Goal: Task Accomplishment & Management: Use online tool/utility

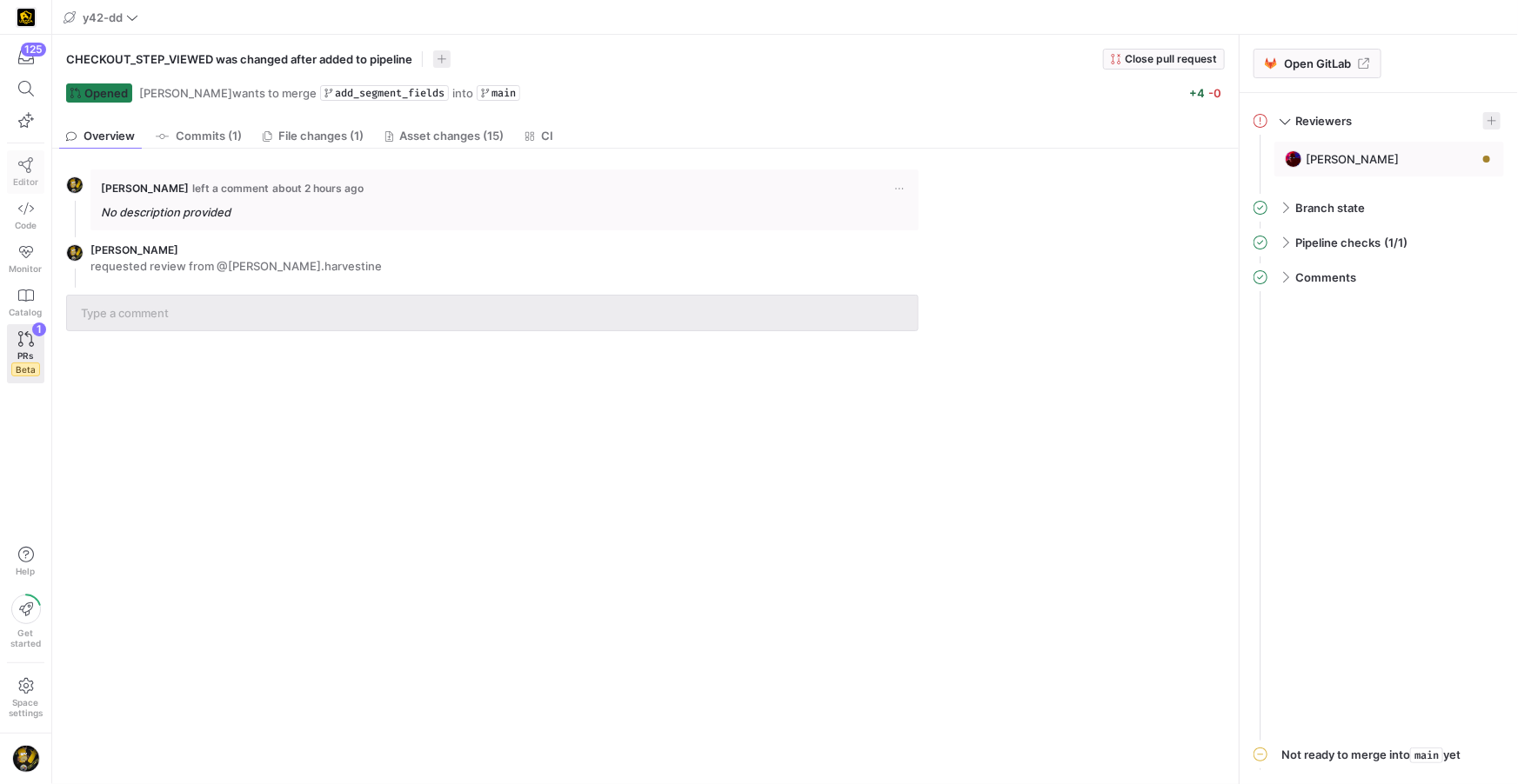
click at [32, 177] on span "Editor" at bounding box center [25, 182] width 25 height 11
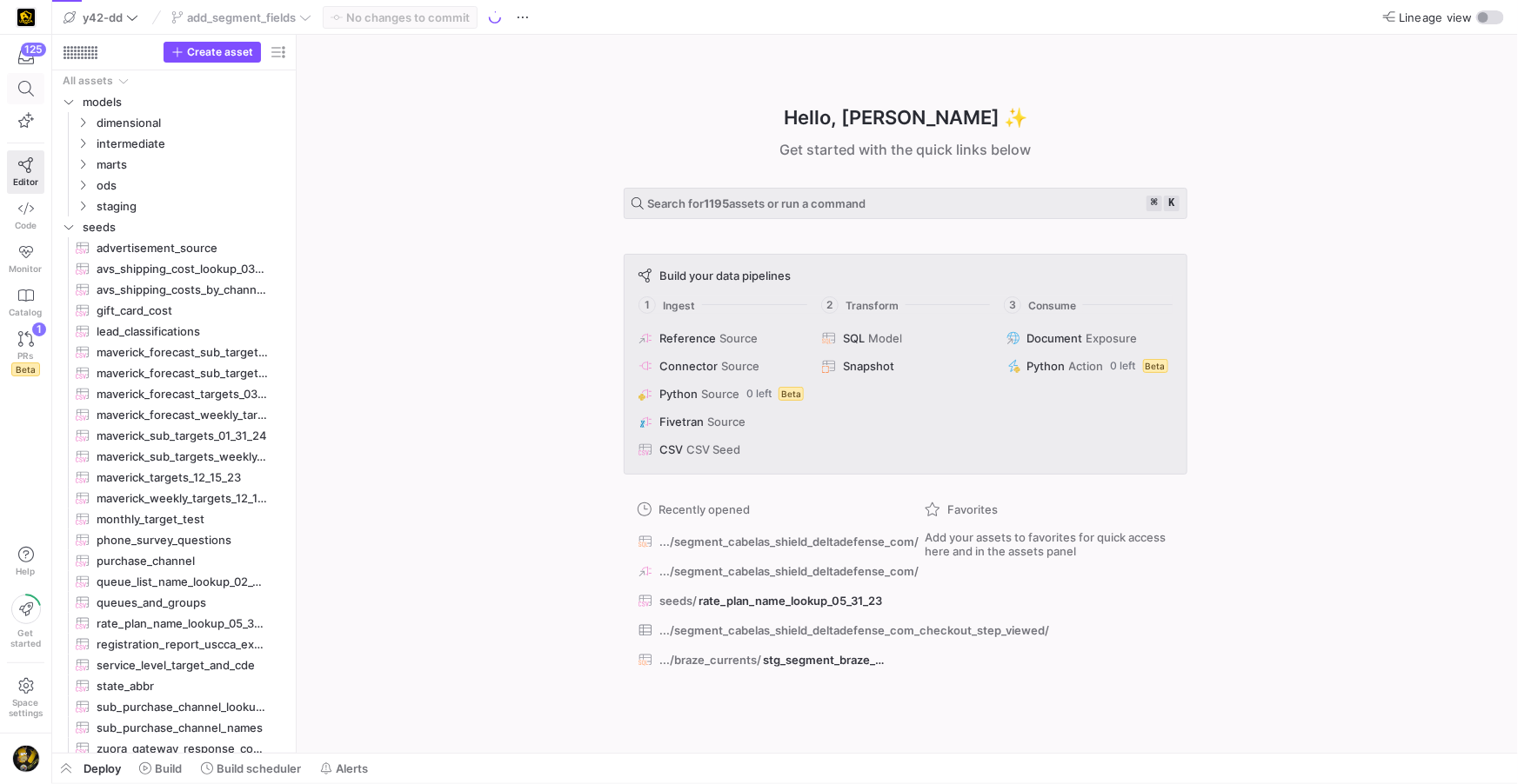
click at [24, 84] on icon at bounding box center [25, 88] width 15 height 15
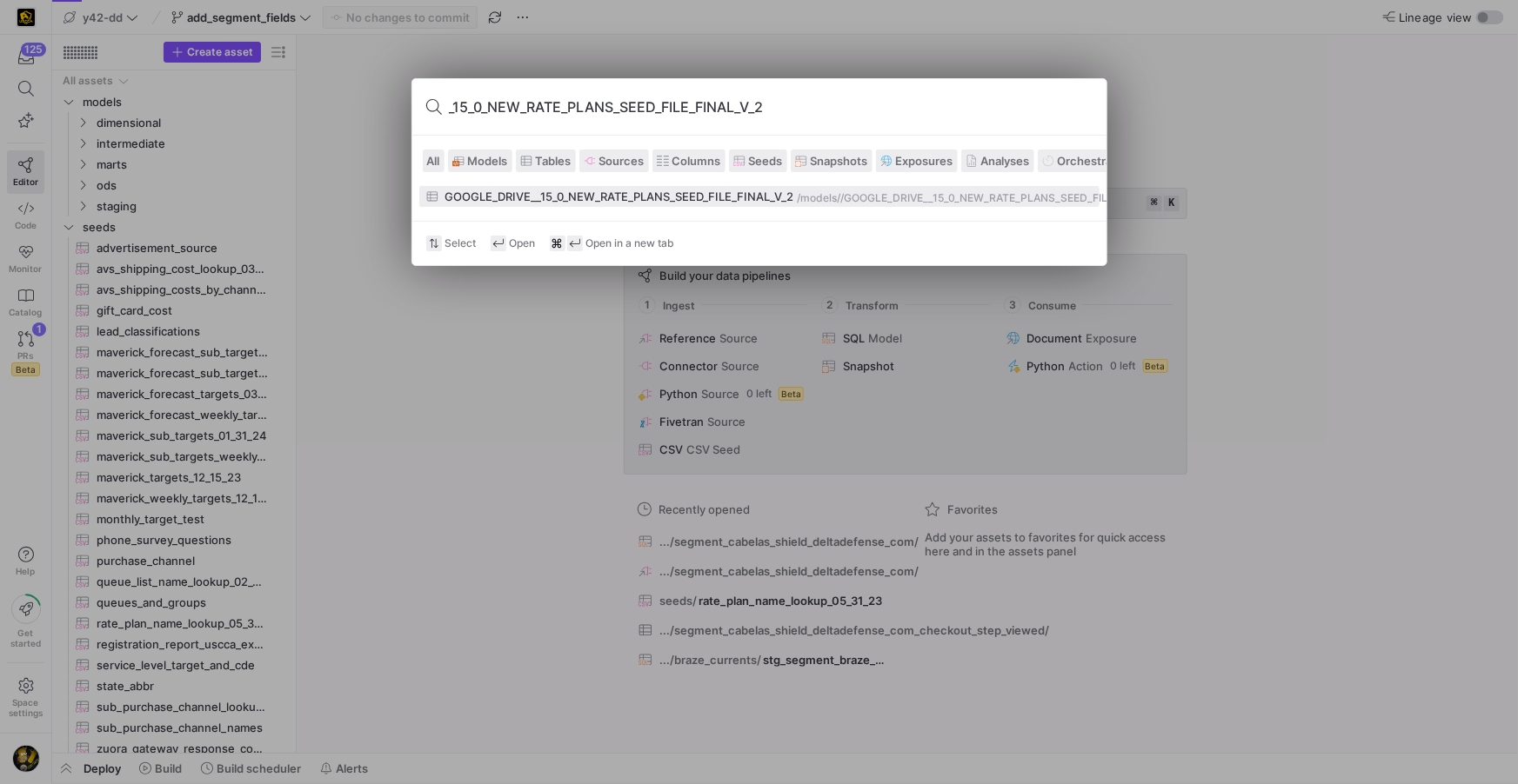
type input "_15_0_NEW_RATE_PLANS_SEED_FILE_FINAL_V_2"
click at [529, 201] on div "GOOGLE_DRIVE__15_0_NEW_RATE_PLANS_SEED_FILE_FINAL_V_2" at bounding box center [620, 196] width 349 height 14
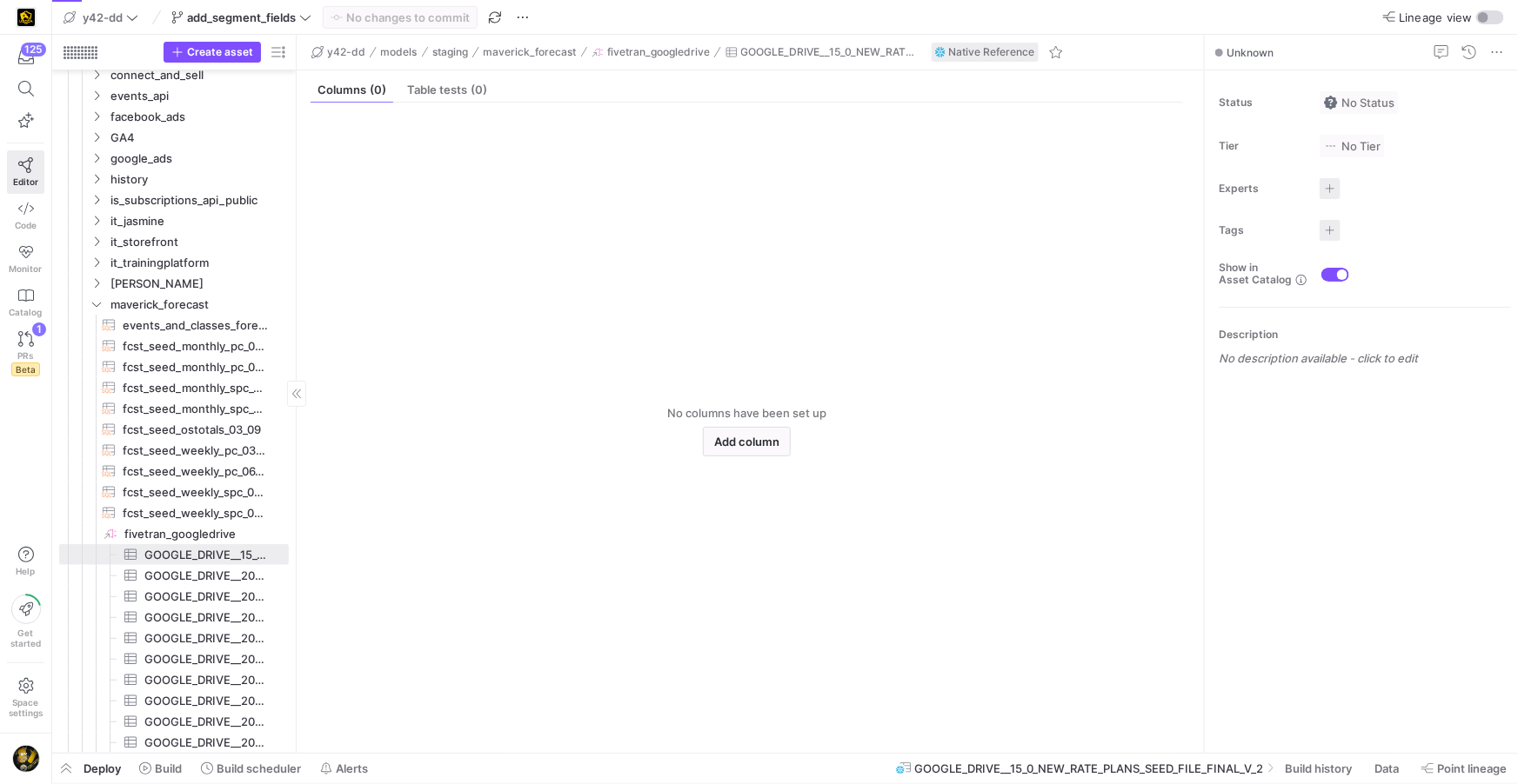
scroll to position [302, 0]
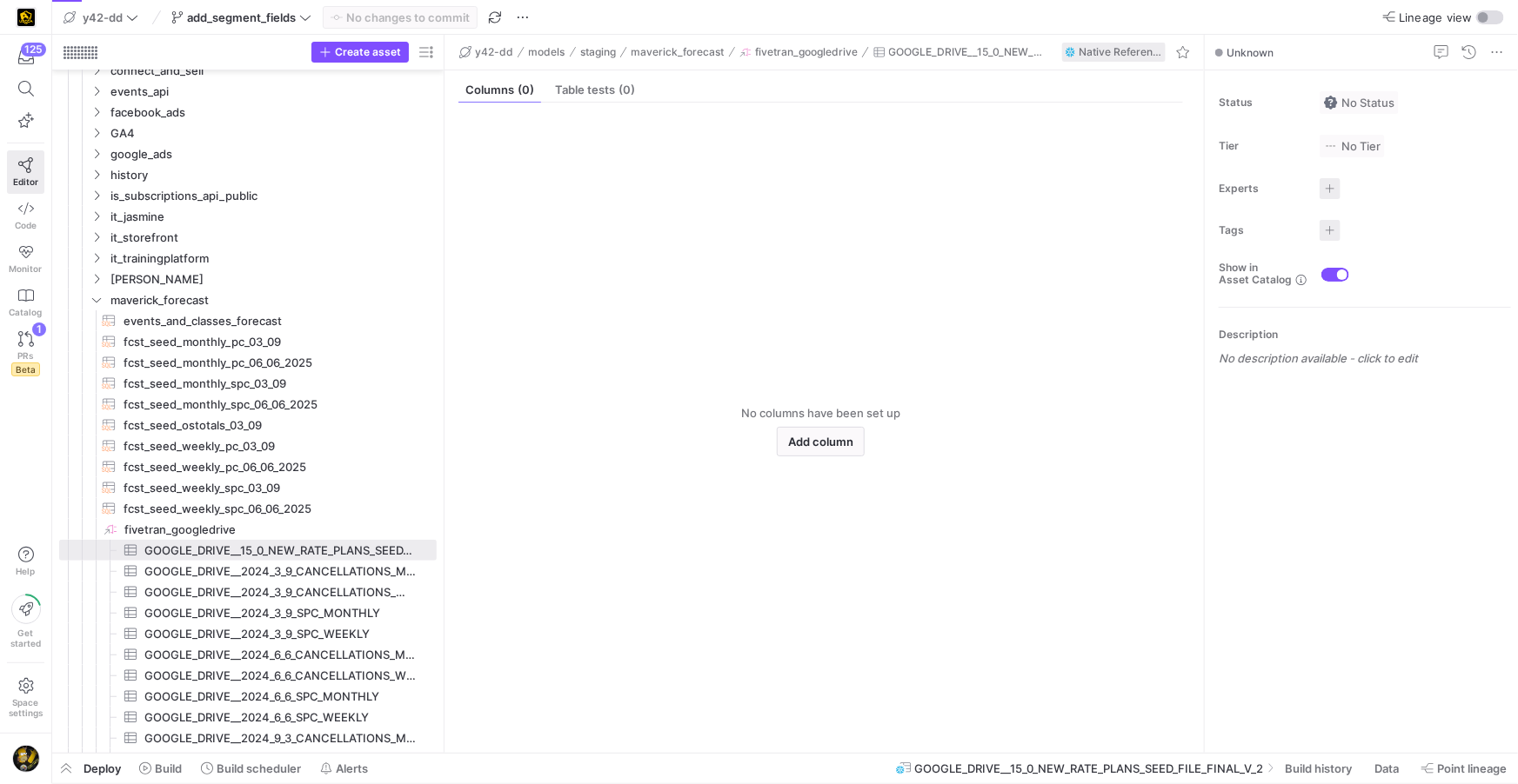
drag, startPoint x: 296, startPoint y: 540, endPoint x: 445, endPoint y: 532, distance: 149.2
click at [445, 532] on as-split "Create asset Drag here to set row groups Drag here to set column labels Group 1…" at bounding box center [785, 393] width 1465 height 718
click at [935, 55] on span "GOOGLE_DRIVE__15_0_NEW_RATE_PLANS_SEED_FILE_FINAL_V_2" at bounding box center [967, 52] width 159 height 12
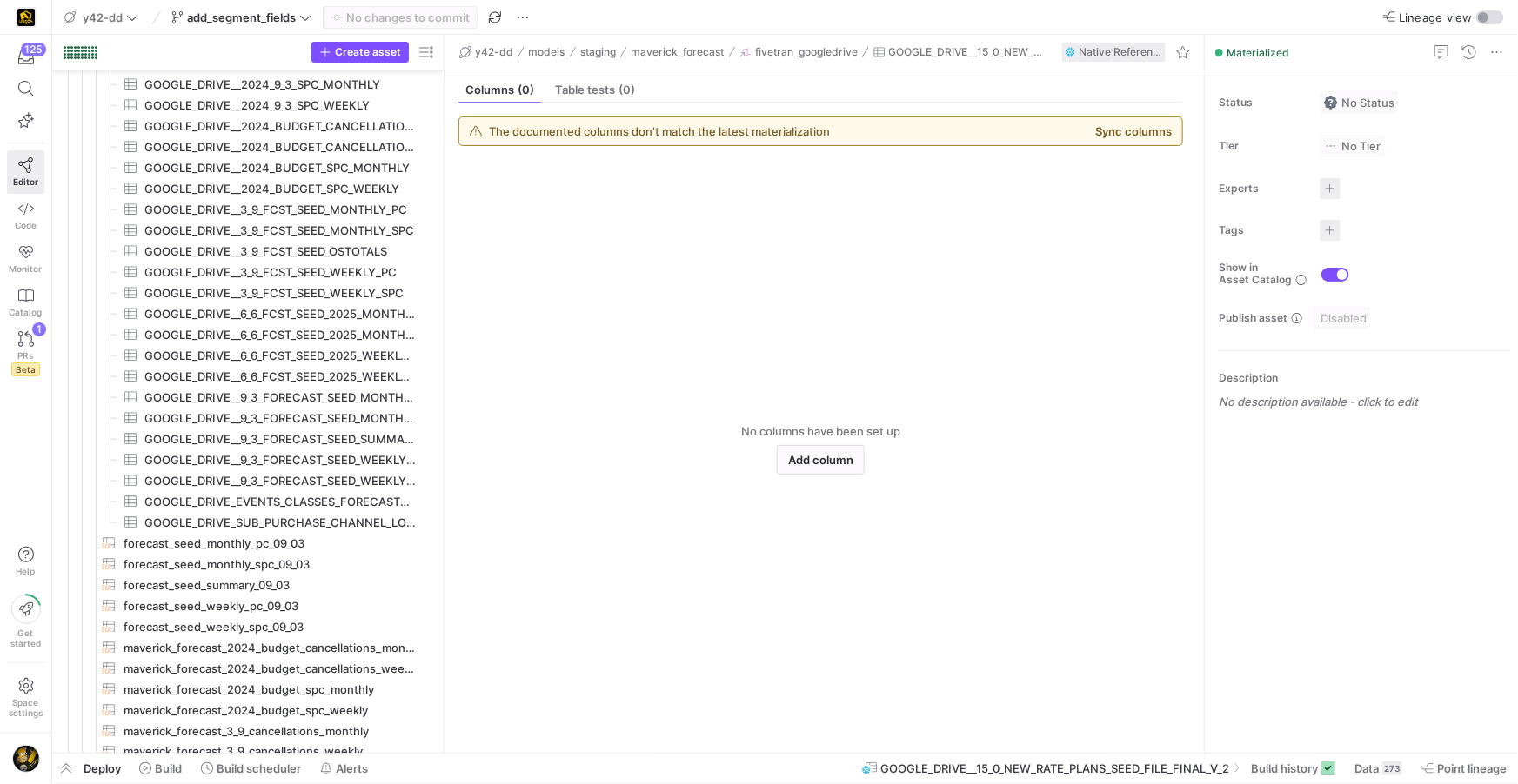
scroll to position [998, 0]
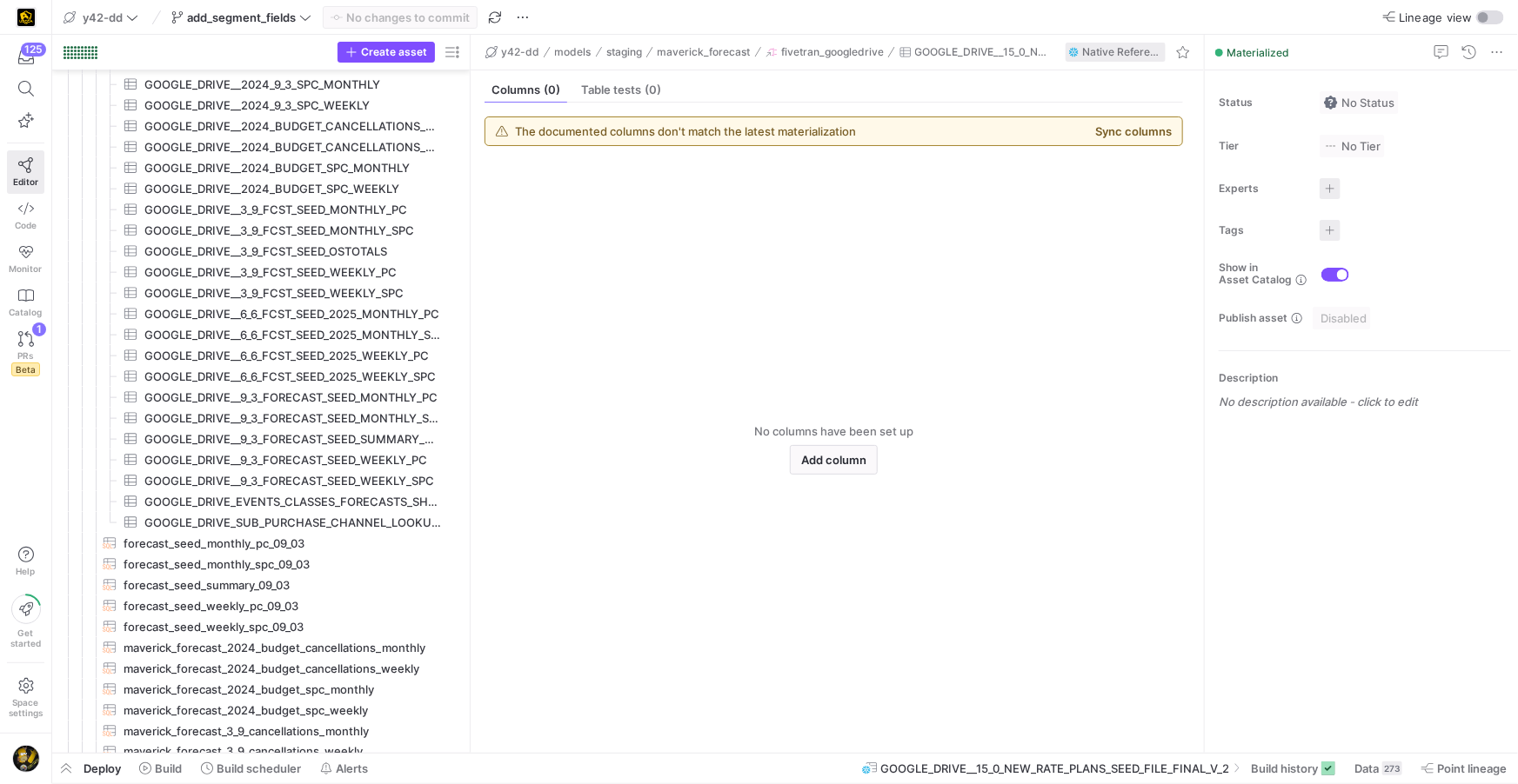
drag, startPoint x: 442, startPoint y: 298, endPoint x: 524, endPoint y: 291, distance: 82.3
click at [524, 291] on as-split "Create asset Drag here to set row groups Drag here to set column labels Group 1…" at bounding box center [785, 393] width 1465 height 718
click at [27, 96] on icon at bounding box center [25, 88] width 15 height 15
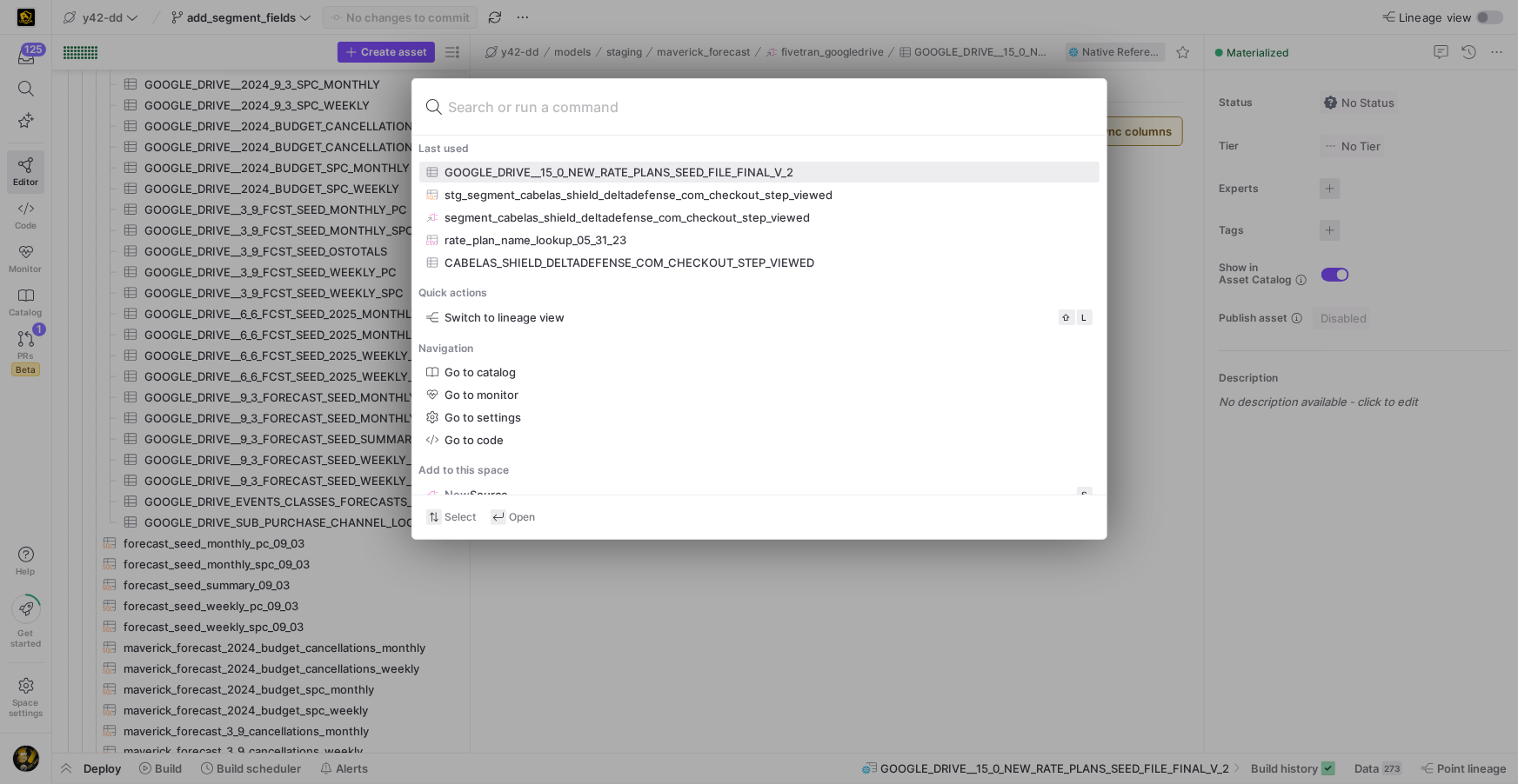
click at [605, 167] on div "GOOGLE_DRIVE__15_0_NEW_RATE_PLANS_SEED_FILE_FINAL_V_2" at bounding box center [620, 171] width 349 height 14
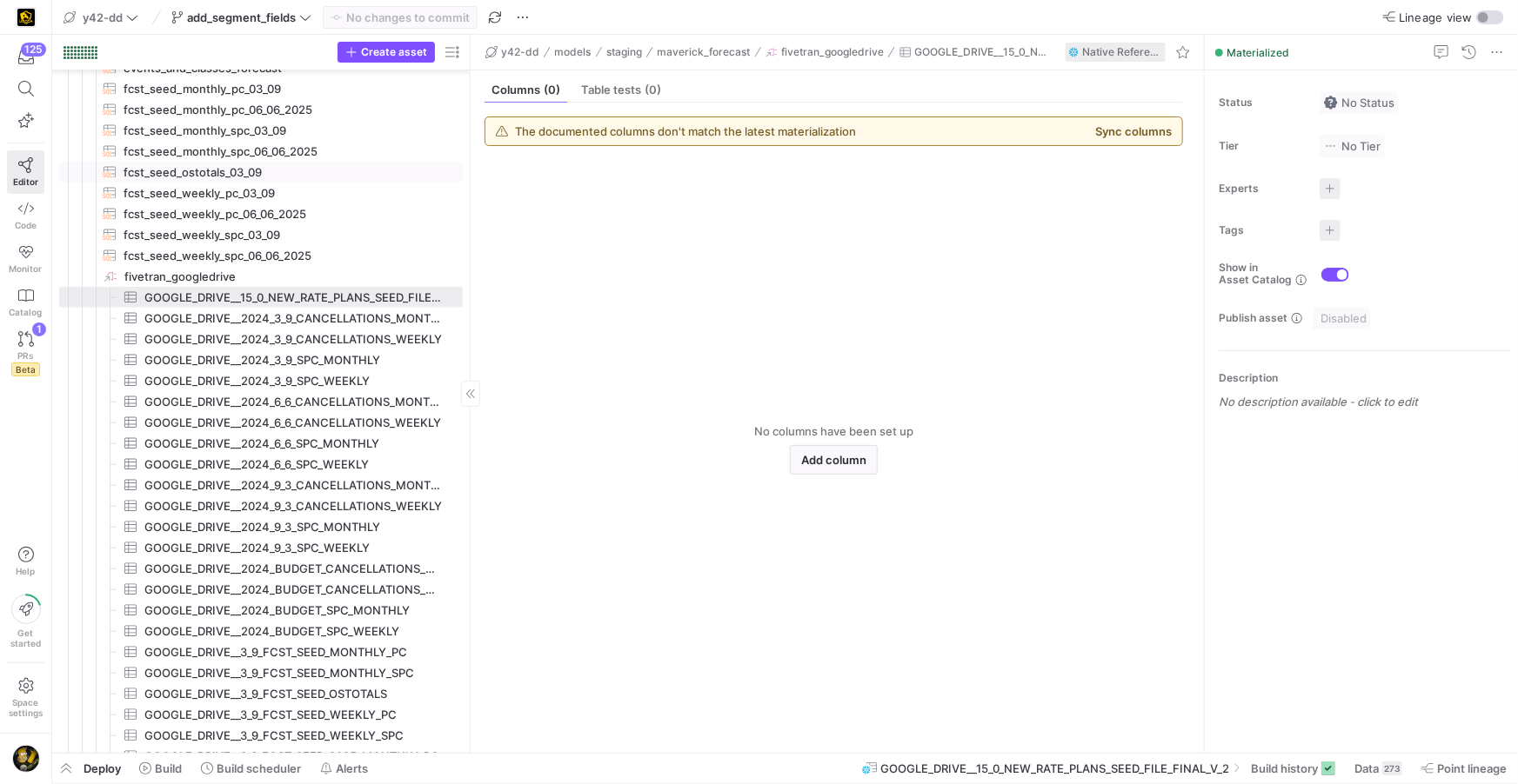
scroll to position [457, 0]
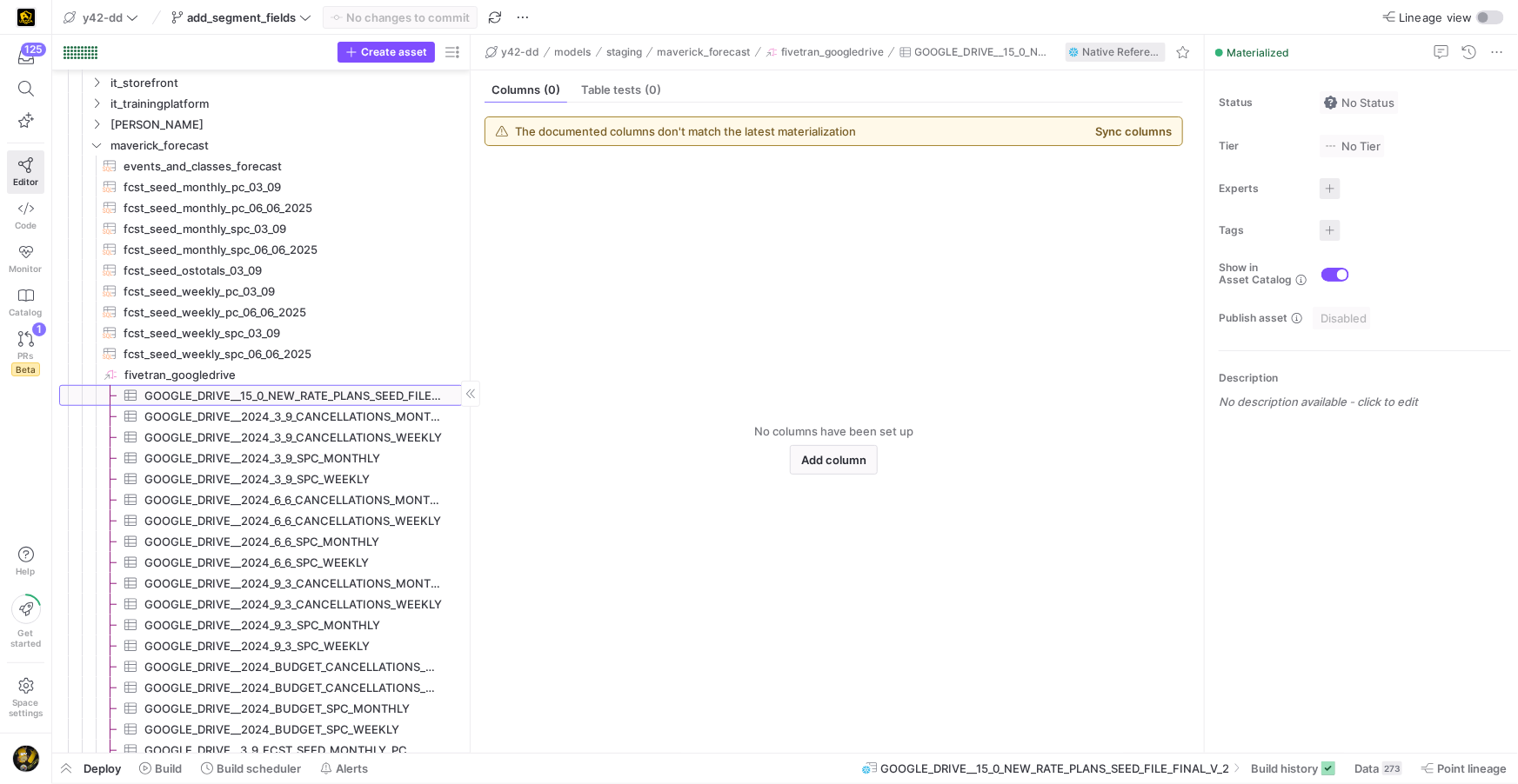
click at [443, 397] on y42-asset-tree-badge "Press SPACE to select this row." at bounding box center [451, 395] width 17 height 14
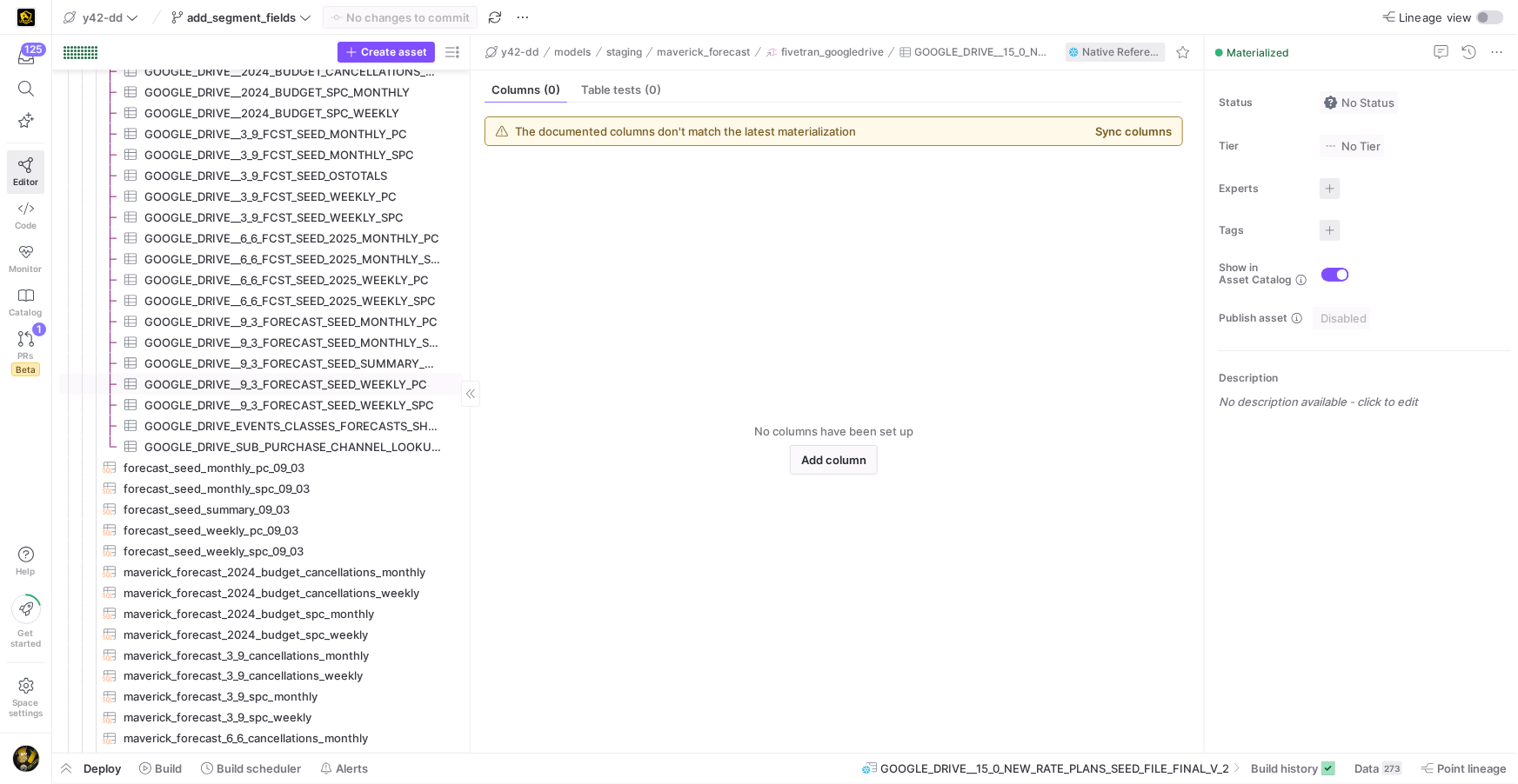
scroll to position [1096, 0]
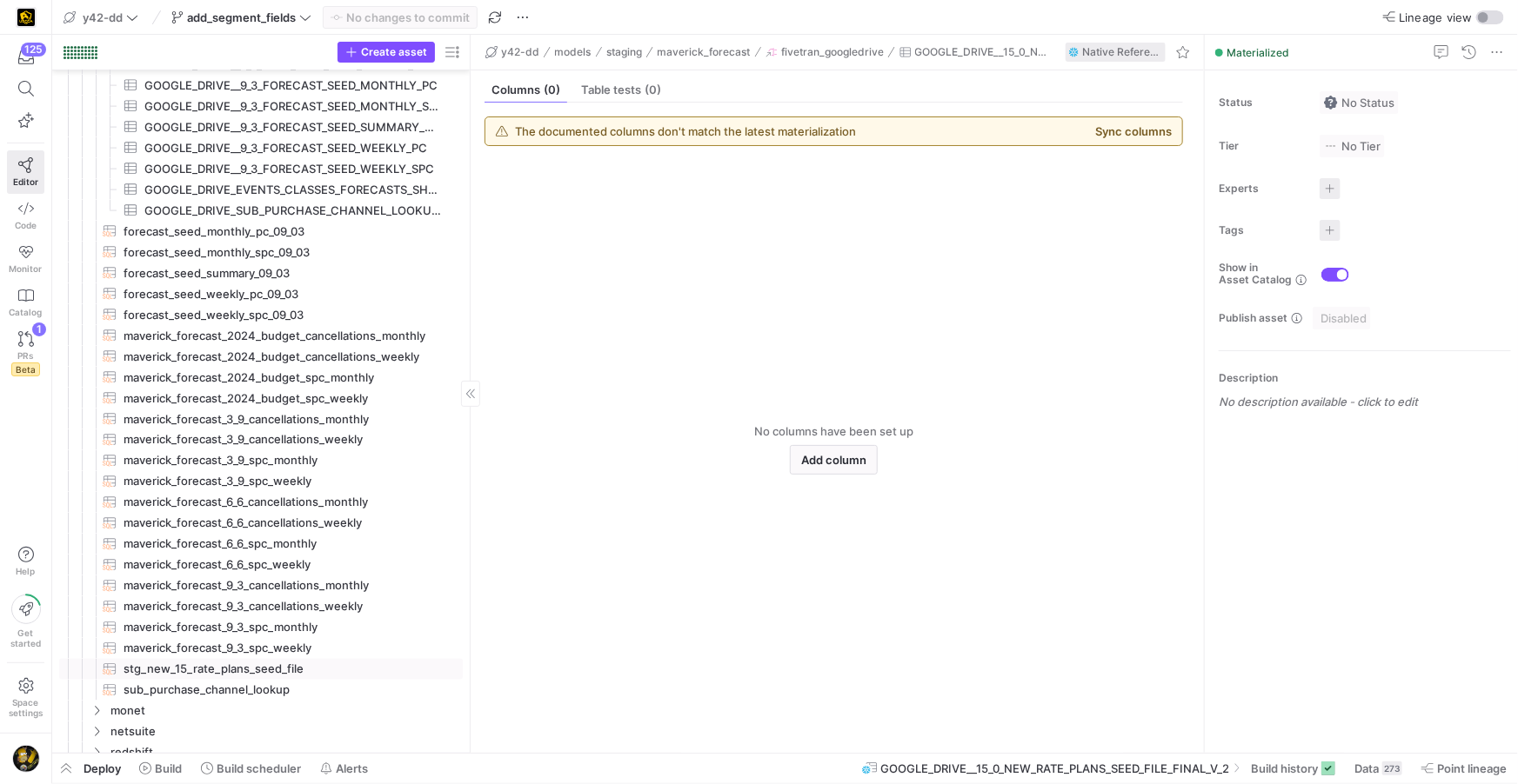
click at [250, 670] on span "stg_new_15_rate_plans_seed_file​​​​​​​​​​" at bounding box center [283, 670] width 319 height 20
click at [504, 94] on span "Query" at bounding box center [508, 90] width 33 height 11
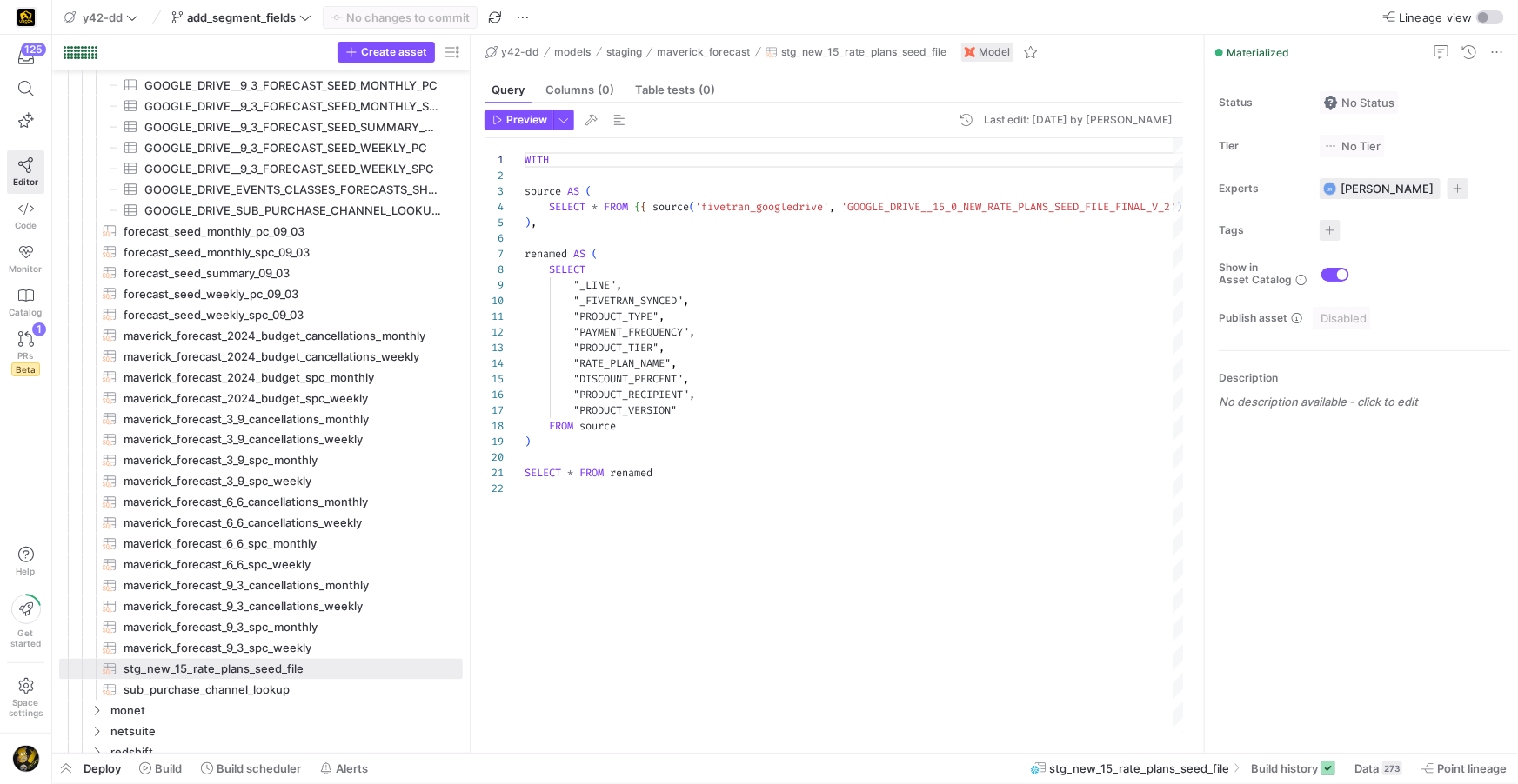
scroll to position [157, 0]
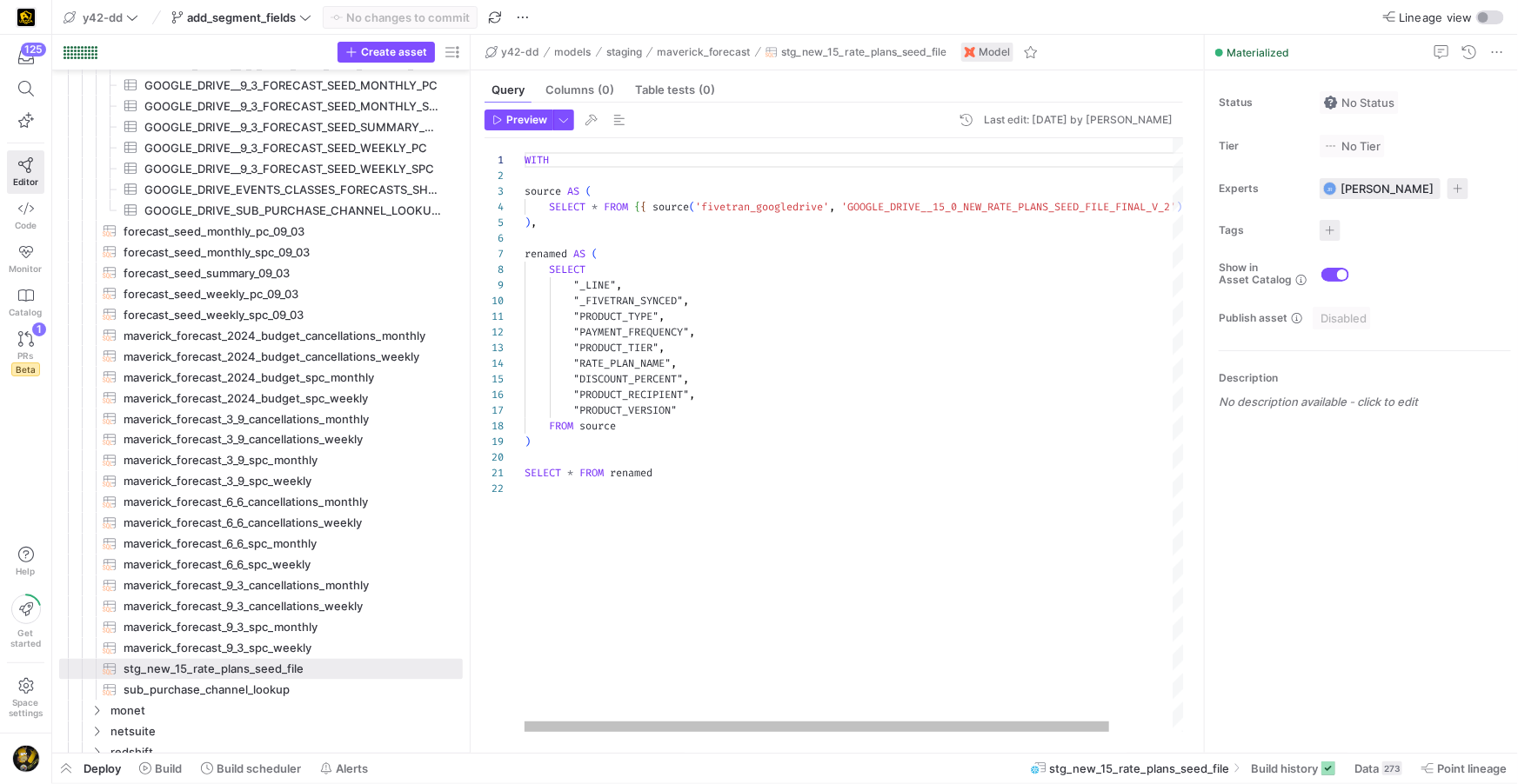
click at [704, 413] on div "WITH source AS ( SELECT * FROM { { source ( 'fivetran_googledrive' , 'GOOGLE_DR…" at bounding box center [890, 435] width 732 height 594
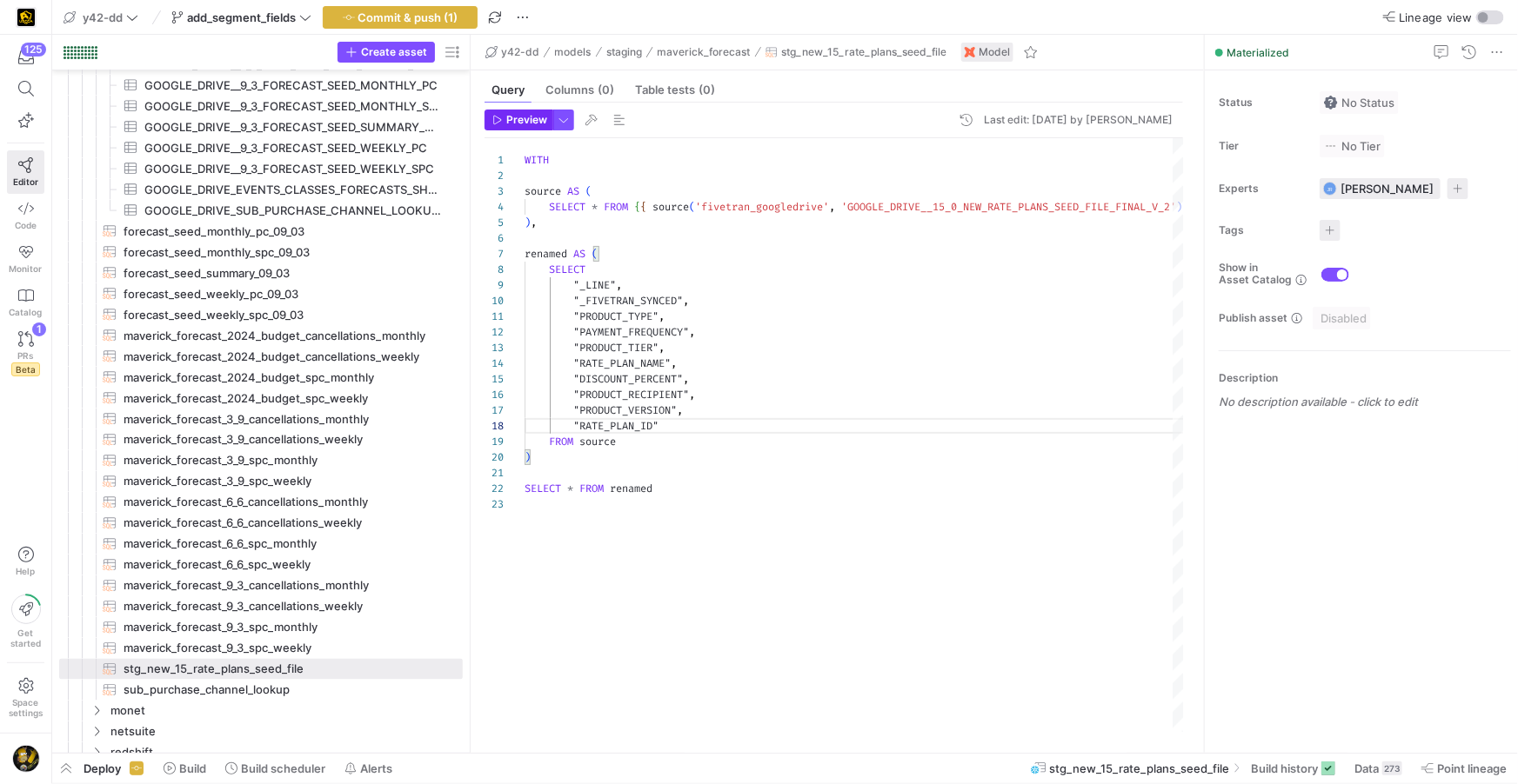
type textarea ""PRODUCT_TYPE", "PAYMENT_FREQUENCY", "PRODUCT_TIER", "RATE_PLAN_NAME", "DISCOUN…"
click at [516, 120] on span "Preview" at bounding box center [526, 120] width 41 height 12
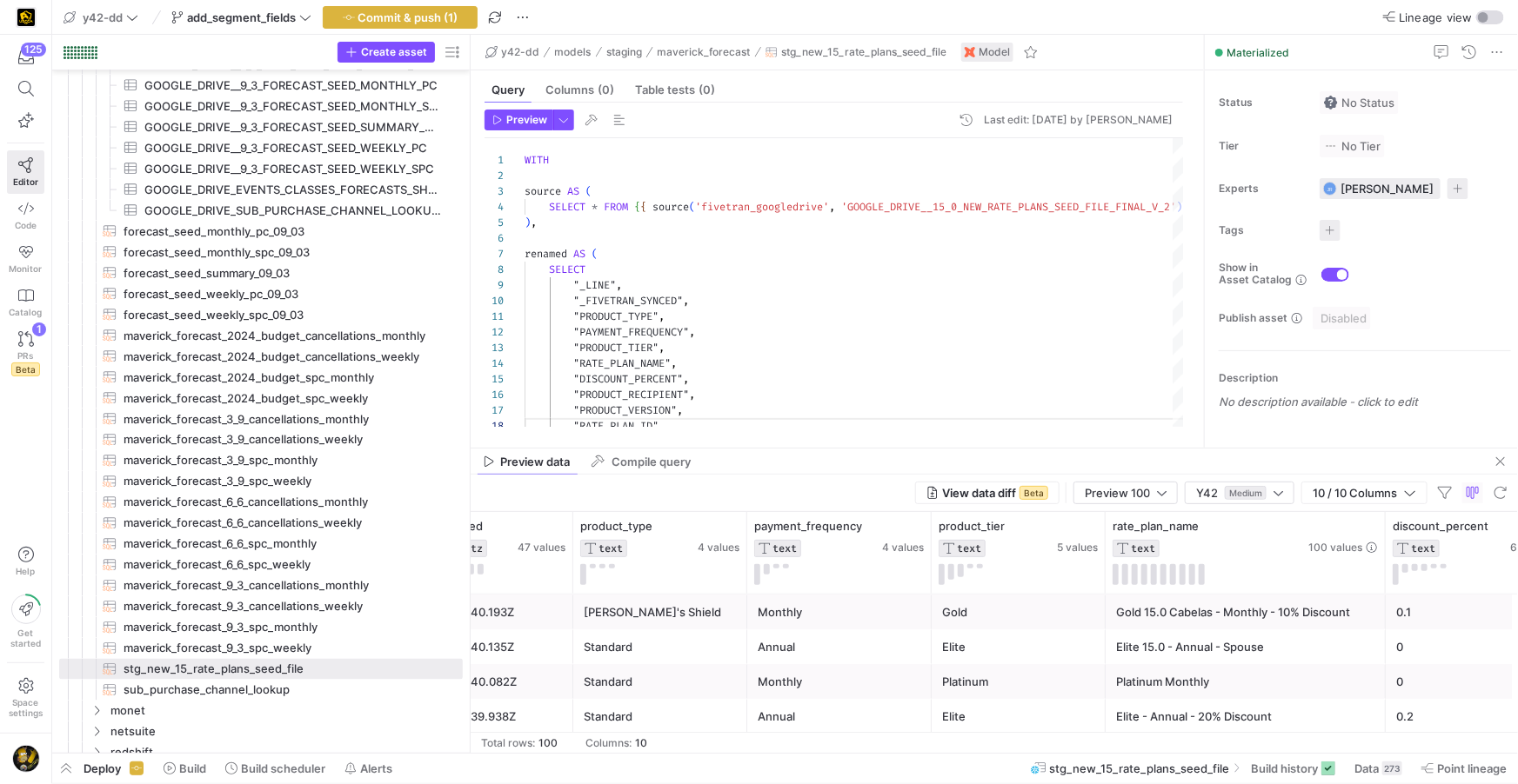
scroll to position [0, 829]
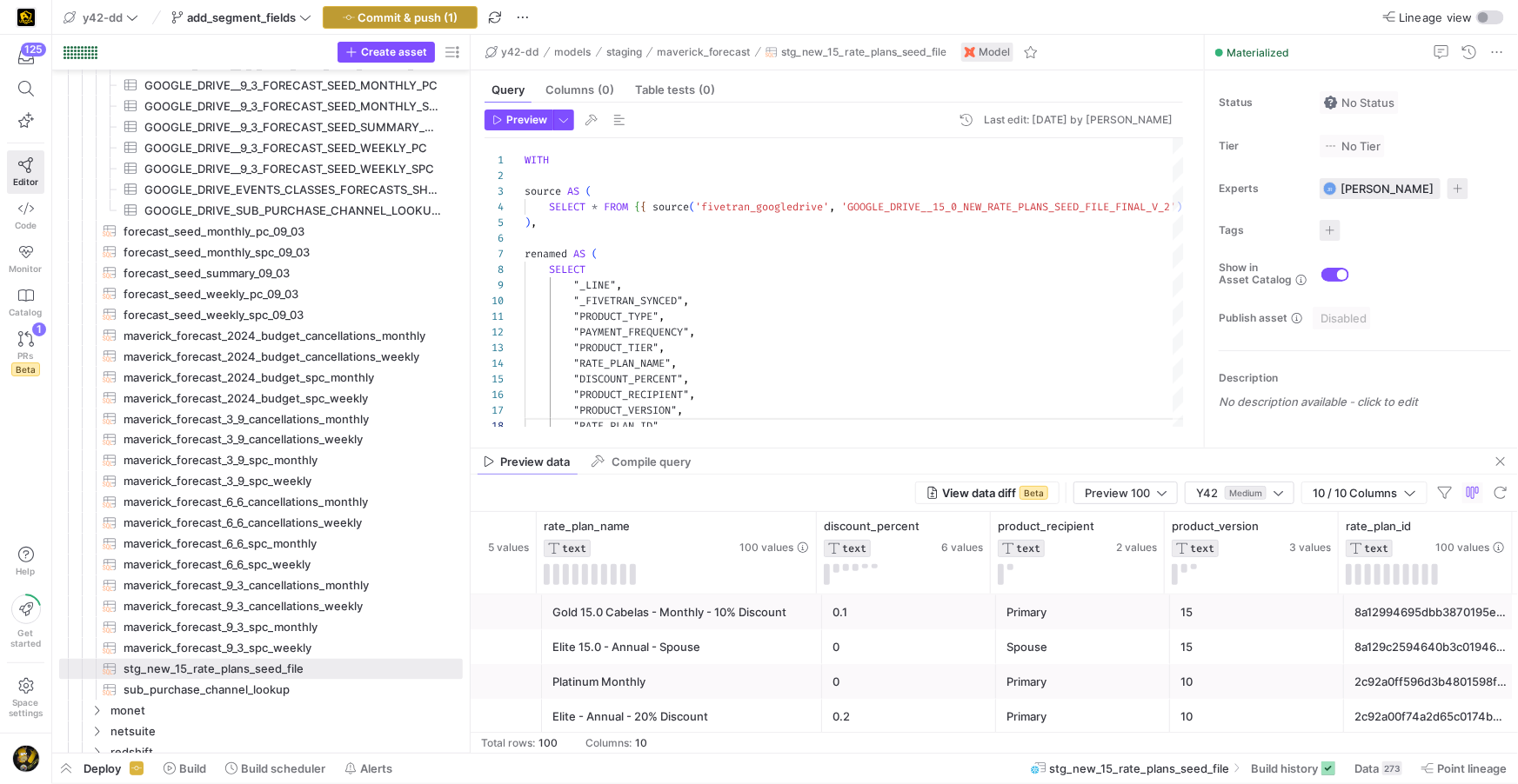
click at [405, 15] on span "Commit & push (1)" at bounding box center [408, 17] width 100 height 14
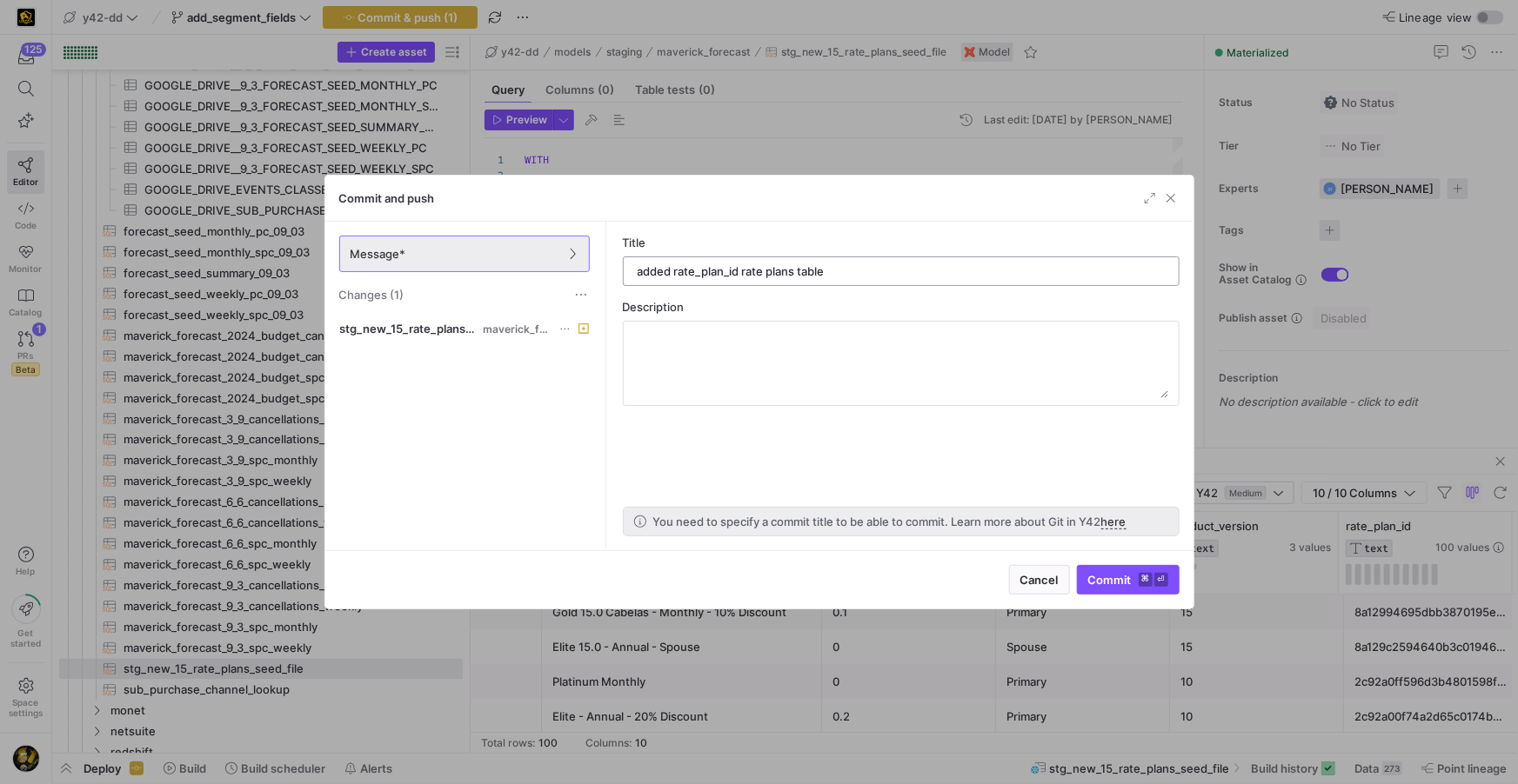
type input "added rate_plan_id rate plans table"
click at [1100, 580] on span "Commit ⌘ ⏎" at bounding box center [1128, 579] width 80 height 14
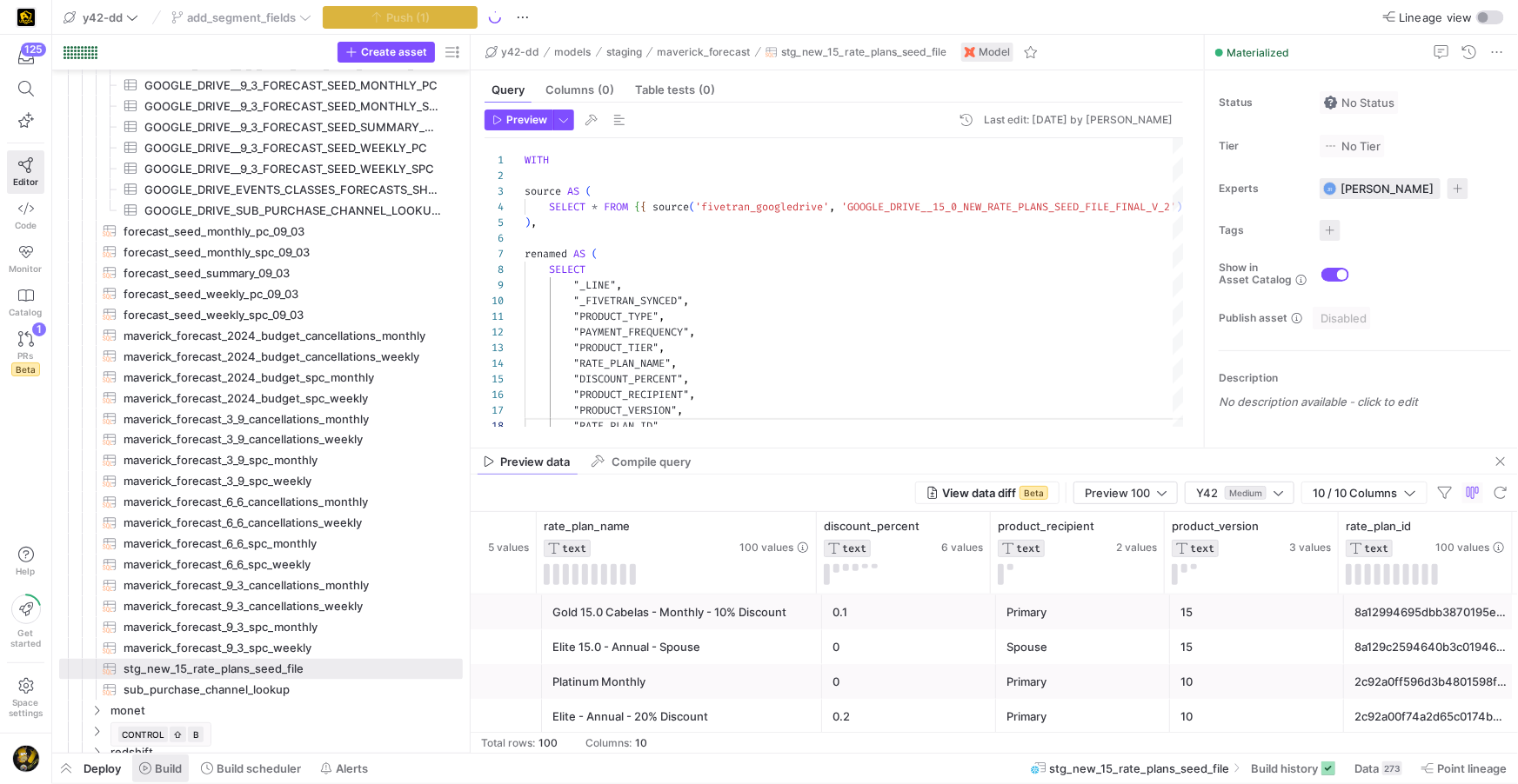
click at [174, 768] on span "Build" at bounding box center [168, 768] width 27 height 14
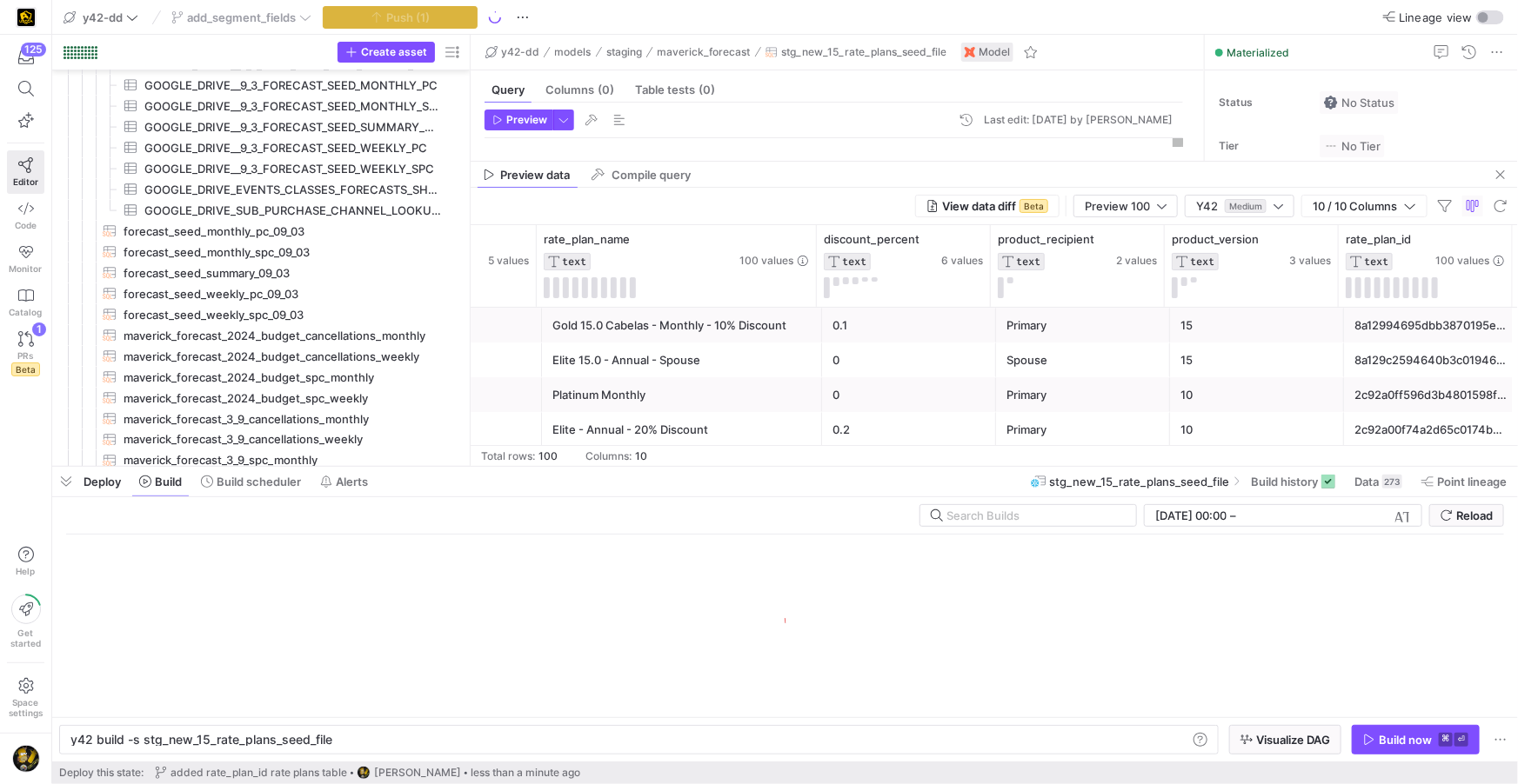
scroll to position [0, 260]
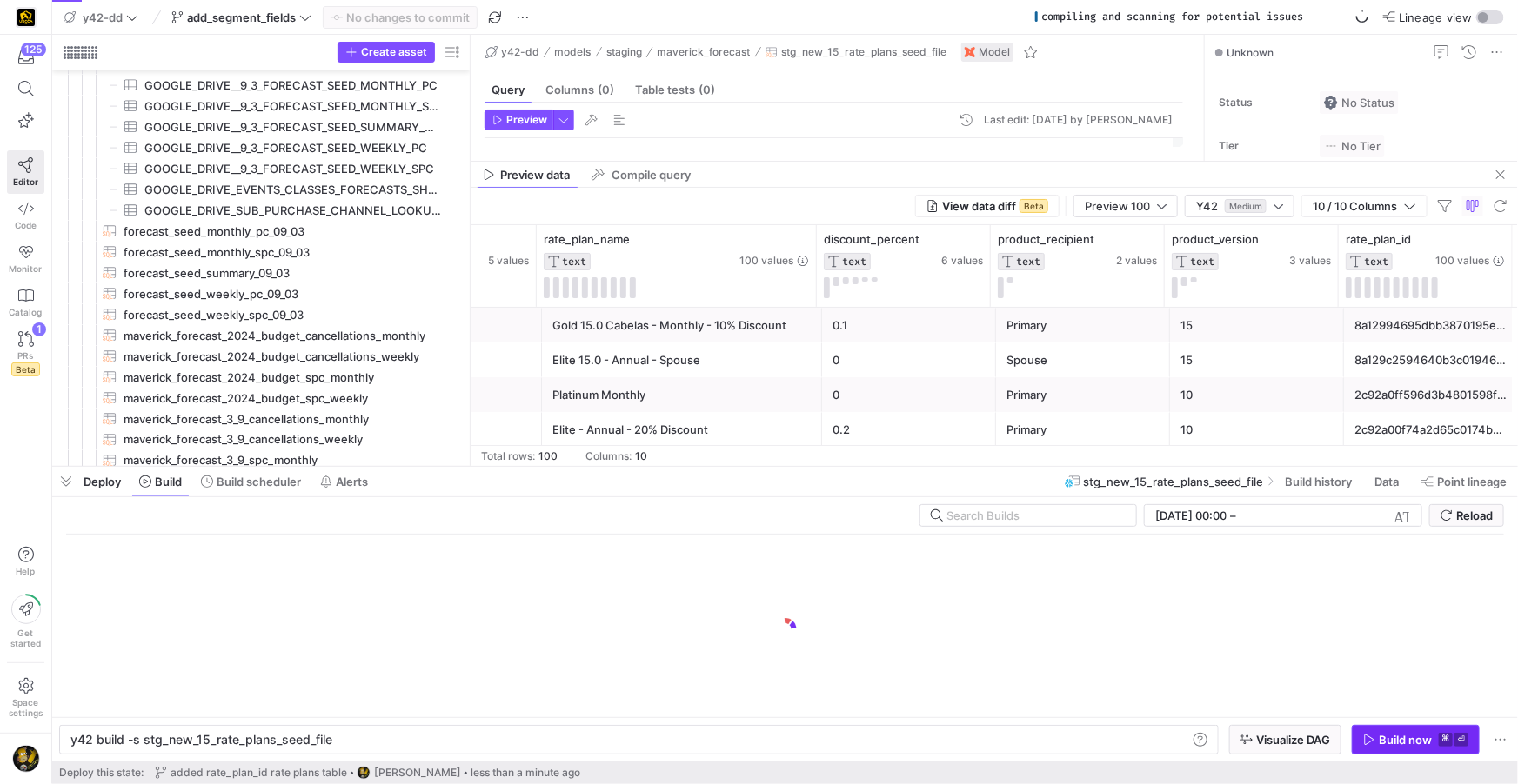
click at [1369, 736] on icon "button" at bounding box center [1369, 740] width 10 height 11
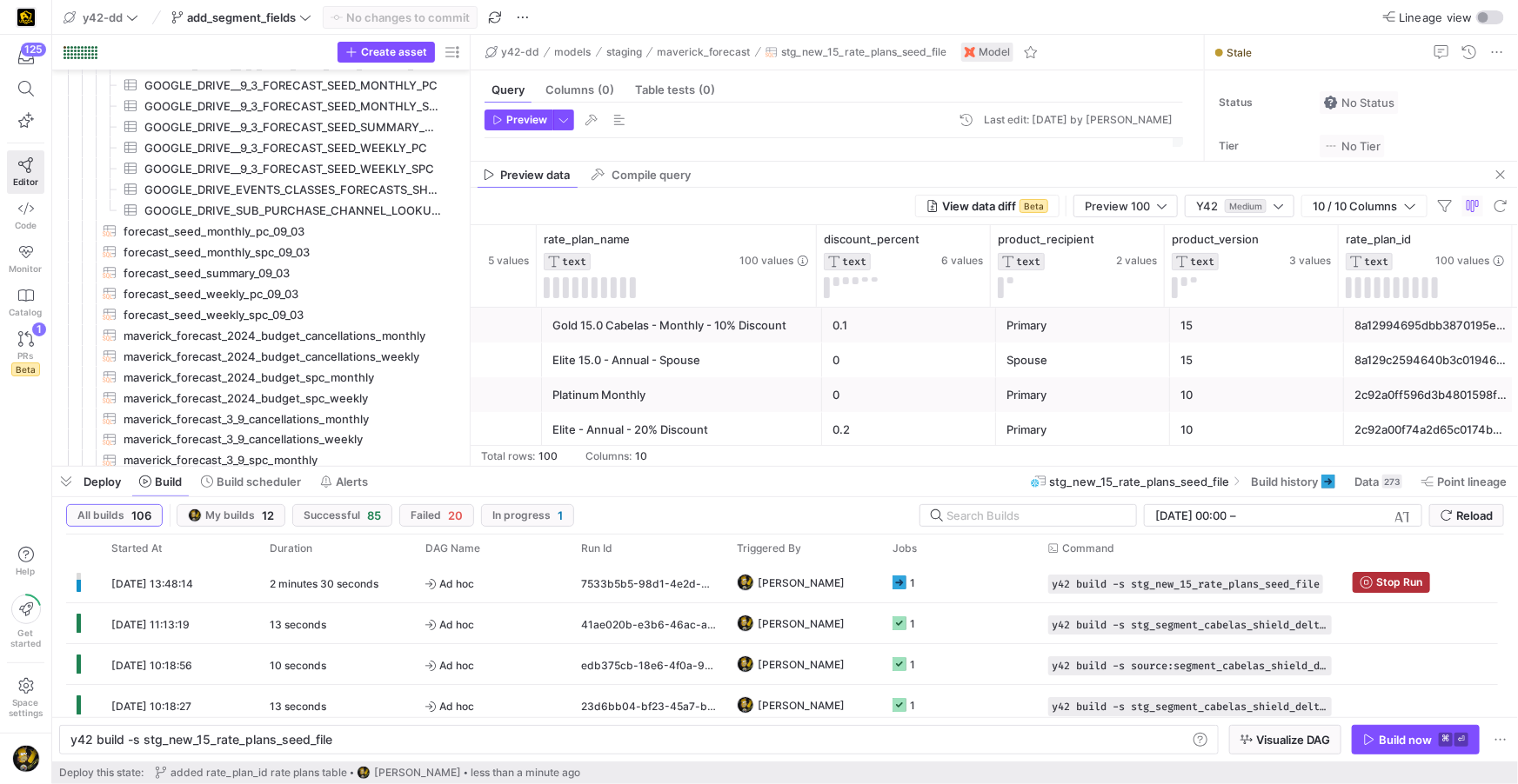
scroll to position [110, 130]
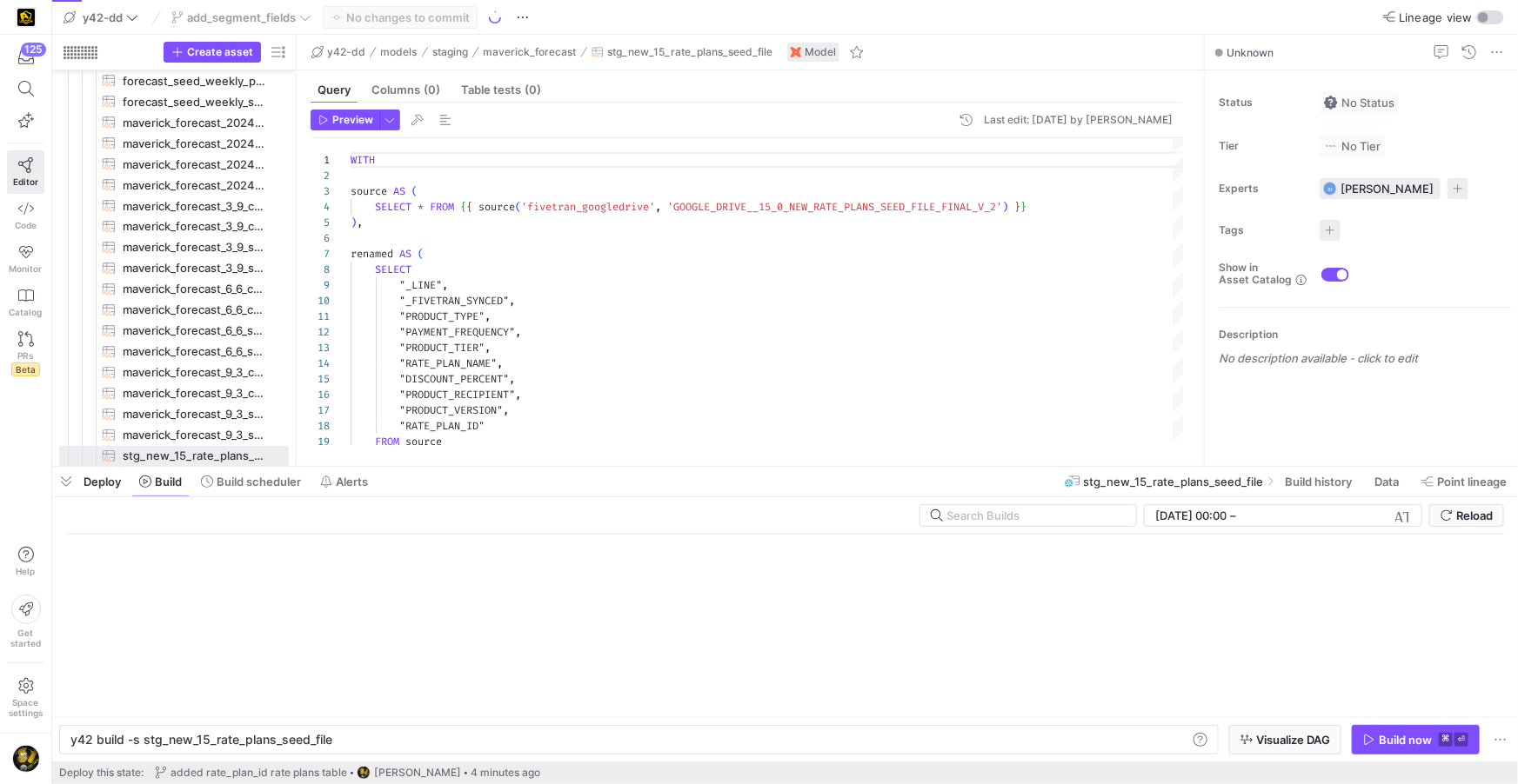
scroll to position [0, 260]
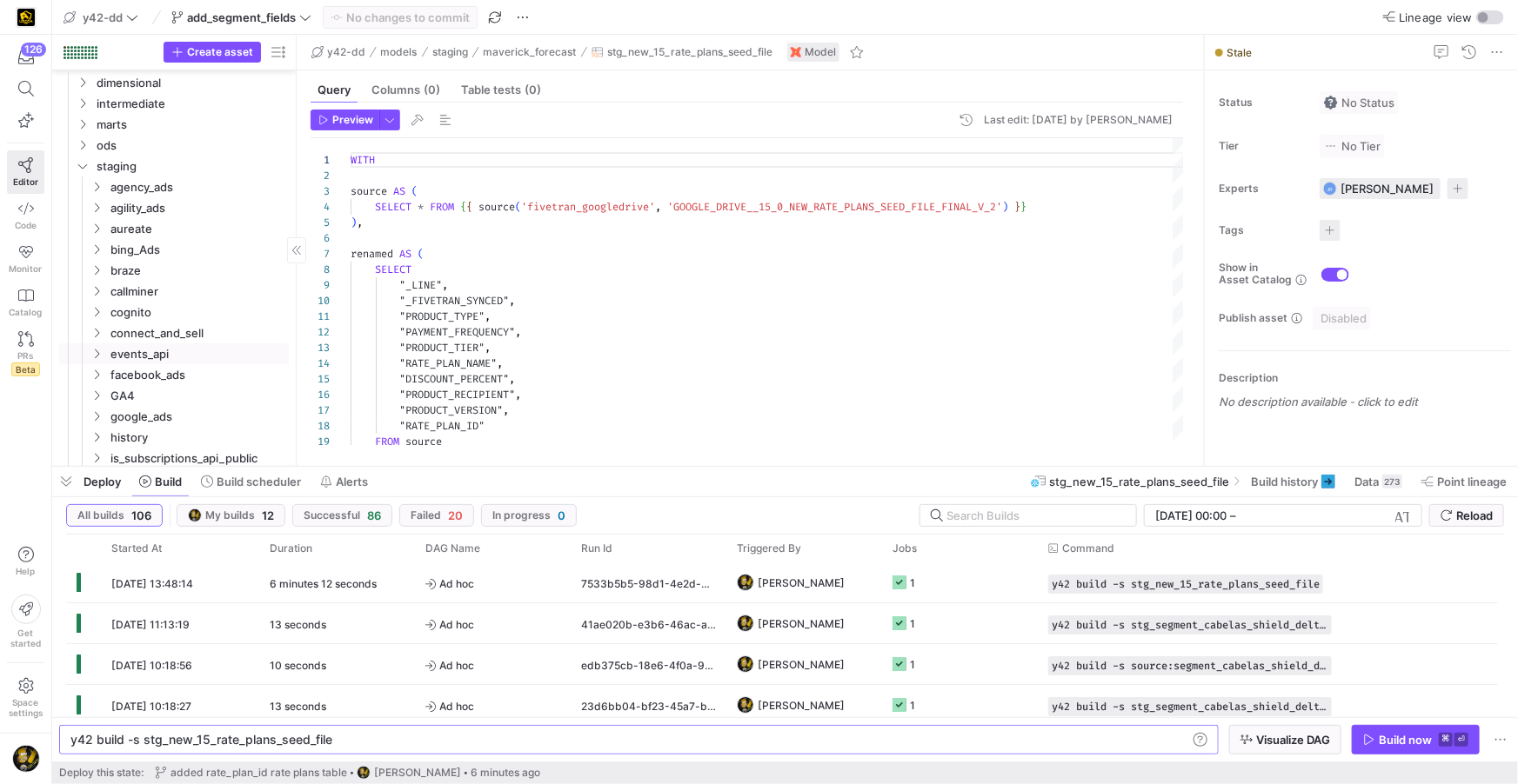
scroll to position [73, 0]
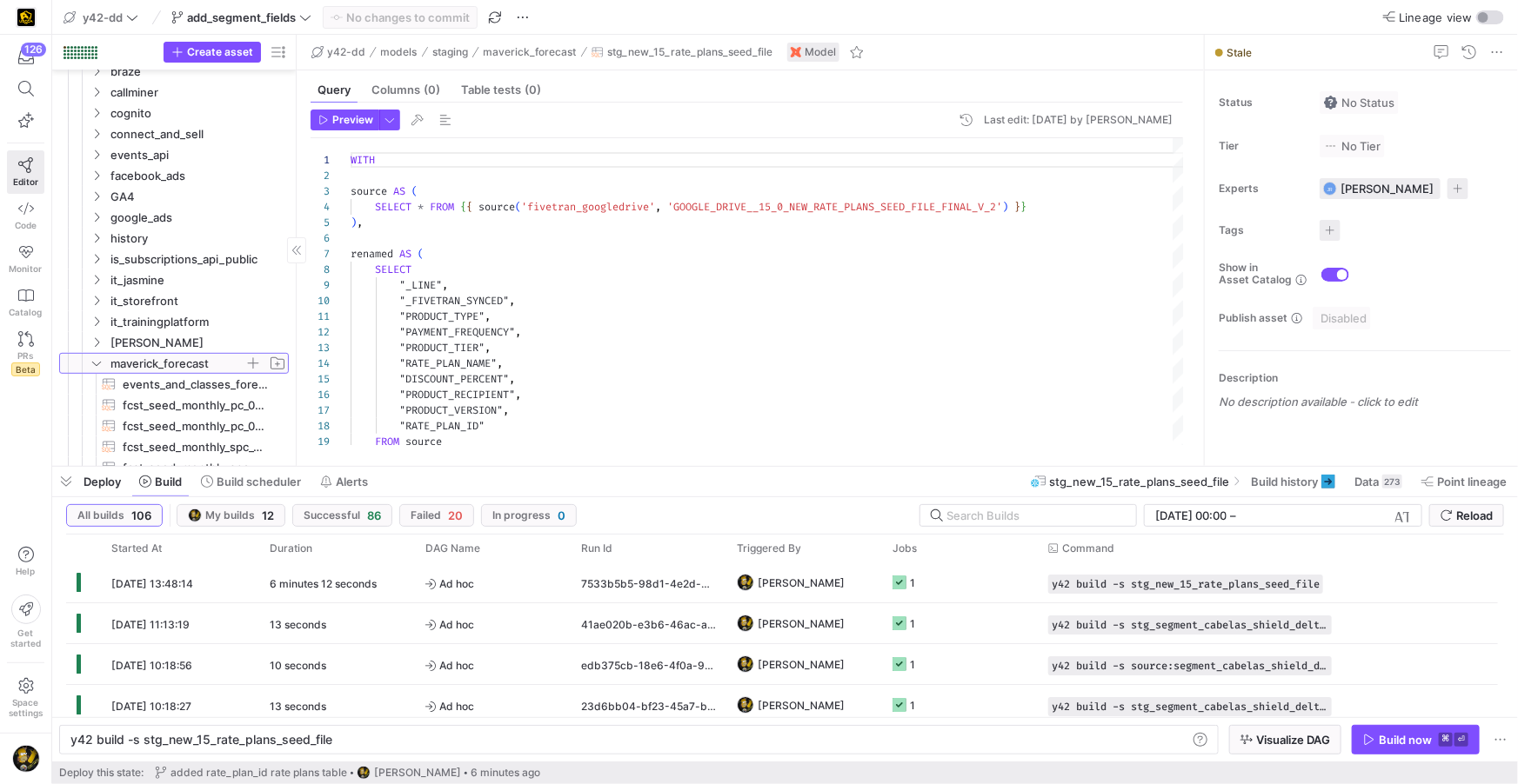
click at [95, 360] on icon "Press SPACE to select this row." at bounding box center [96, 364] width 12 height 11
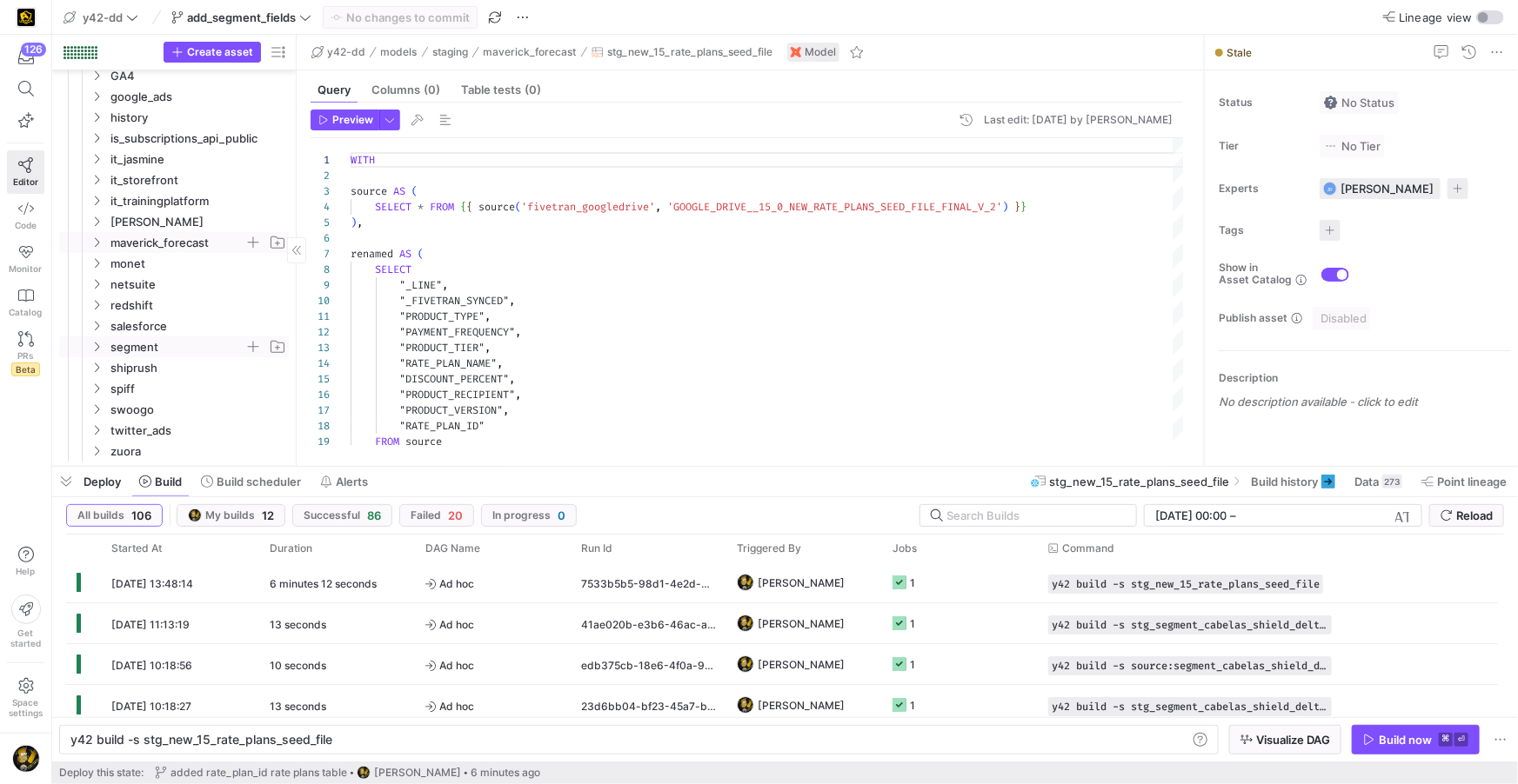
click at [97, 346] on icon "Press SPACE to select this row." at bounding box center [96, 347] width 12 height 11
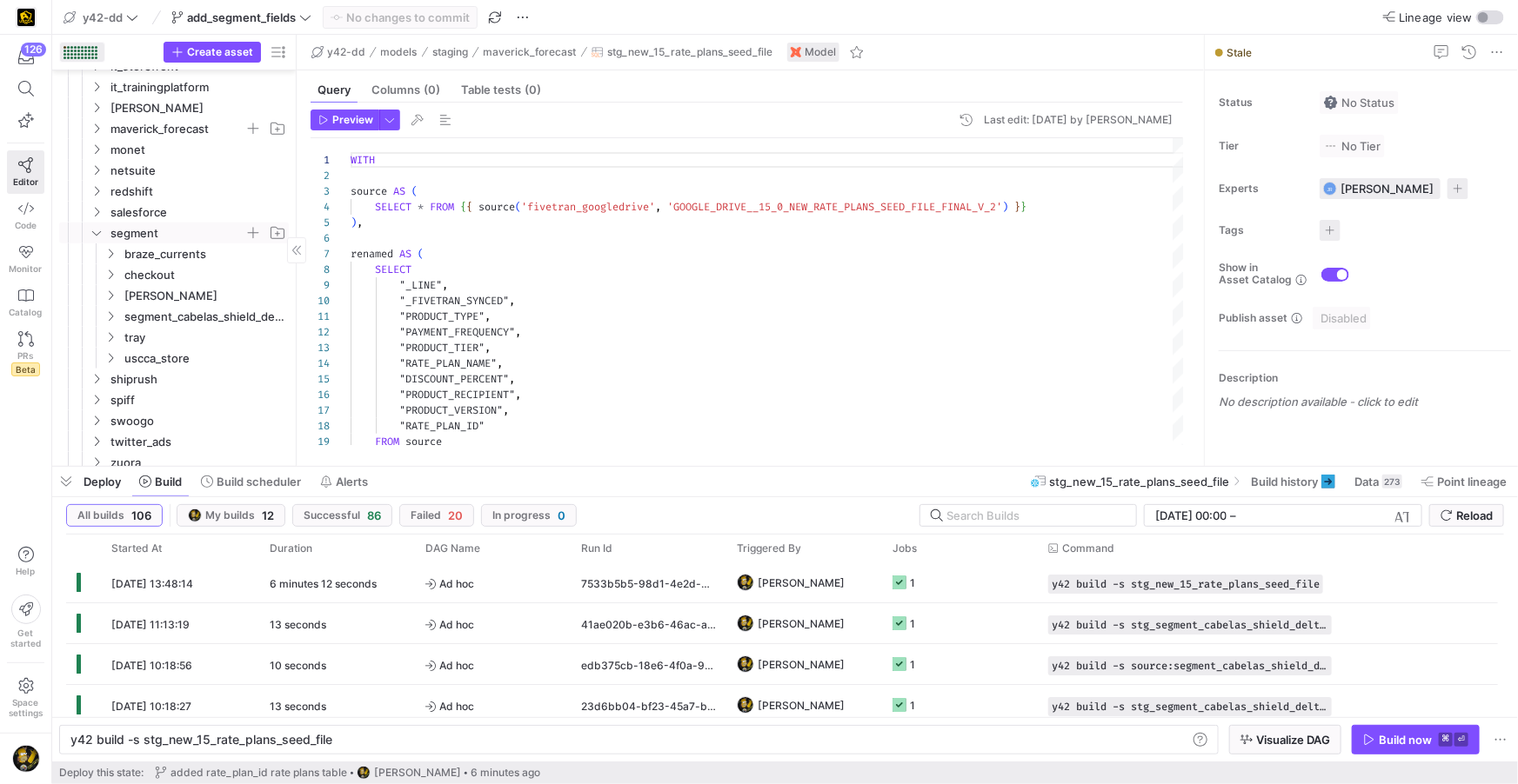
click at [77, 53] on div at bounding box center [78, 54] width 3 height 3
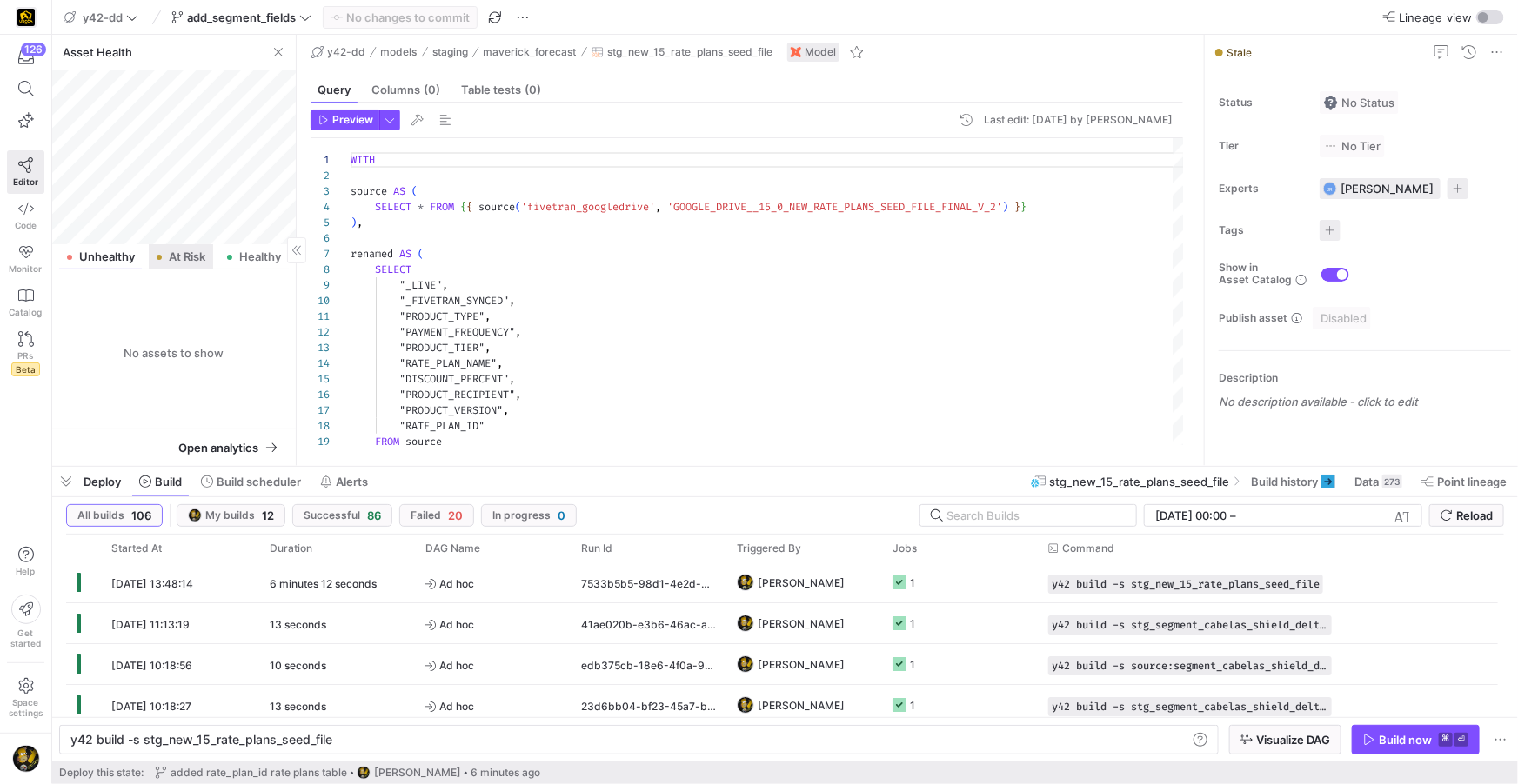
click at [176, 254] on span "At Risk" at bounding box center [187, 257] width 36 height 11
click at [234, 388] on span "stg_new_15_rate_plans_seed_file​​​​​​​​​​" at bounding box center [195, 392] width 146 height 20
click at [29, 182] on span "Editor" at bounding box center [25, 182] width 25 height 11
click at [274, 54] on span "button" at bounding box center [278, 52] width 21 height 21
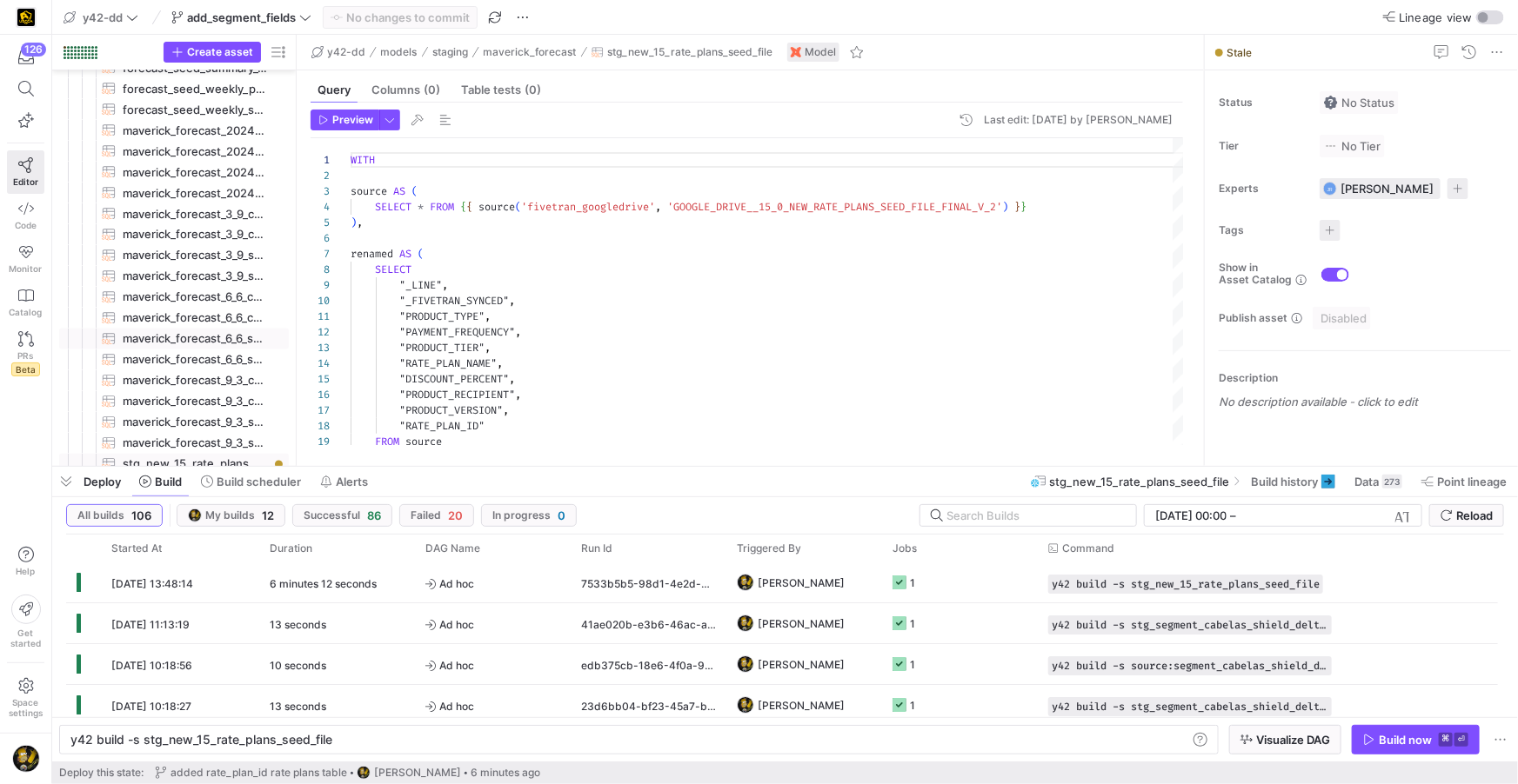
scroll to position [1461, 0]
click at [165, 163] on span "maverick_forecast" at bounding box center [178, 168] width 134 height 20
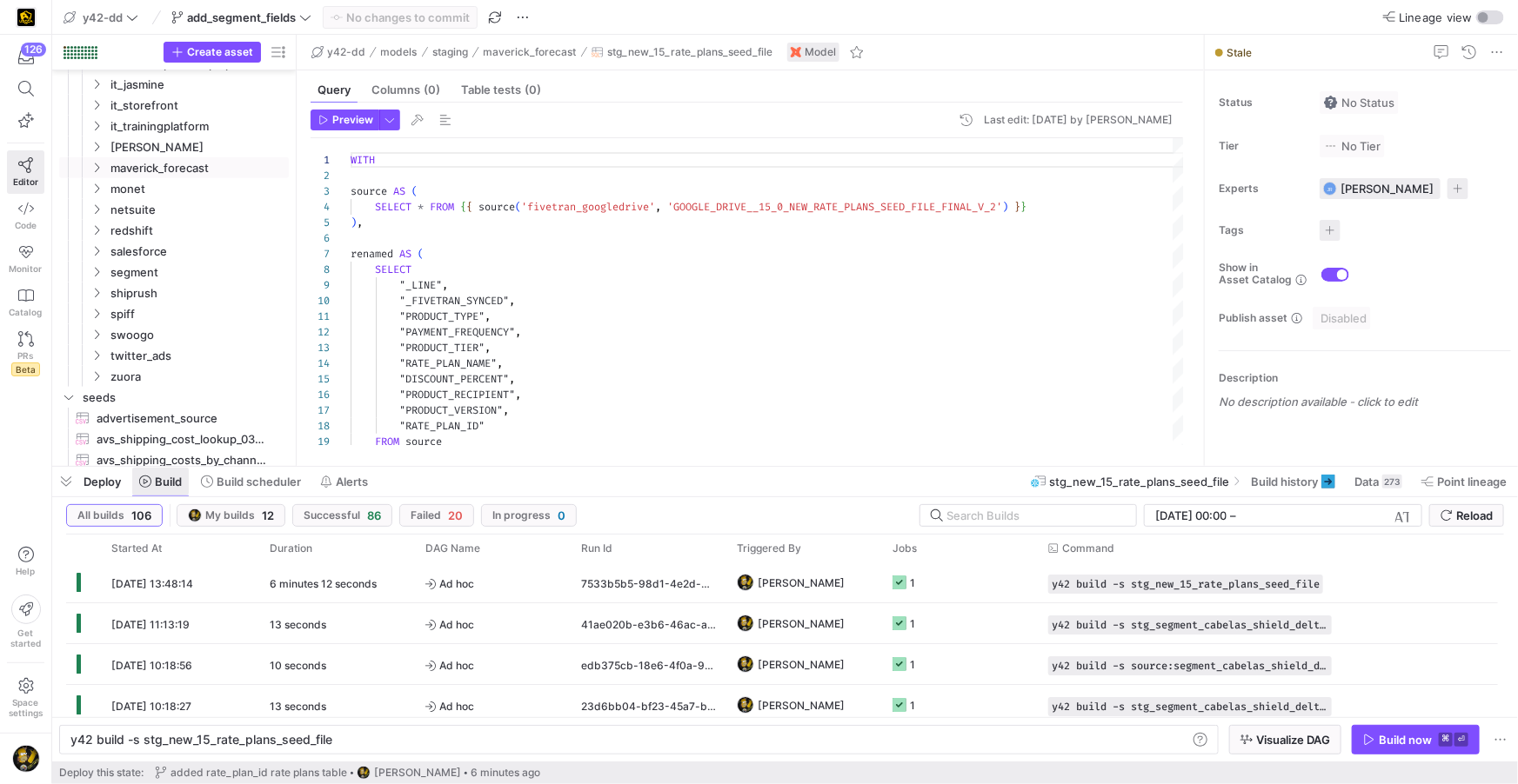
click at [168, 484] on span "Build" at bounding box center [168, 481] width 27 height 14
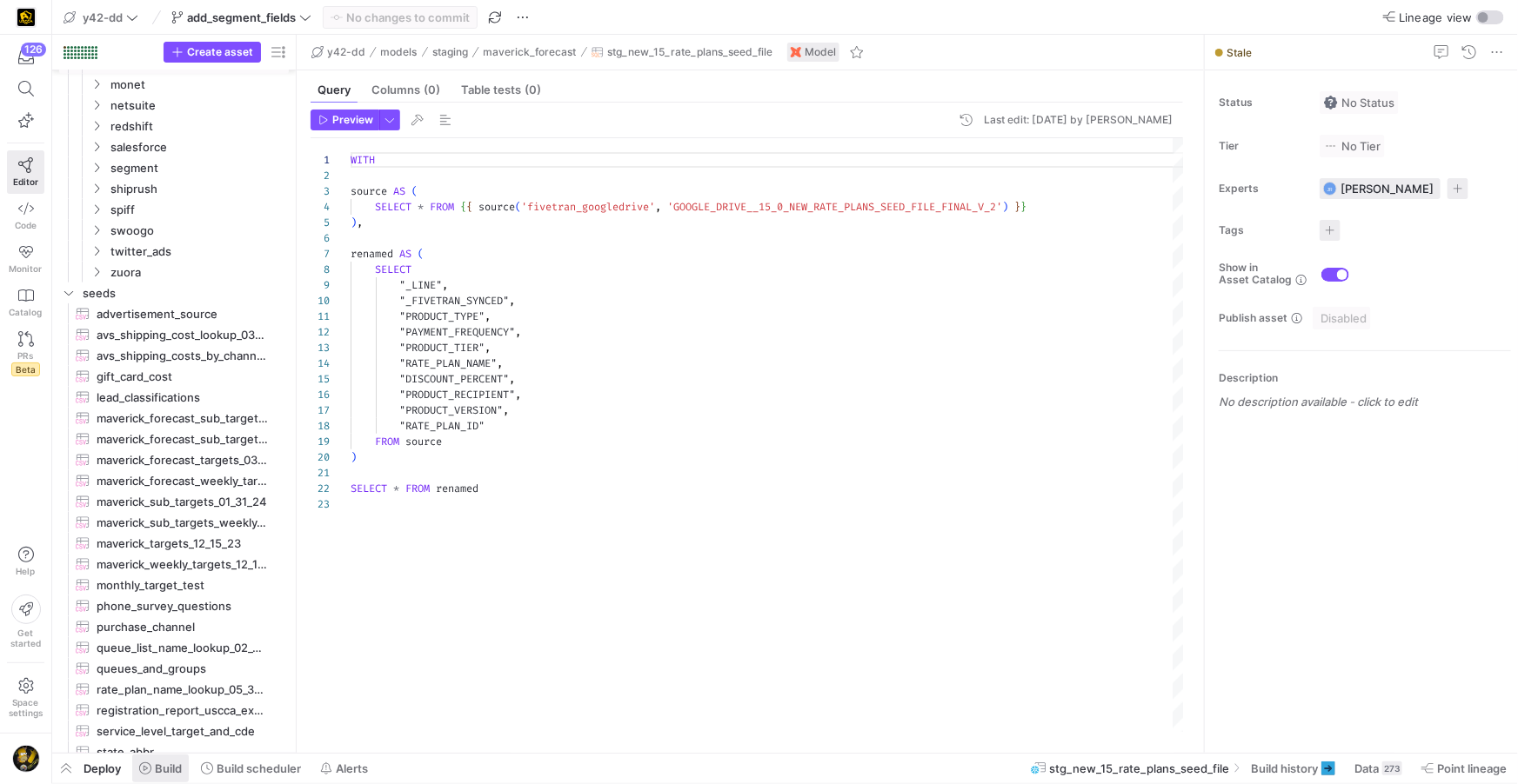
click at [159, 763] on span "Build" at bounding box center [168, 768] width 27 height 14
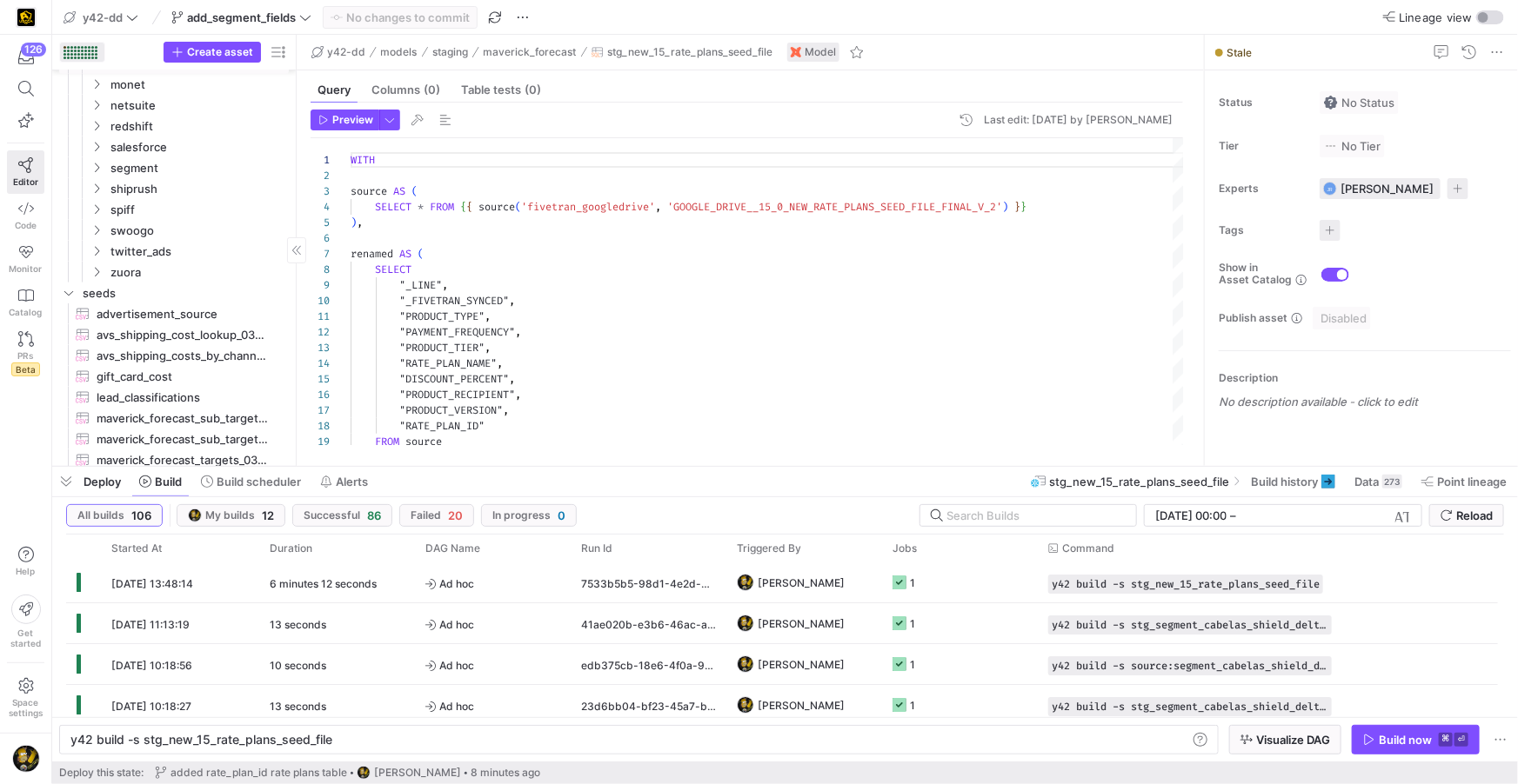
click at [88, 54] on div at bounding box center [89, 54] width 3 height 3
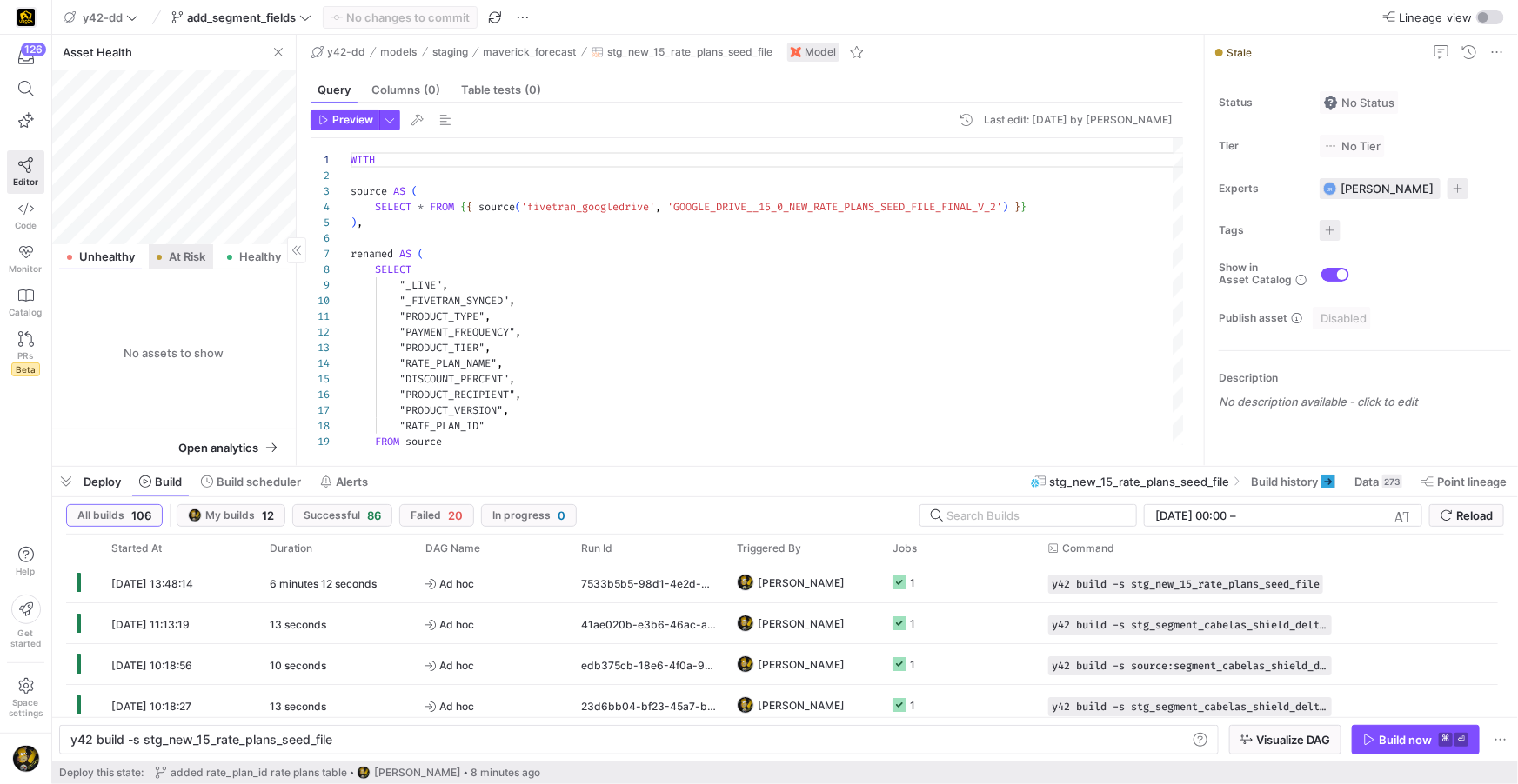
click at [182, 258] on span "At Risk" at bounding box center [187, 257] width 36 height 11
click at [183, 390] on span "stg_new_15_rate_plans_seed_file​​​​​​​​​​" at bounding box center [195, 392] width 146 height 20
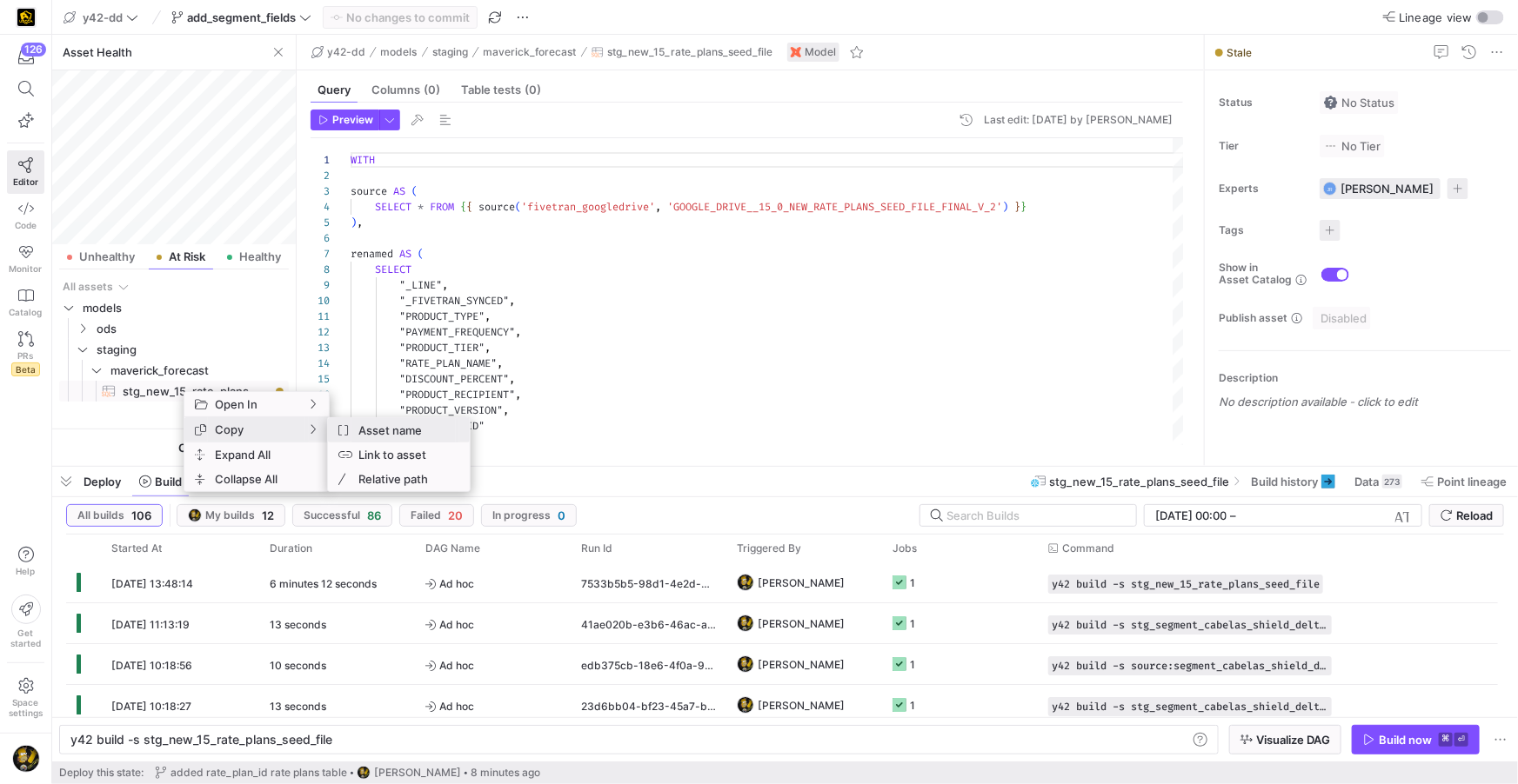
click at [377, 427] on span "Asset name" at bounding box center [403, 430] width 104 height 24
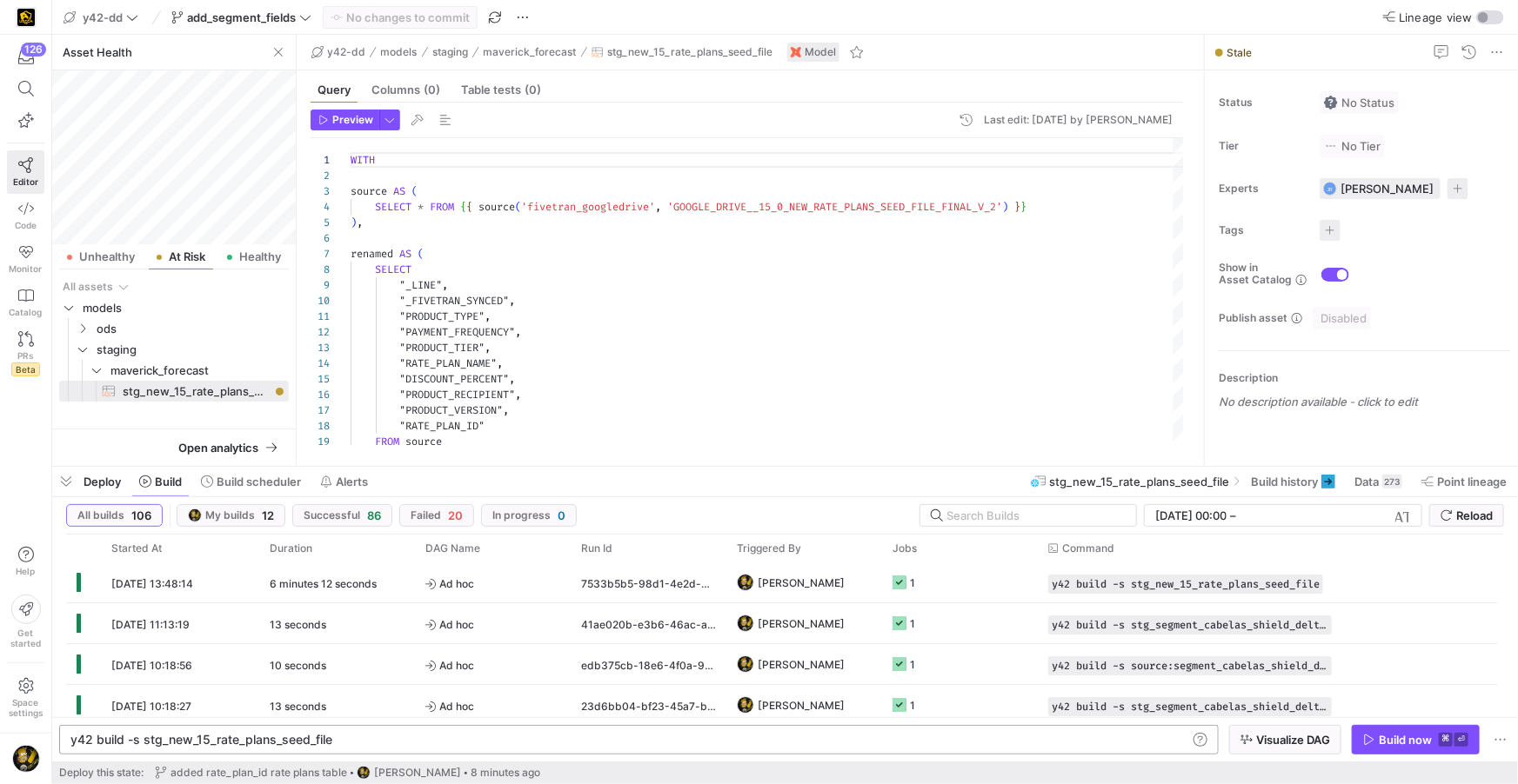
click at [199, 738] on div "y42 build -s stg_new_15_rate_plans_seed_file" at bounding box center [629, 739] width 1118 height 14
drag, startPoint x: 145, startPoint y: 739, endPoint x: 393, endPoint y: 746, distance: 248.1
click at [393, 746] on div "y42 build -s stg_new_15_rate_plans_seed_file" at bounding box center [629, 739] width 1118 height 14
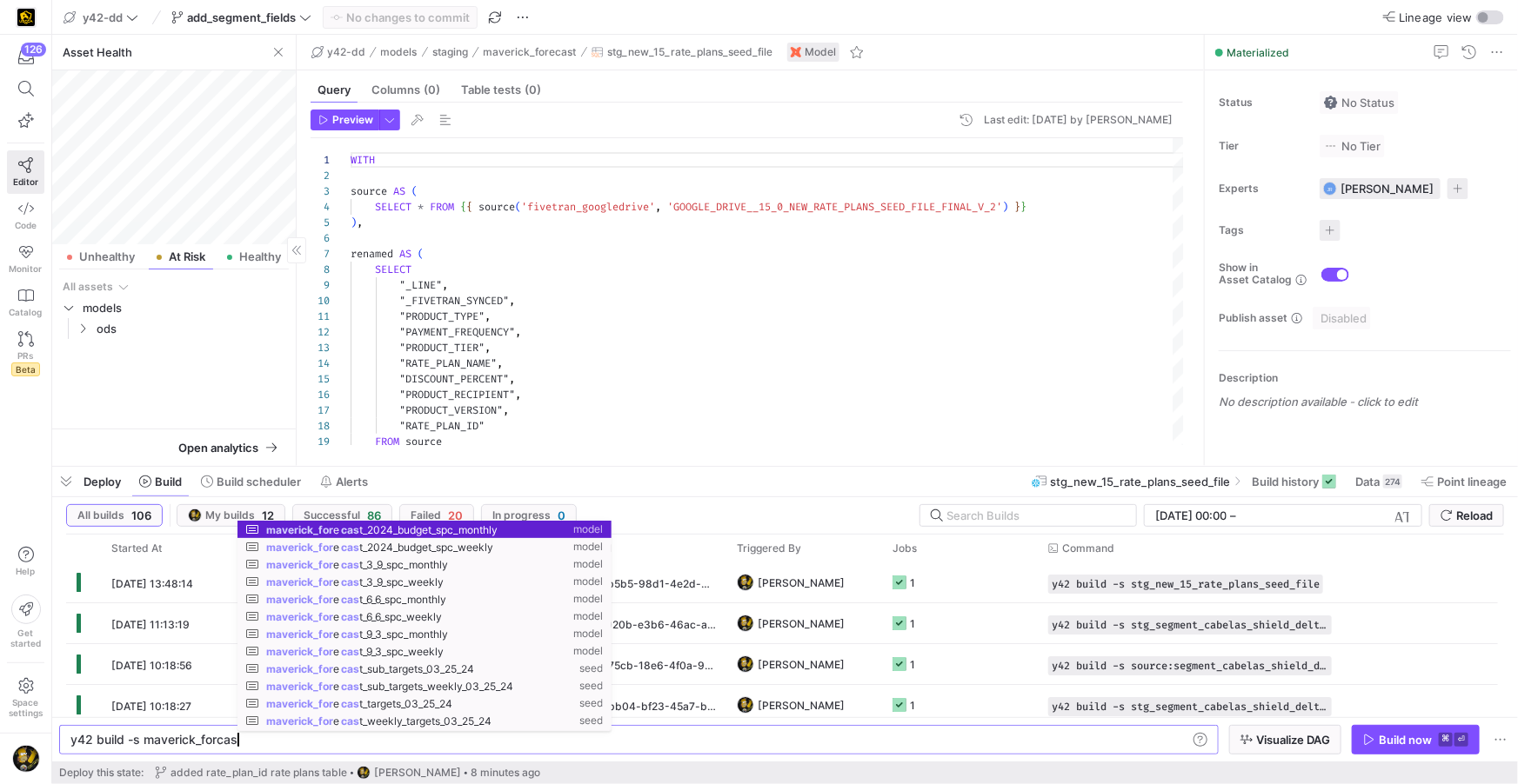
scroll to position [0, 168]
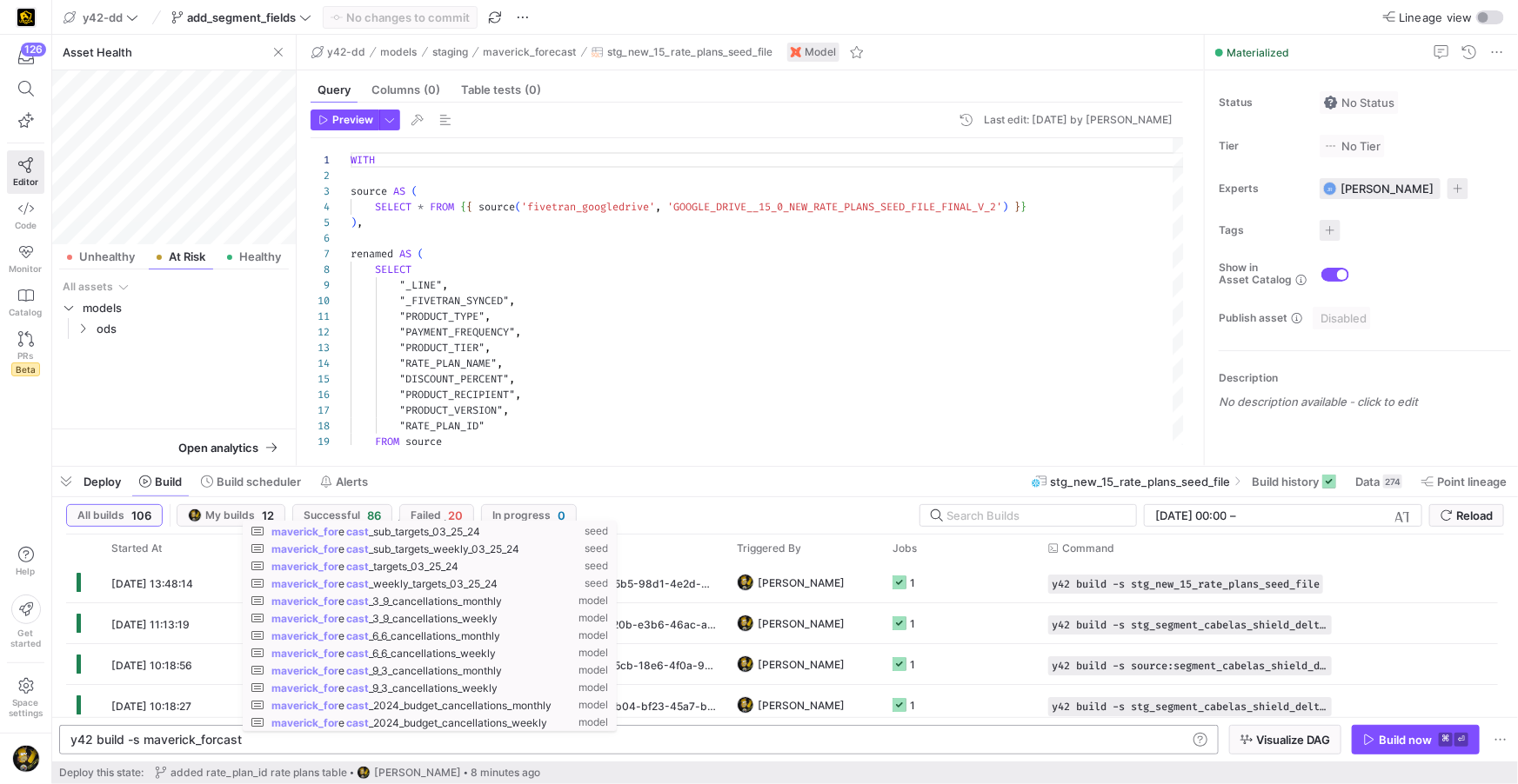
type textarea "y42 build -s maverick_forcast"
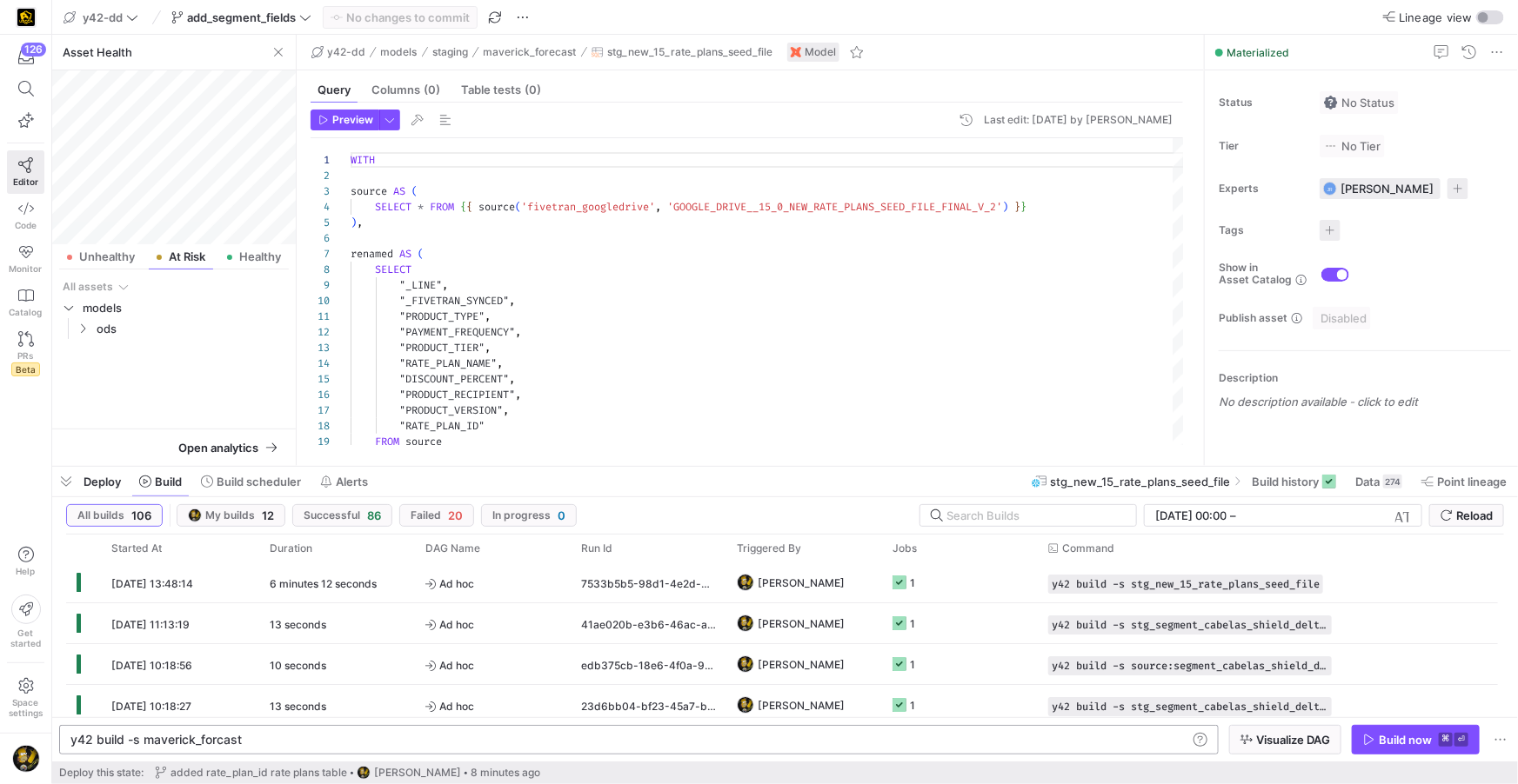
click at [413, 749] on div "y42 build -s maverick_forcast y42 build -s maverick_forcast" at bounding box center [639, 740] width 1159 height 30
click at [80, 330] on icon "Press SPACE to select this row." at bounding box center [82, 329] width 12 height 11
click at [89, 253] on span "Unhealthy" at bounding box center [106, 257] width 55 height 11
drag, startPoint x: 273, startPoint y: 745, endPoint x: 20, endPoint y: 724, distance: 253.9
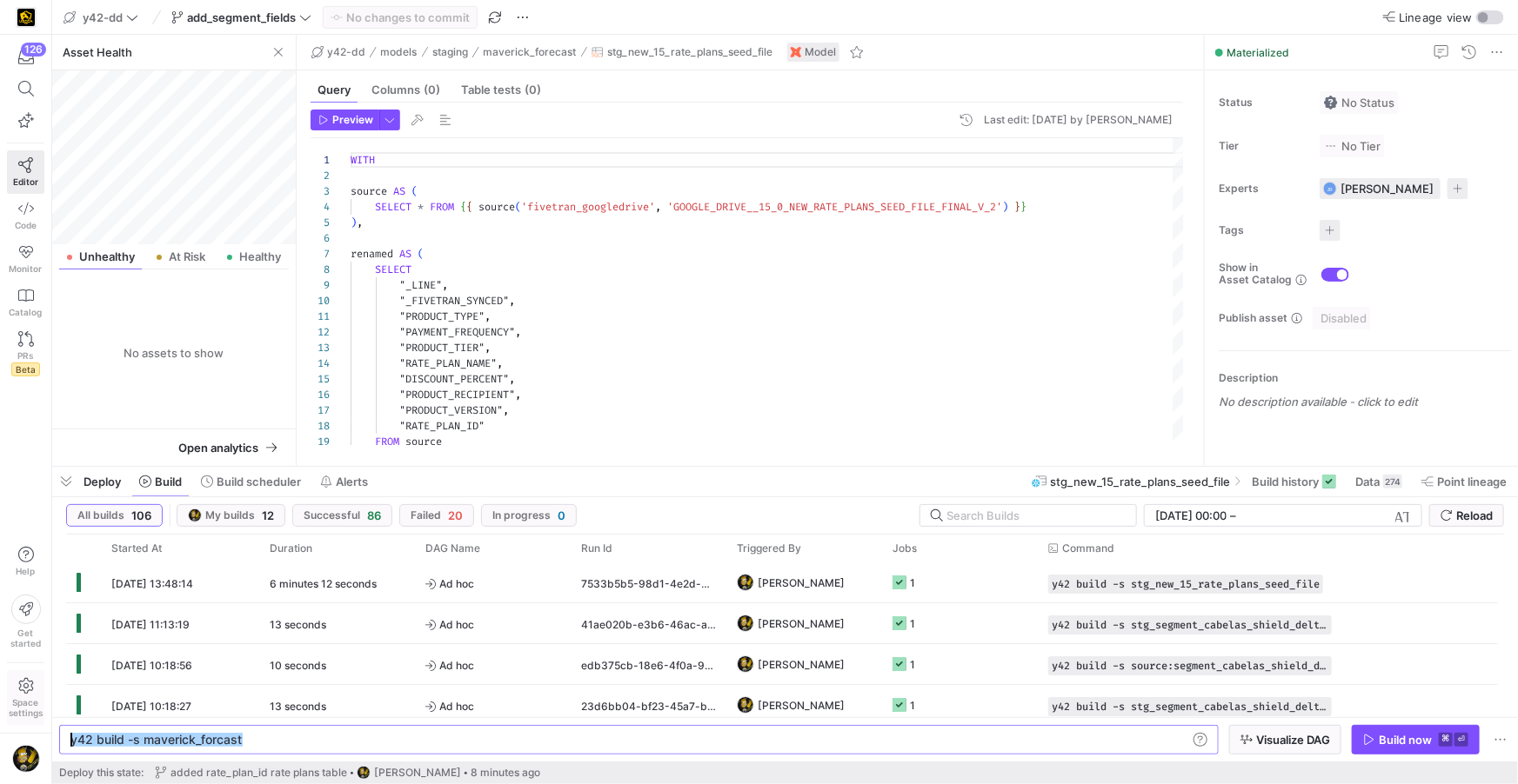
click at [71, 732] on div "y42 build -s maverick_forcast" at bounding box center [629, 739] width 1118 height 14
click at [174, 269] on div "At Risk" at bounding box center [180, 257] width 63 height 25
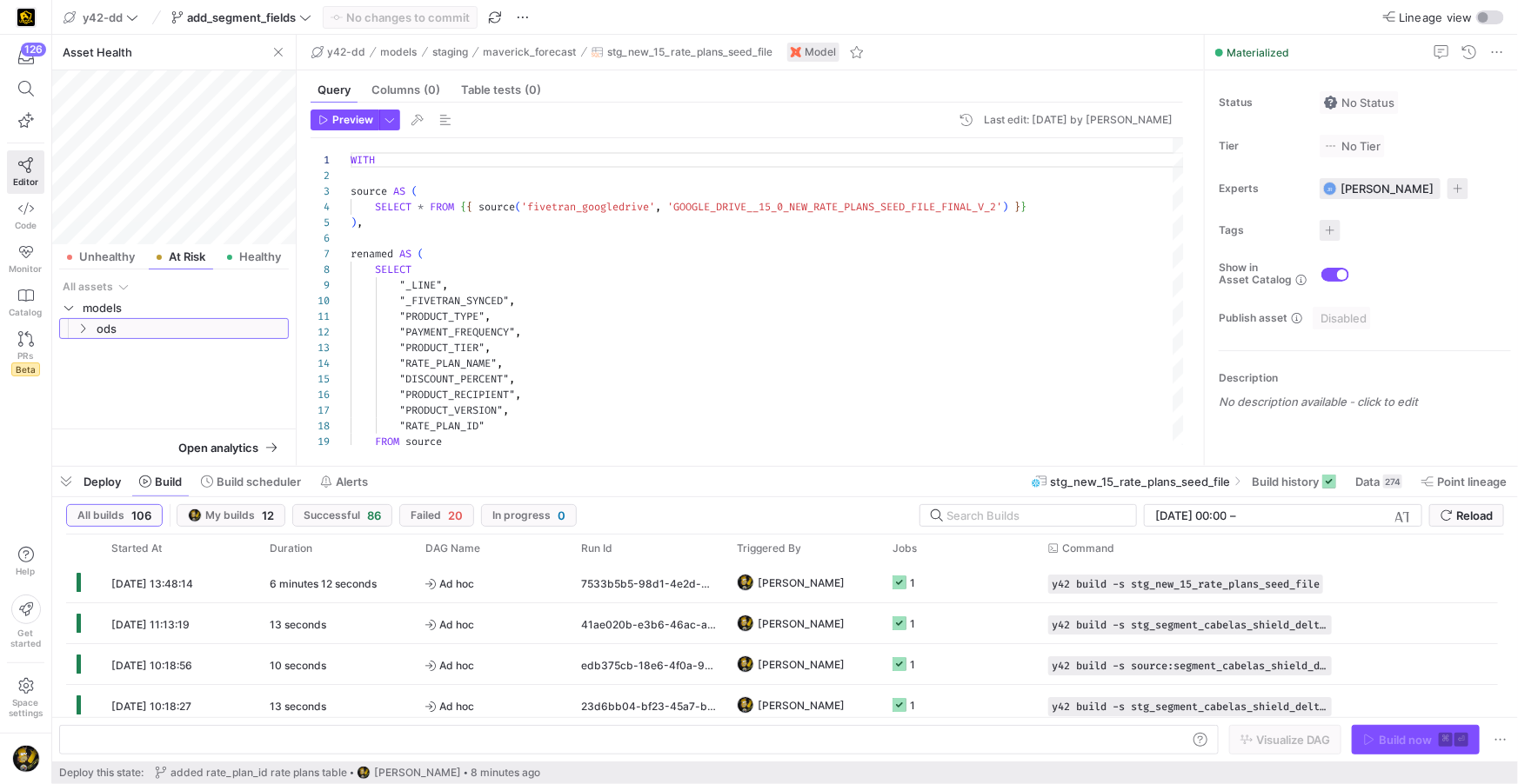
click at [86, 333] on icon "Press SPACE to select this row." at bounding box center [82, 329] width 12 height 11
click at [93, 346] on icon "Press SPACE to select this row." at bounding box center [96, 349] width 12 height 11
click at [192, 371] on span "cabelas_membership_purchase​​​​​​​​​​" at bounding box center [195, 370] width 146 height 20
type textarea "-- File Name: cabelas_membership_purchase.sql -- Created By: [PERSON_NAME] -- L…"
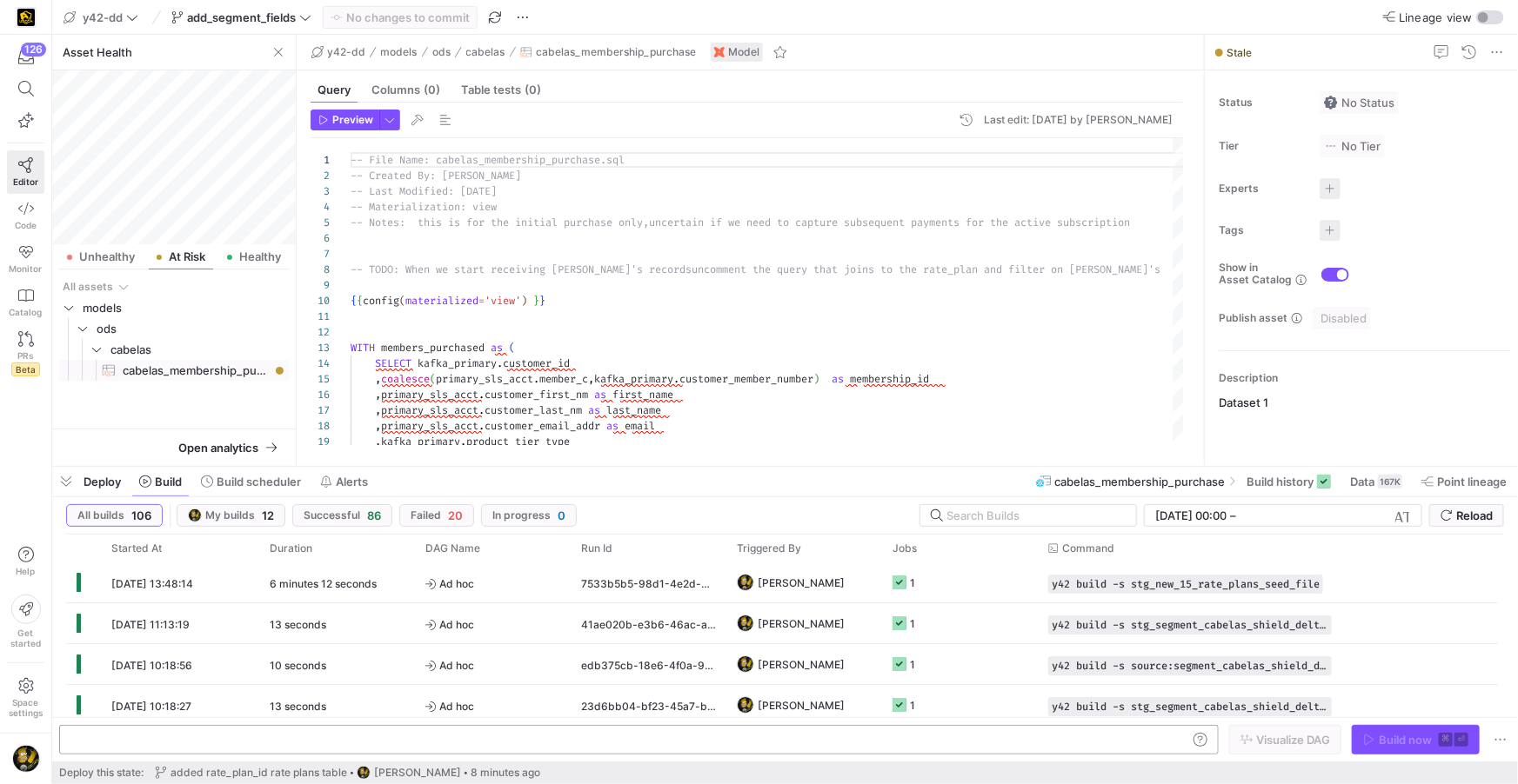
click at [169, 731] on div at bounding box center [639, 740] width 1159 height 30
click at [175, 743] on div at bounding box center [629, 739] width 1118 height 14
click at [187, 614] on div "[DATE] 11:13:19" at bounding box center [179, 623] width 159 height 40
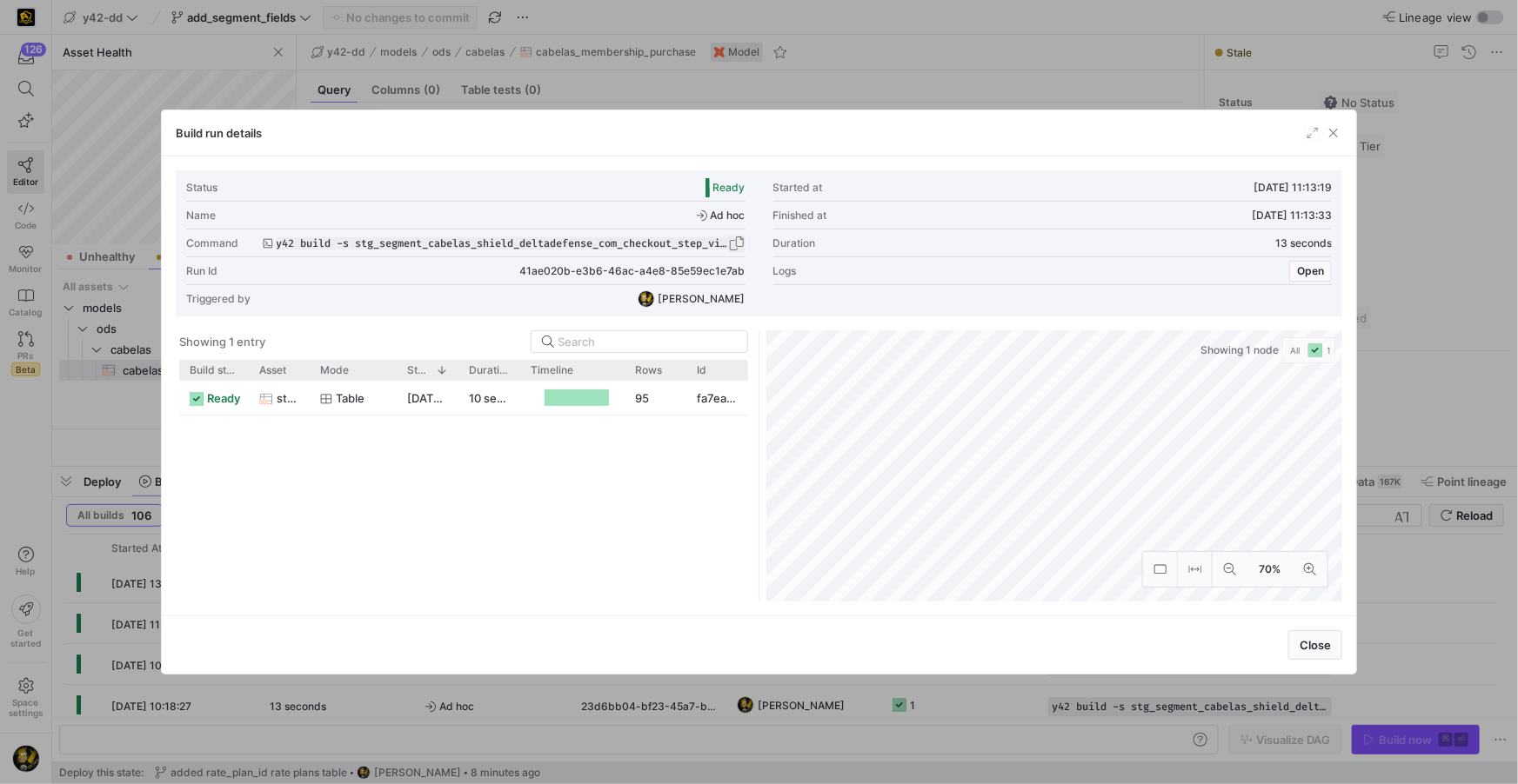
click at [738, 243] on span "button" at bounding box center [736, 243] width 17 height 17
click at [1322, 645] on span "Close" at bounding box center [1315, 645] width 32 height 14
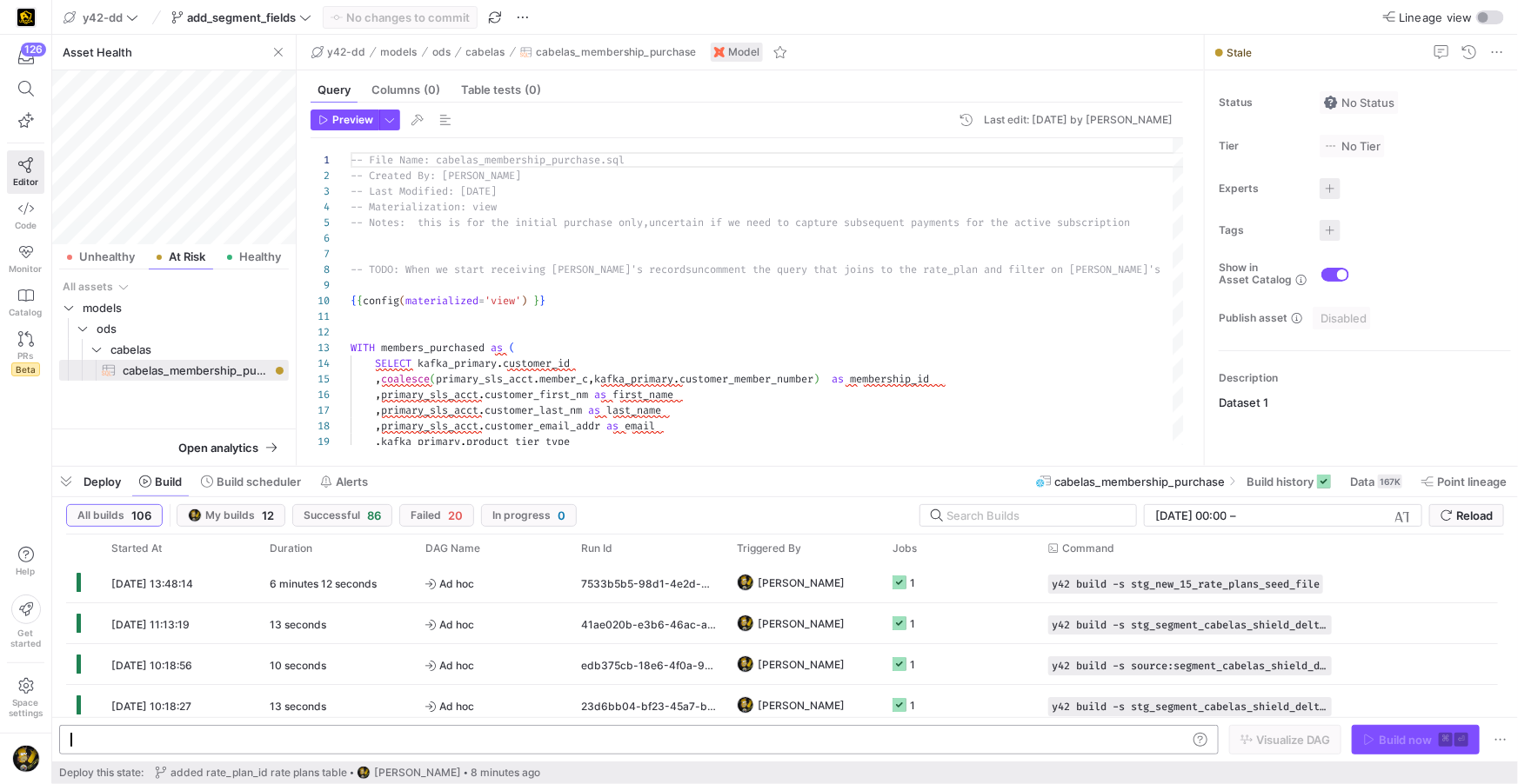
click at [130, 735] on div at bounding box center [629, 739] width 1118 height 14
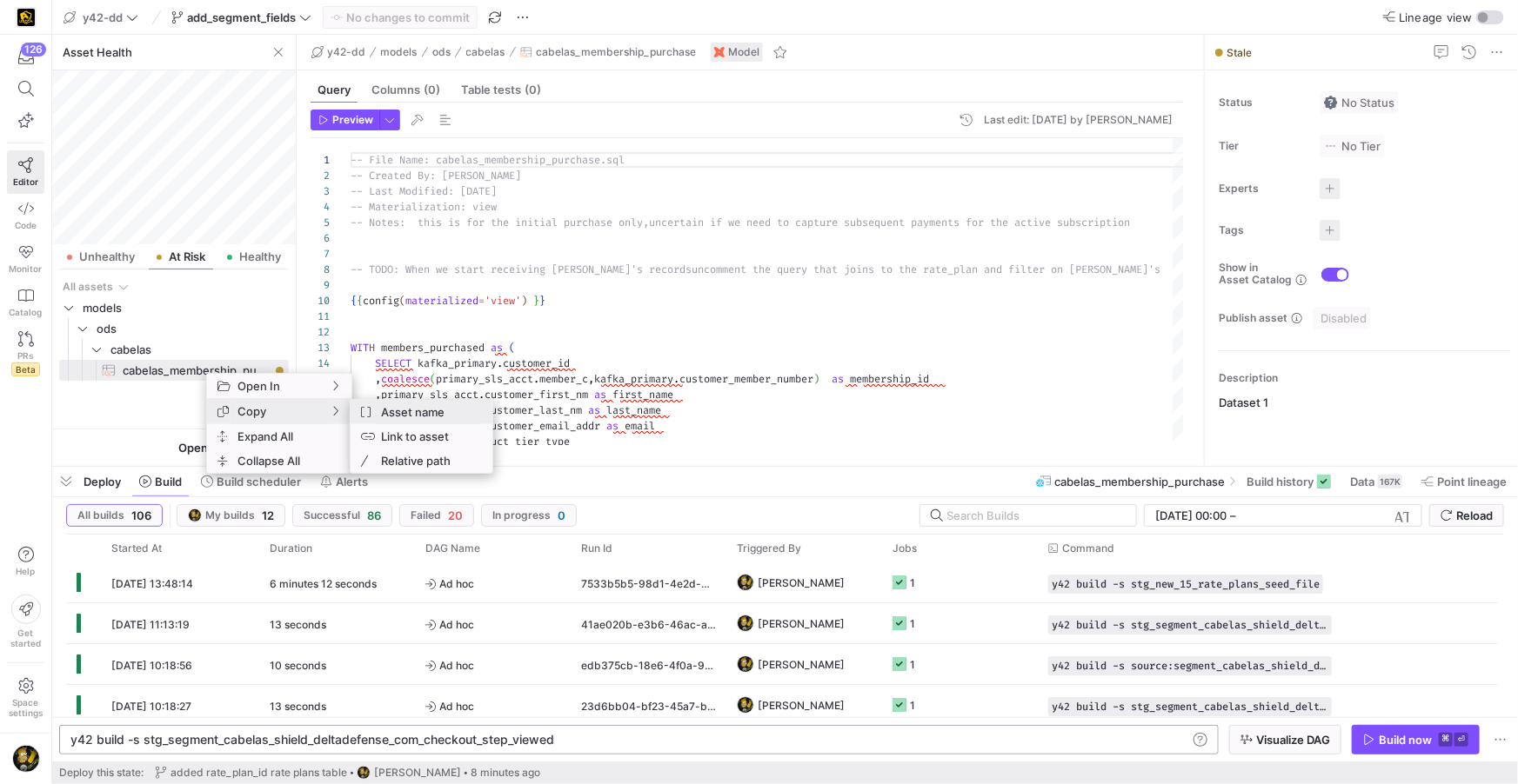
click at [420, 411] on span "Asset name" at bounding box center [426, 412] width 104 height 24
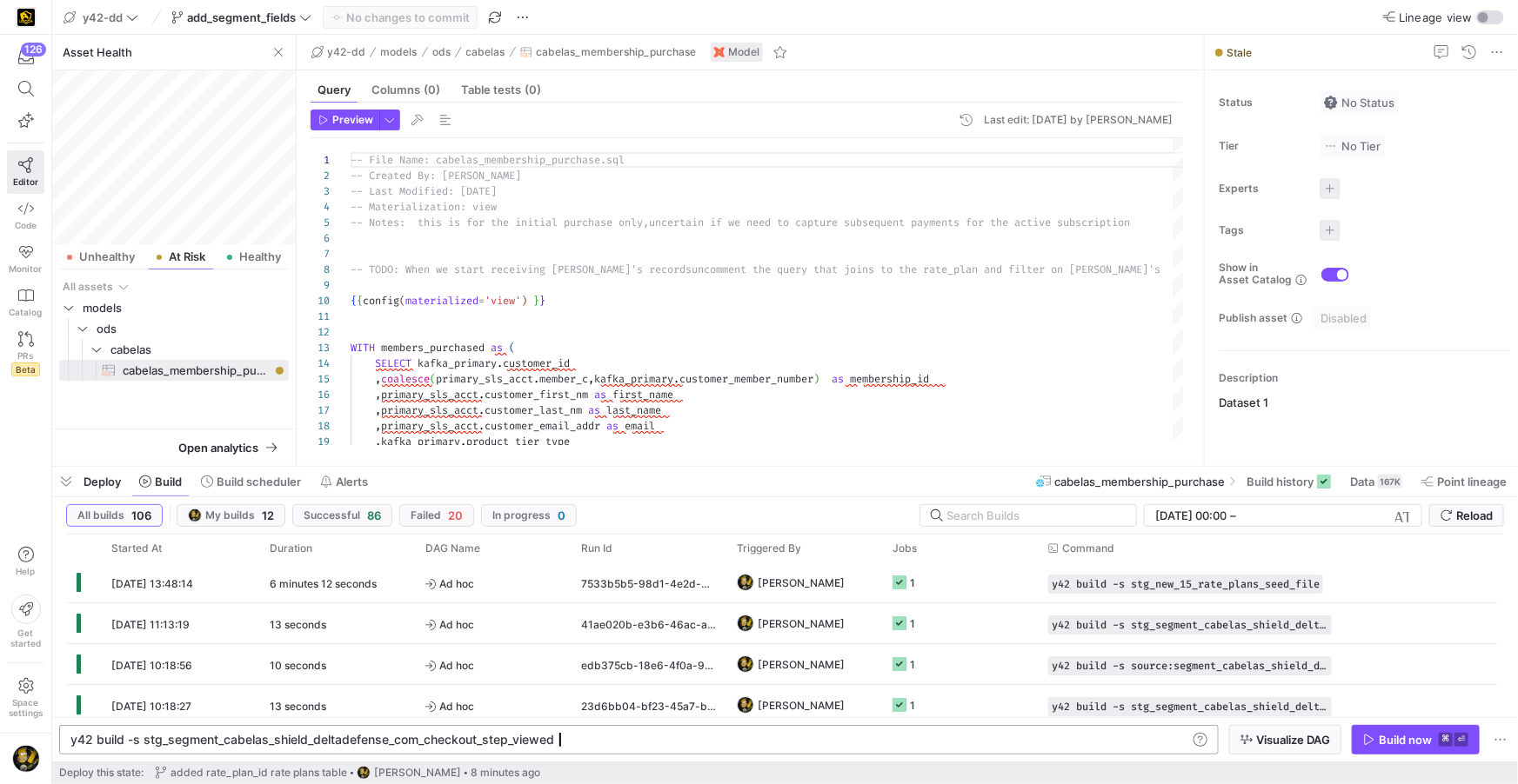
click at [616, 735] on div "y42 build -s stg_segment_cabelas_shield_deltadefen se_com_checkout_step_viewed" at bounding box center [629, 739] width 1118 height 14
type textarea "y42 build -s stg_segment_cabelas_shield_deltadefense_com_checkout_step_viewed. …"
drag, startPoint x: 567, startPoint y: 738, endPoint x: 243, endPoint y: 746, distance: 324.1
click at [243, 746] on div "y42 build -s stg_segment_cabelas_shield_deltadefen se_com_checkout_step_viewed.…" at bounding box center [629, 739] width 1118 height 14
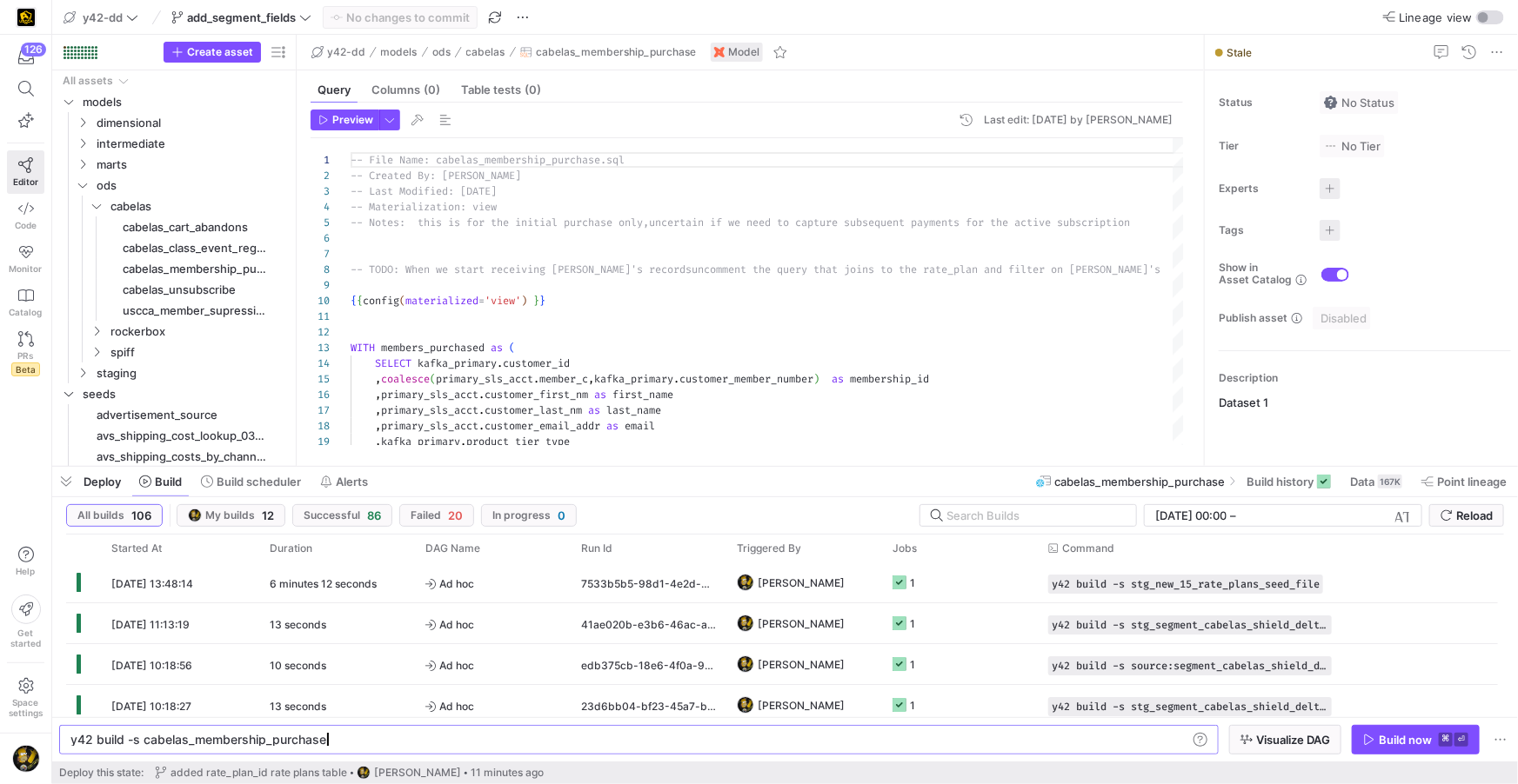
scroll to position [0, 252]
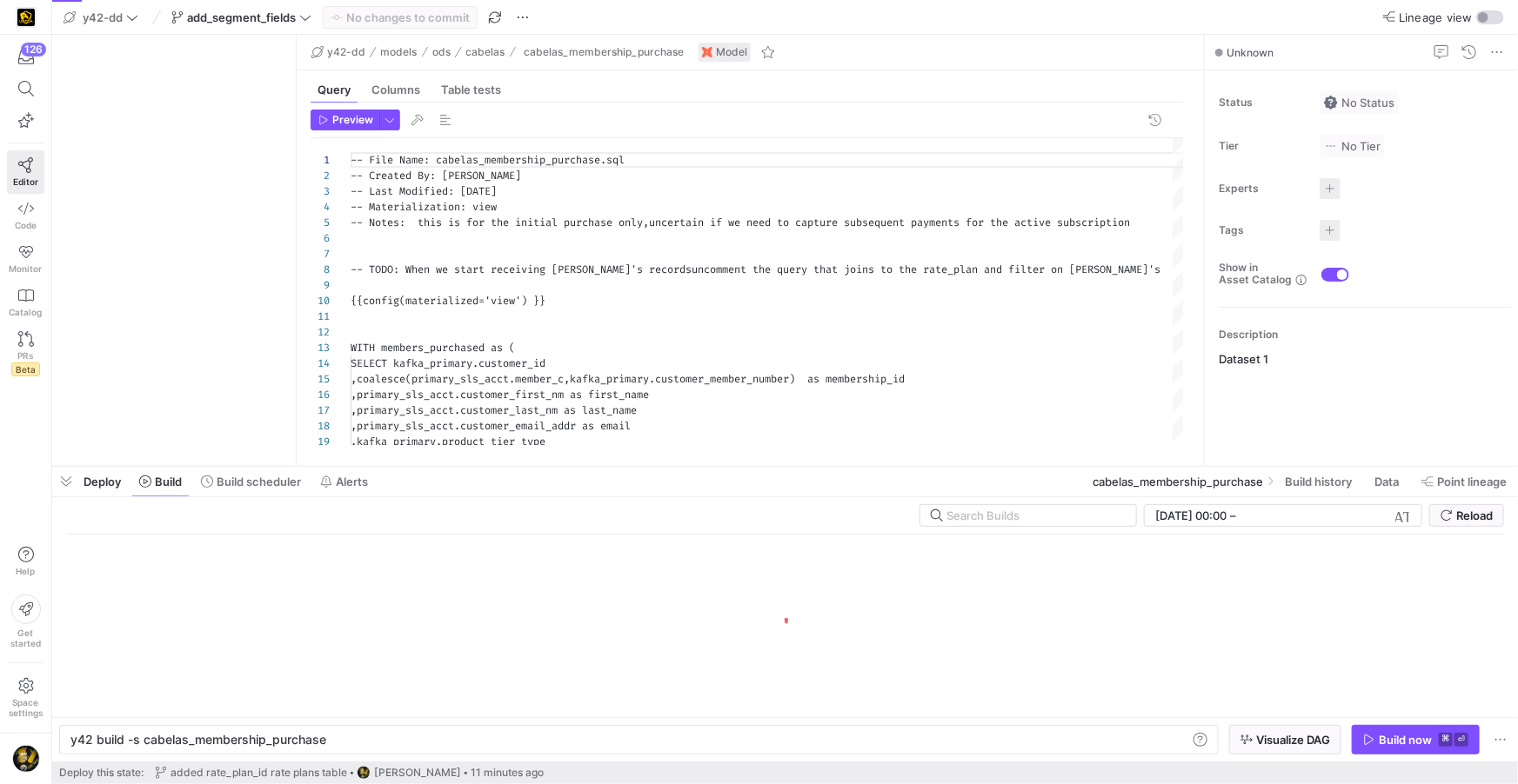
type textarea "y42 build -s cabelas_membership_purchase"
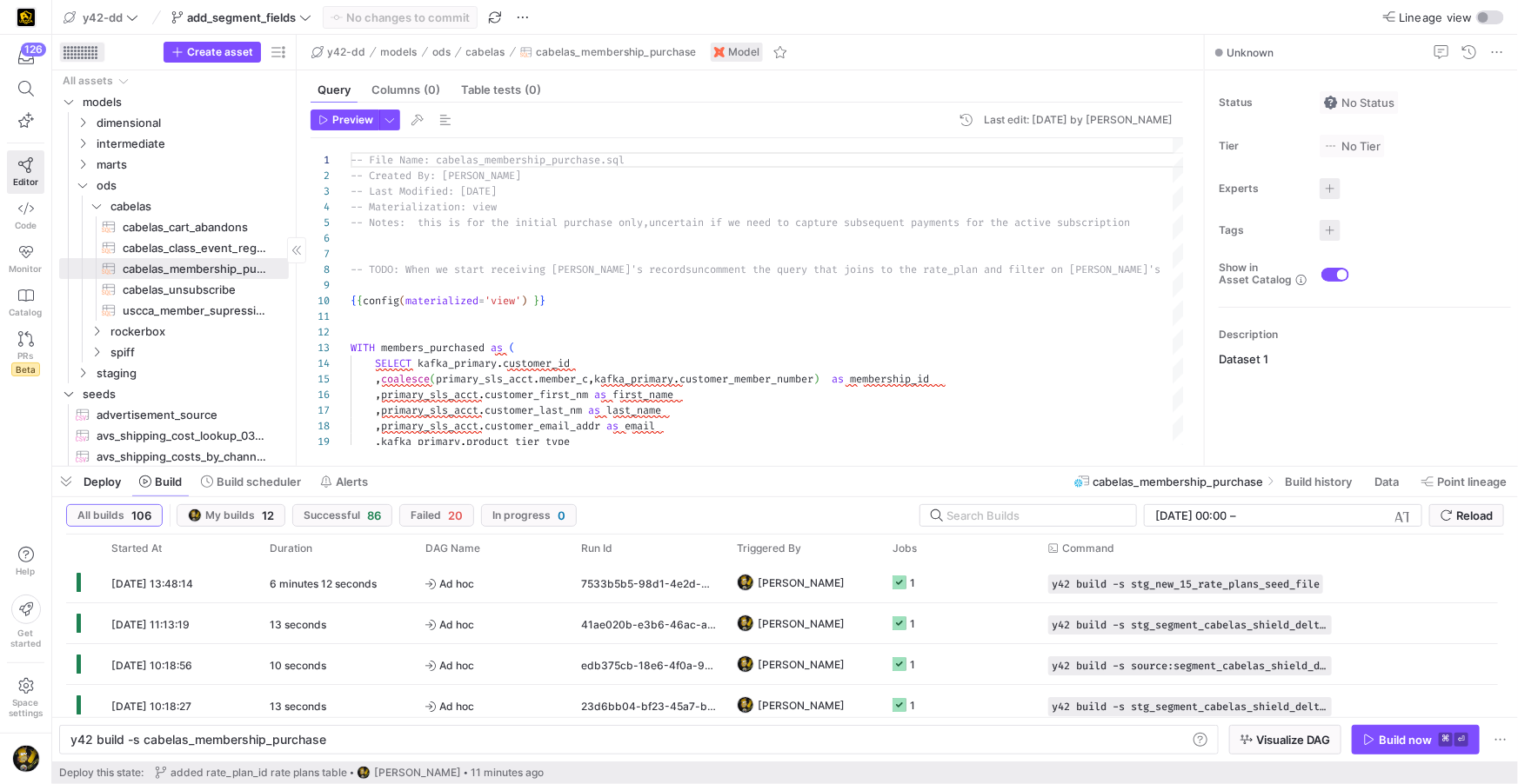
click at [75, 56] on div at bounding box center [75, 57] width 3 height 3
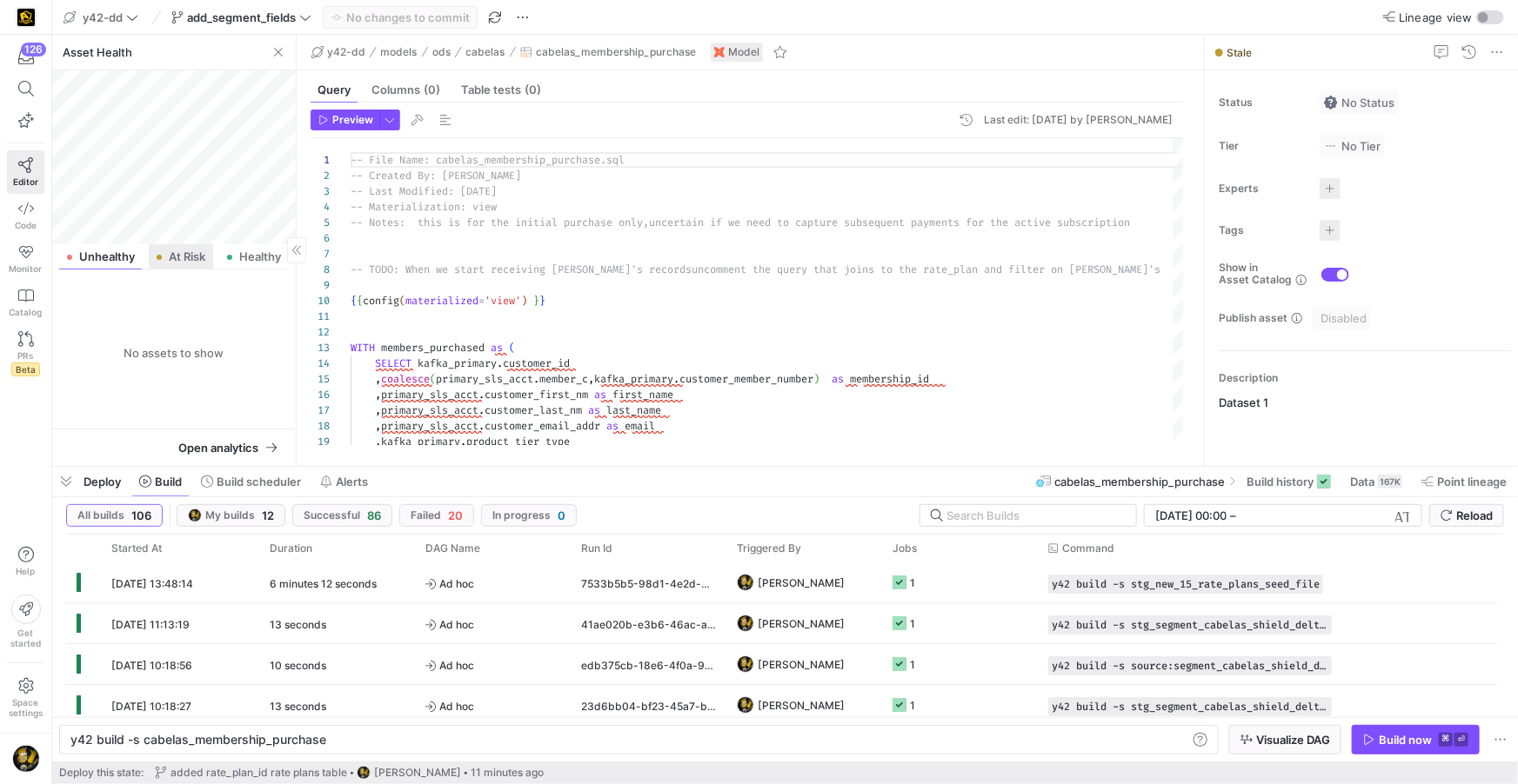
click at [178, 263] on span "At Risk" at bounding box center [187, 257] width 36 height 11
click at [155, 371] on span "cabelas_membership_purchase​​​​​​​​​​" at bounding box center [195, 370] width 146 height 20
click at [1375, 732] on span "Build now ⌘ ⏎" at bounding box center [1416, 739] width 105 height 14
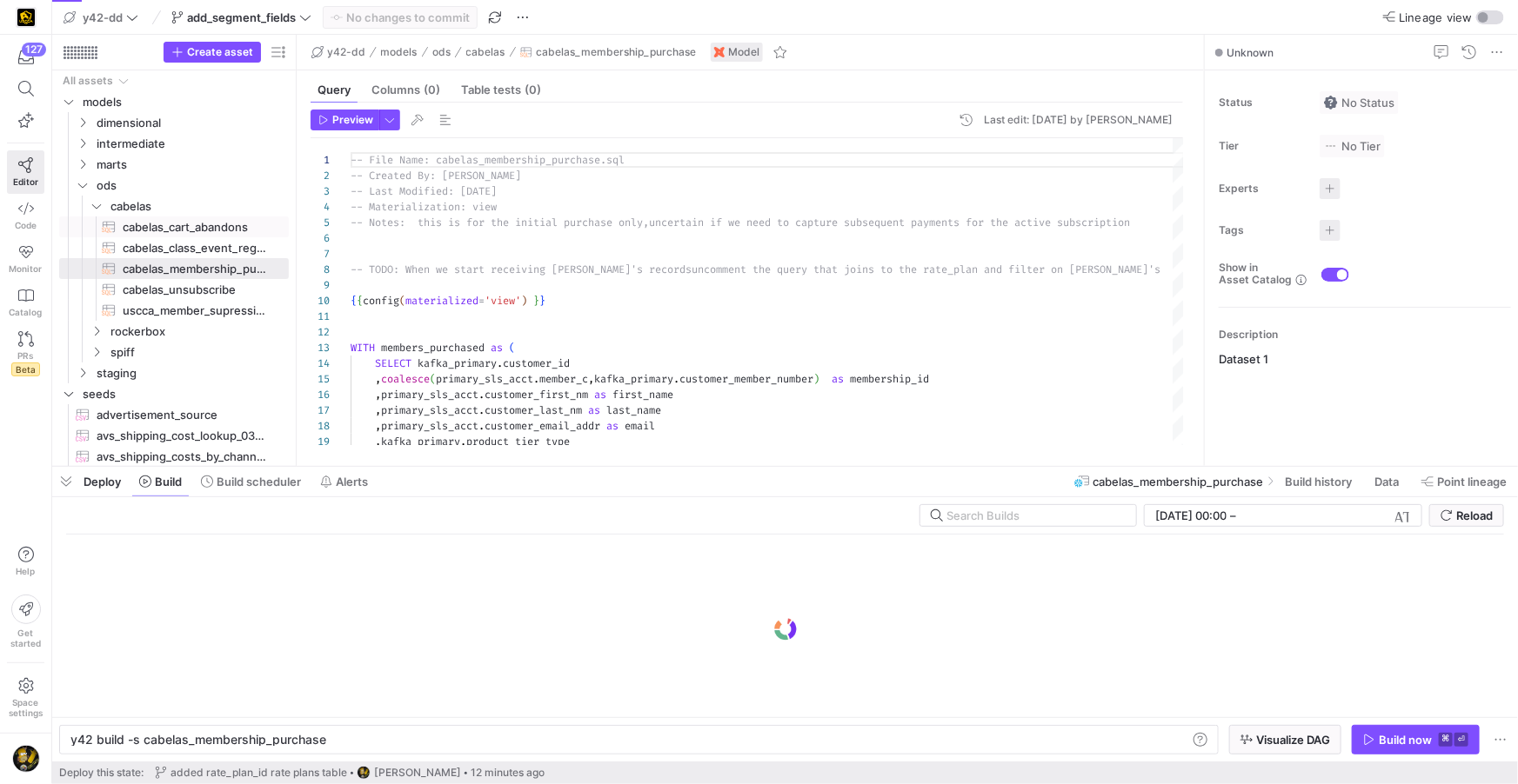
scroll to position [0, 252]
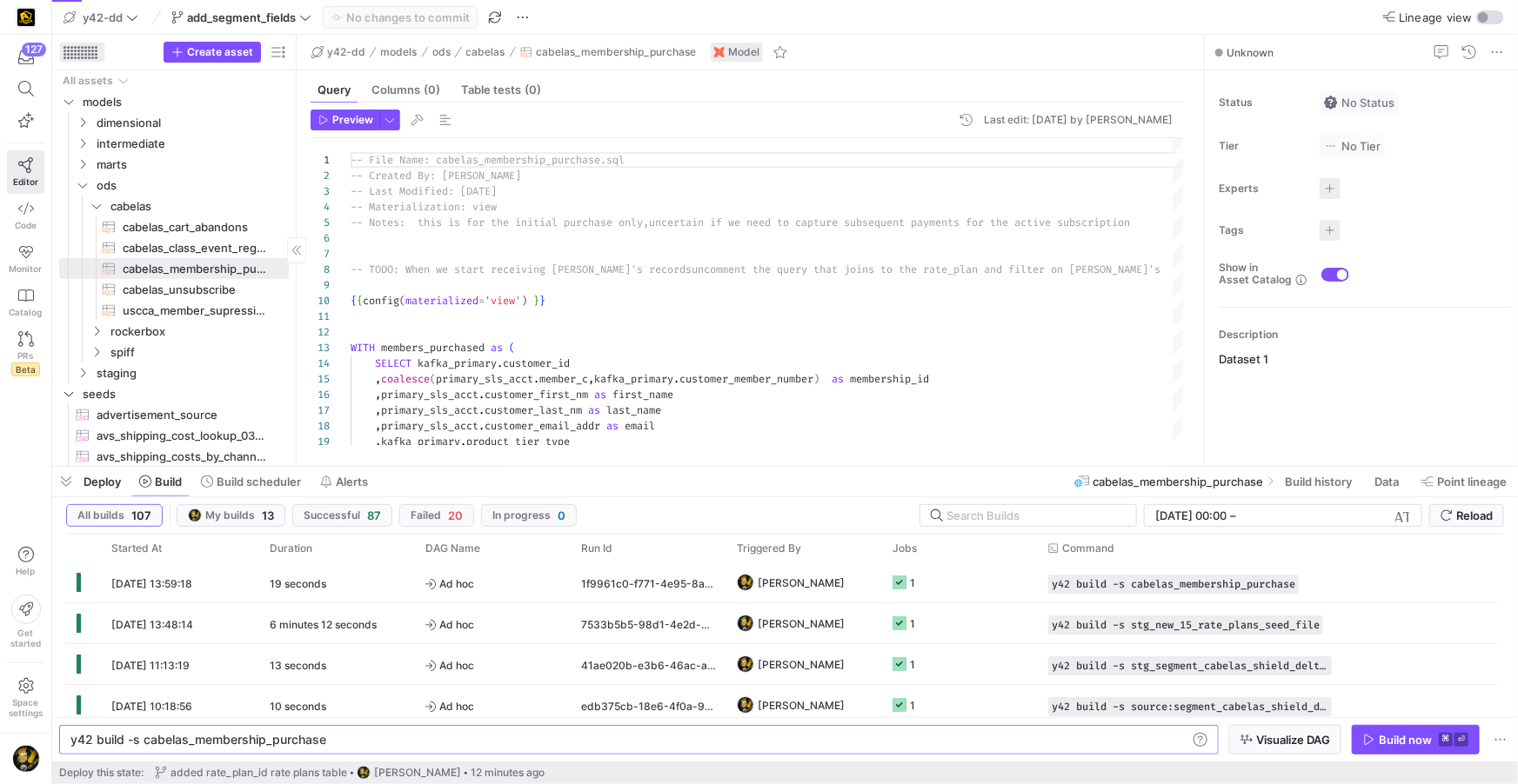
click at [85, 52] on div at bounding box center [80, 53] width 34 height 13
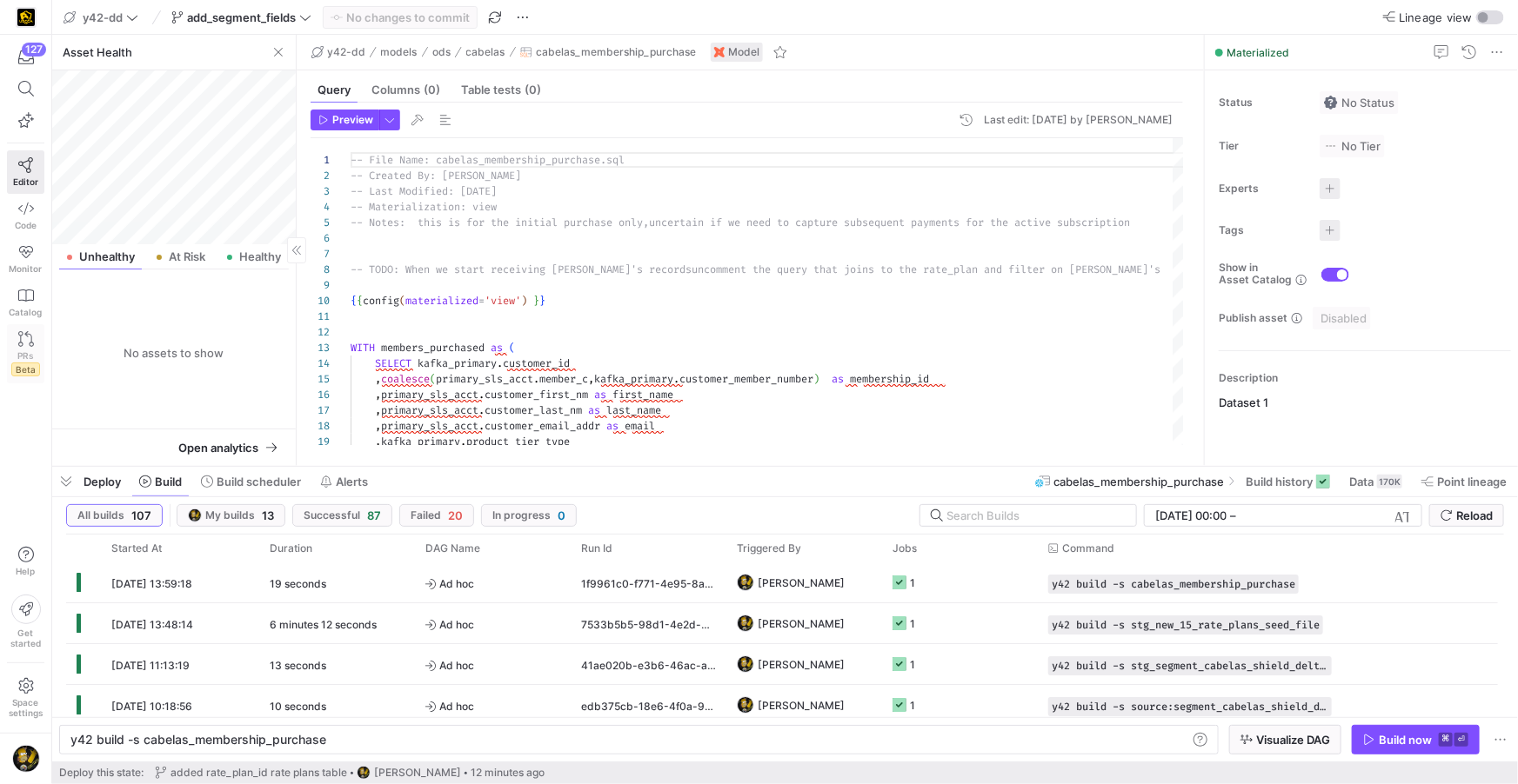
click at [16, 341] on link "PRs Beta" at bounding box center [25, 353] width 37 height 59
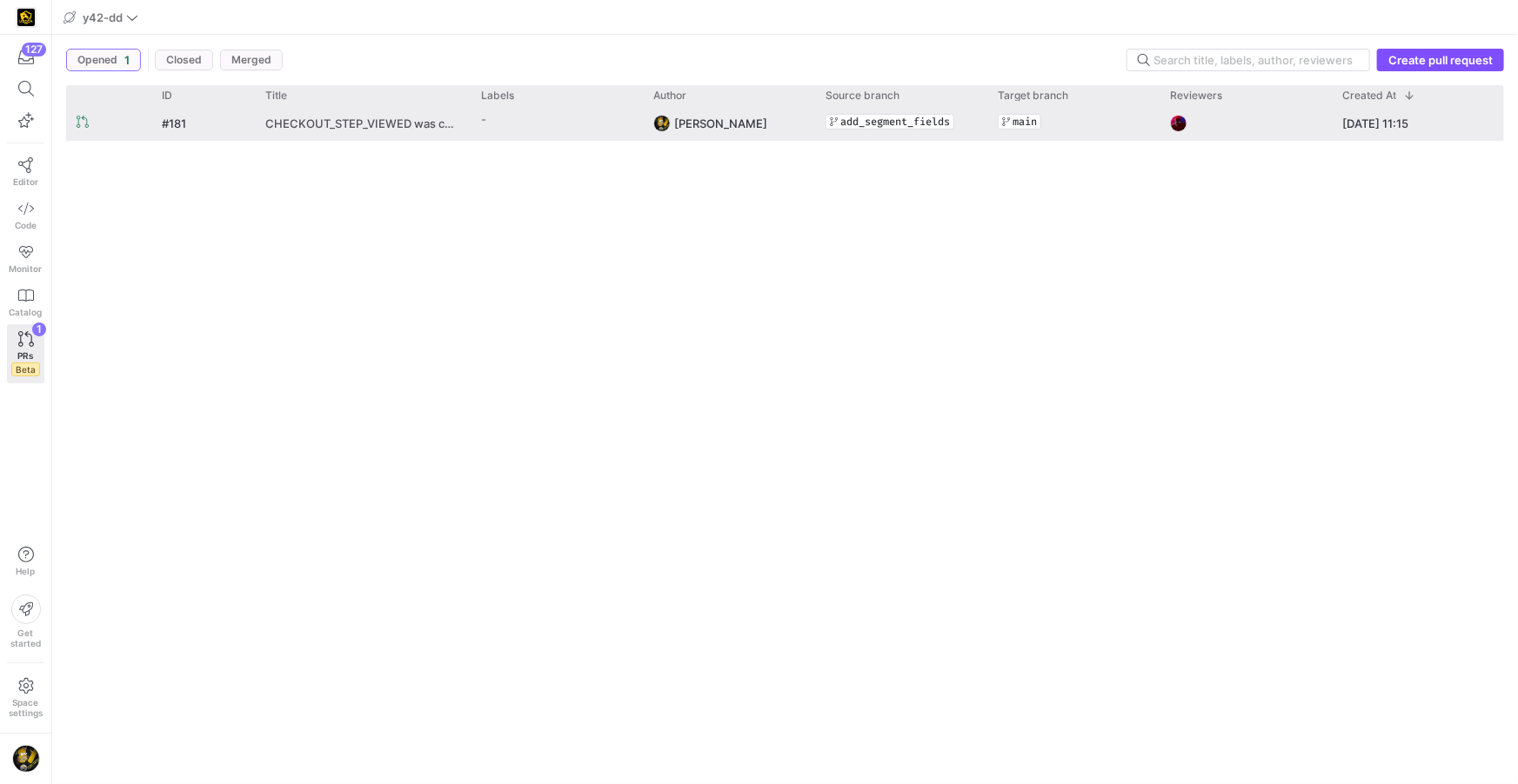
click at [351, 114] on span "CHECKOUT_STEP_VIEWED was changed after added to pipeline" at bounding box center [362, 123] width 195 height 33
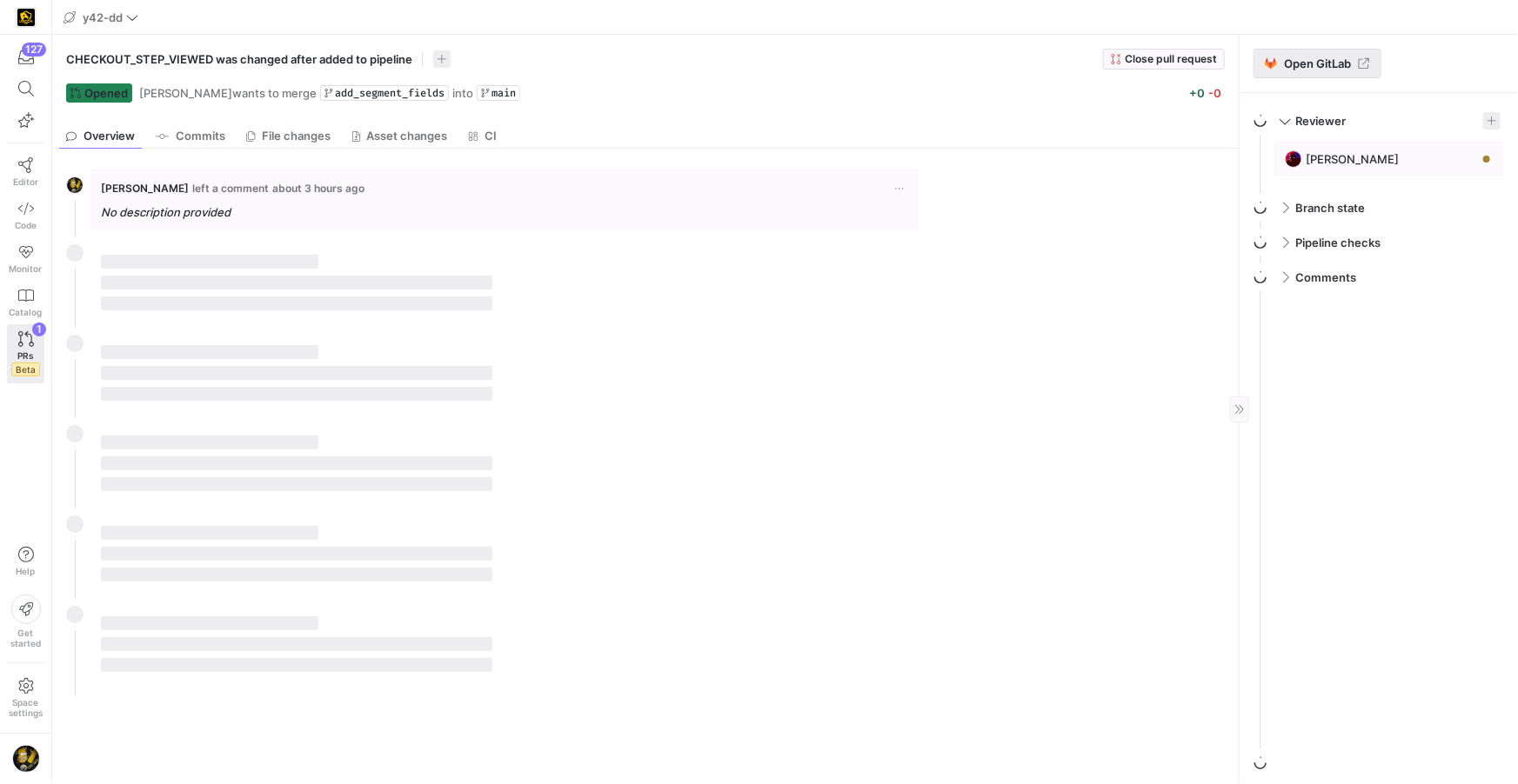
click at [1289, 66] on span "Open GitLab" at bounding box center [1317, 62] width 67 height 14
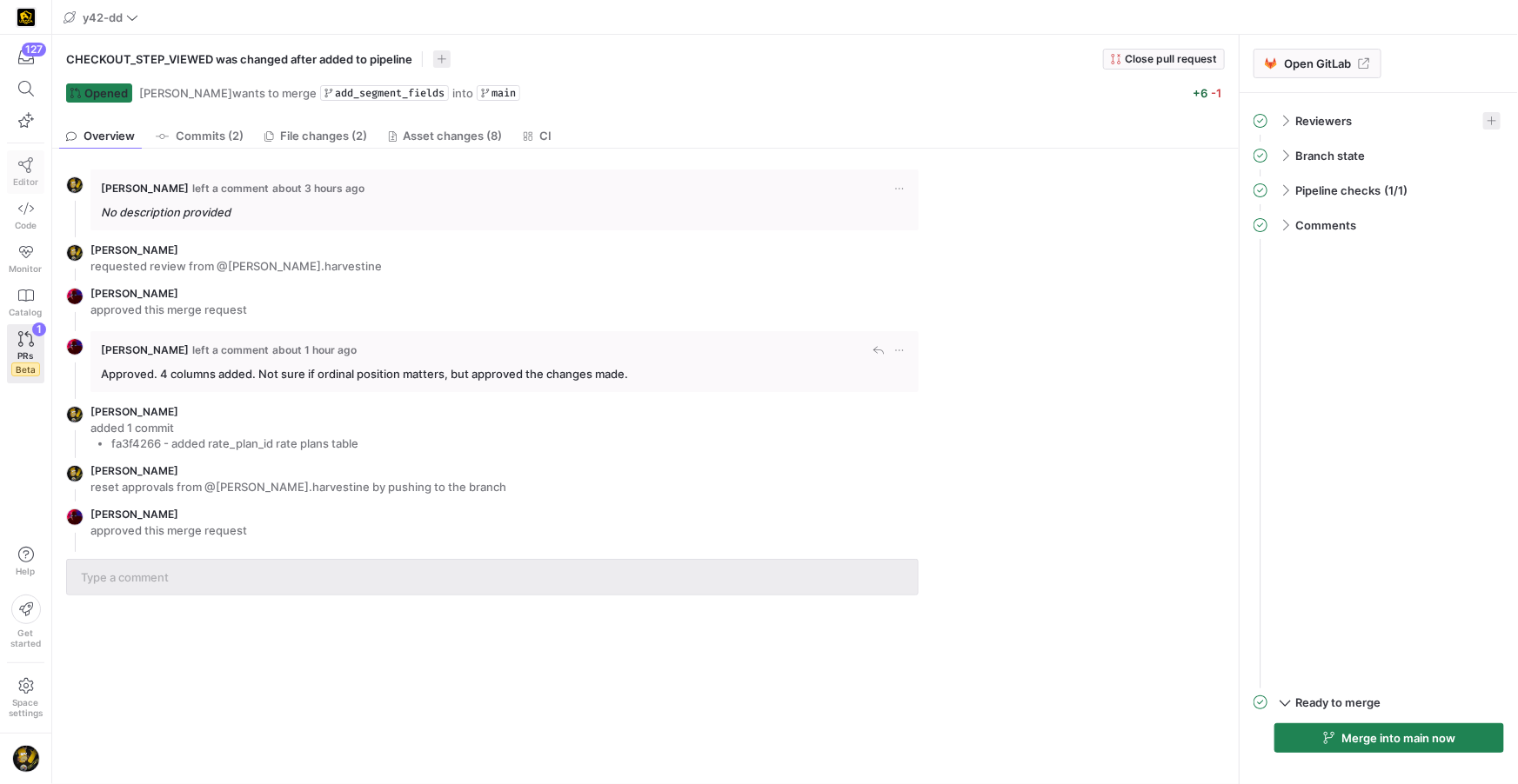
click at [19, 170] on icon at bounding box center [25, 165] width 15 height 15
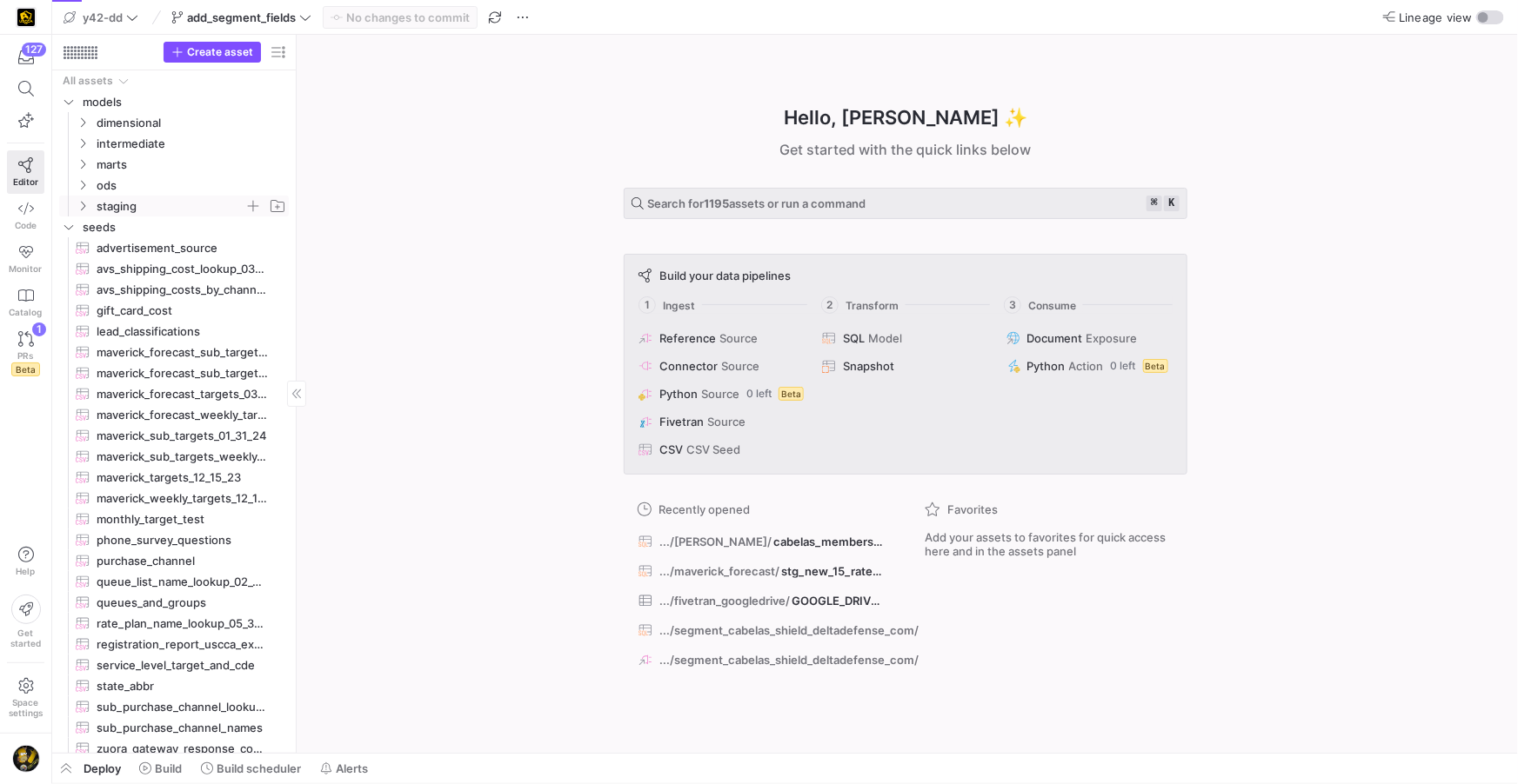
click at [85, 203] on icon "Press SPACE to select this row." at bounding box center [82, 206] width 12 height 11
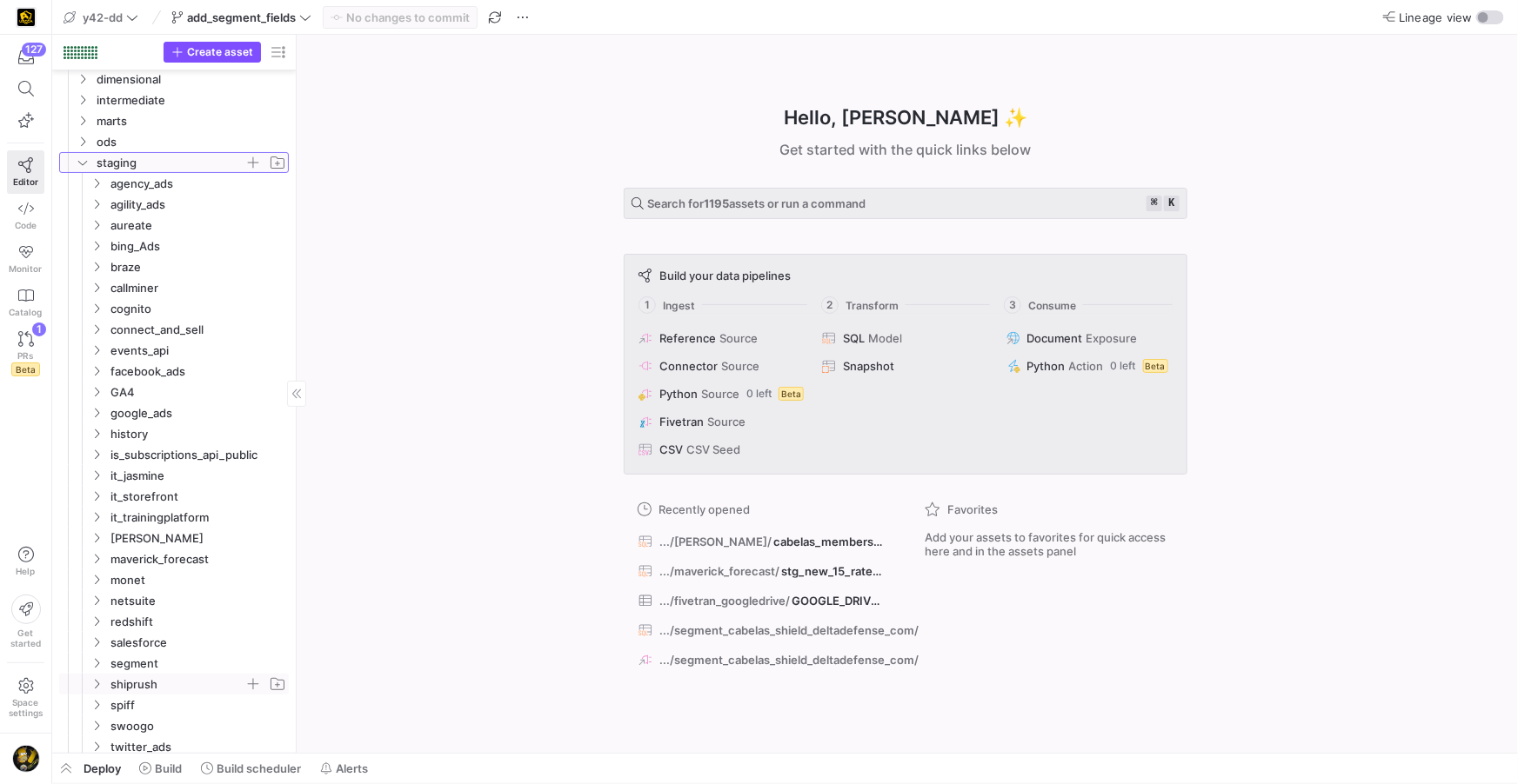
scroll to position [47, 0]
click at [97, 662] on icon "Press SPACE to select this row." at bounding box center [96, 660] width 12 height 11
click at [113, 702] on icon "Press SPACE to select this row." at bounding box center [110, 702] width 12 height 11
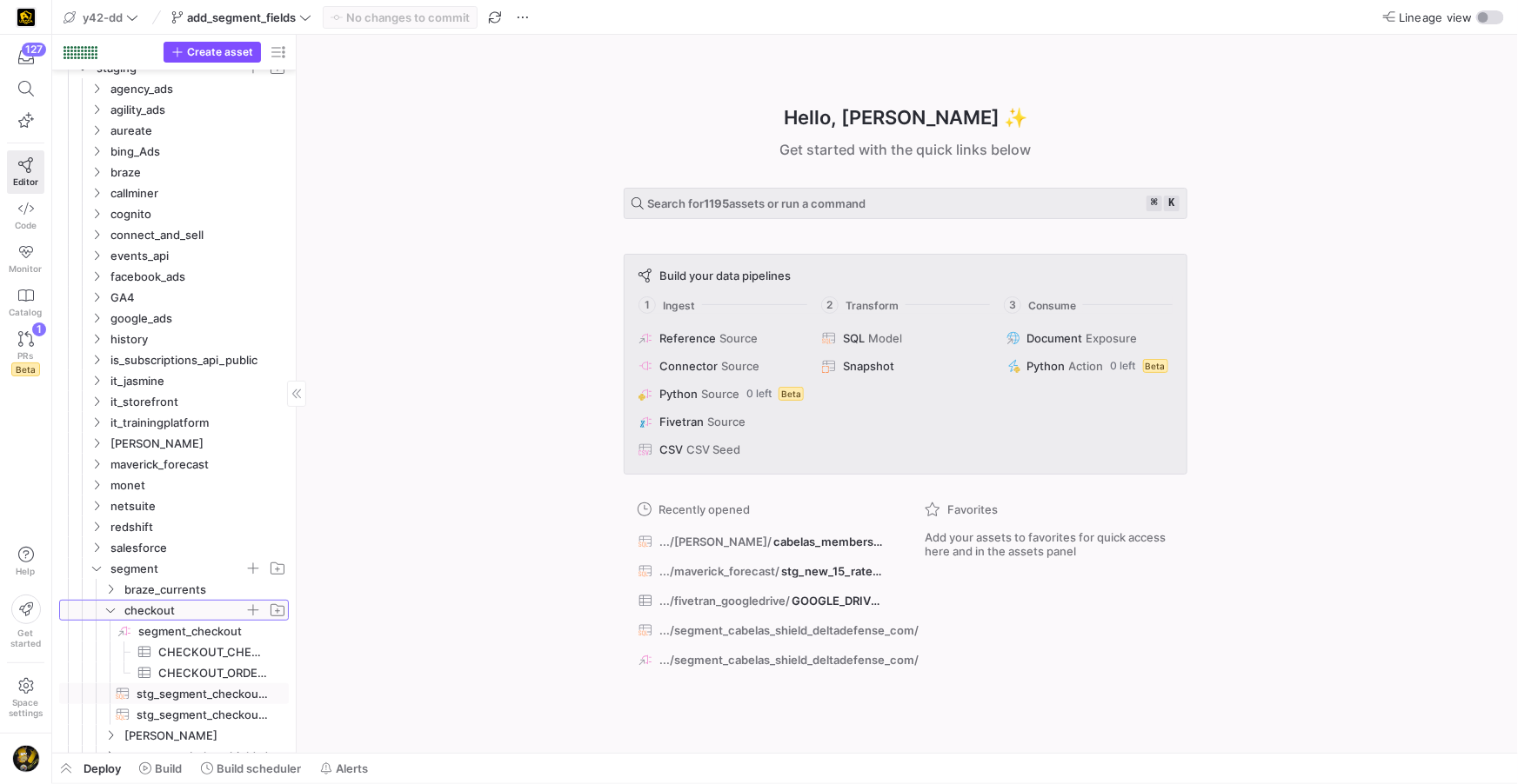
scroll to position [142, 0]
click at [255, 606] on span "button" at bounding box center [253, 606] width 17 height 17
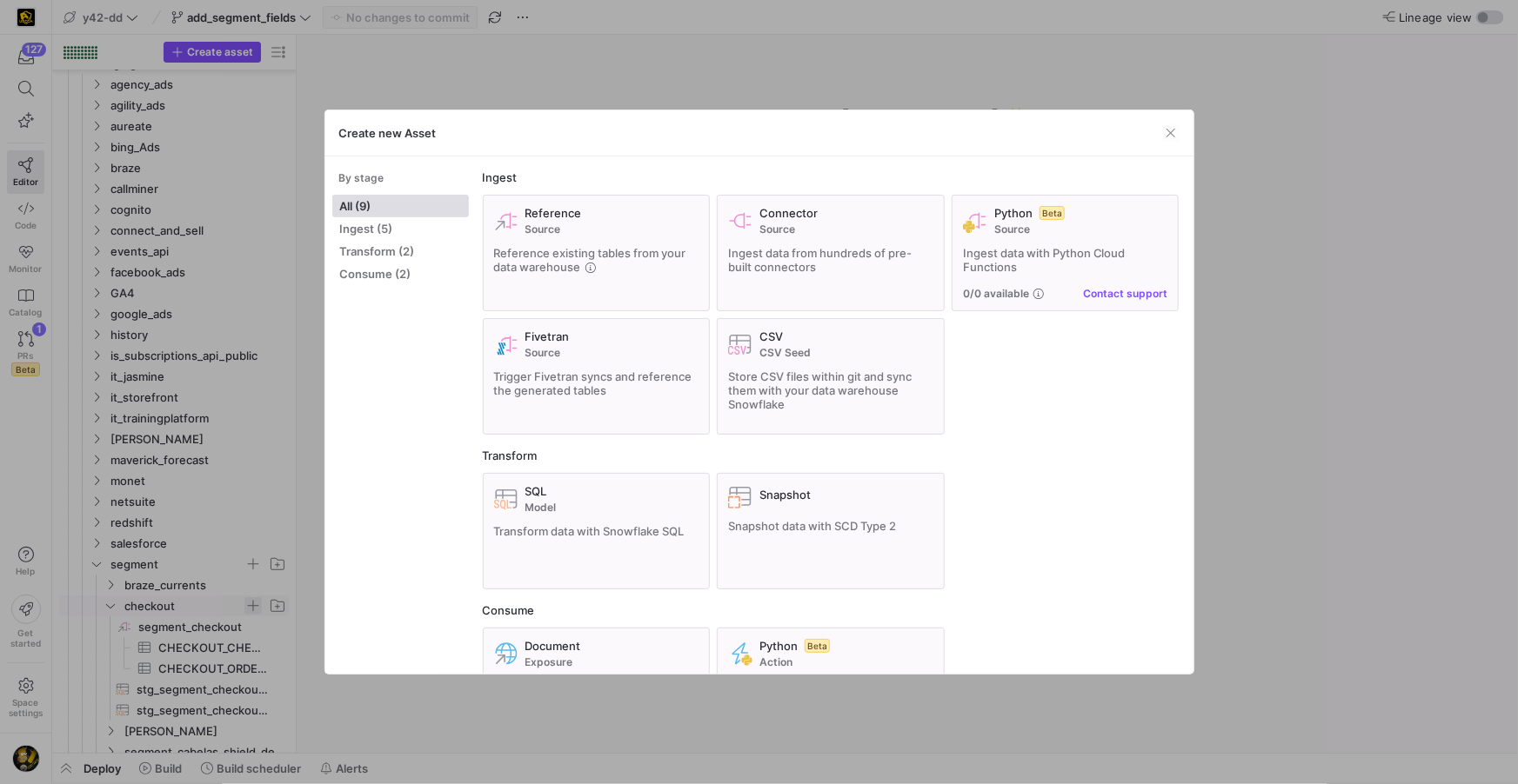
click at [255, 606] on div at bounding box center [759, 392] width 1518 height 784
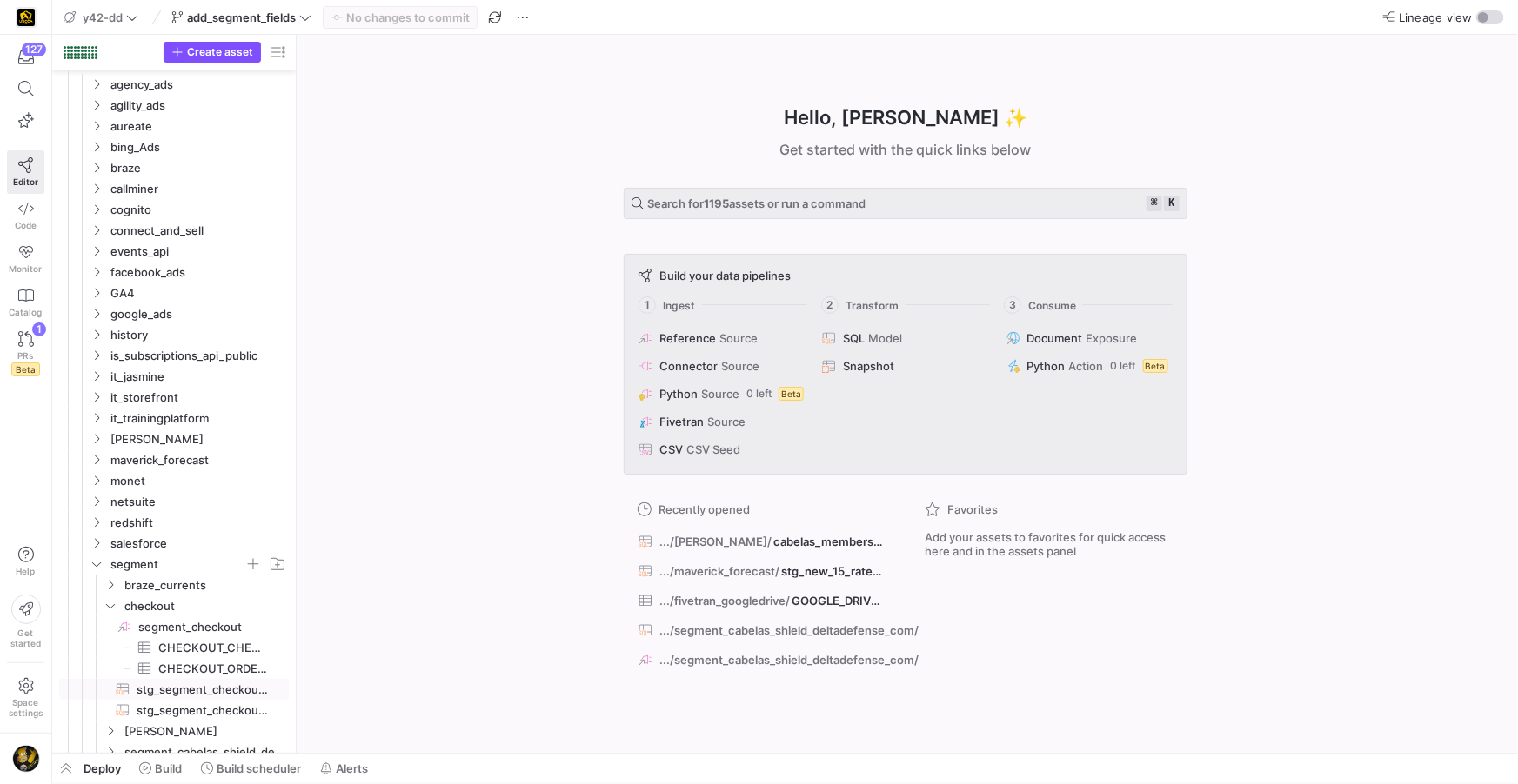
click at [189, 685] on span "stg_segment_checkout__ORDER_COMPLETED​​​​​​​​​​" at bounding box center [203, 690] width 132 height 20
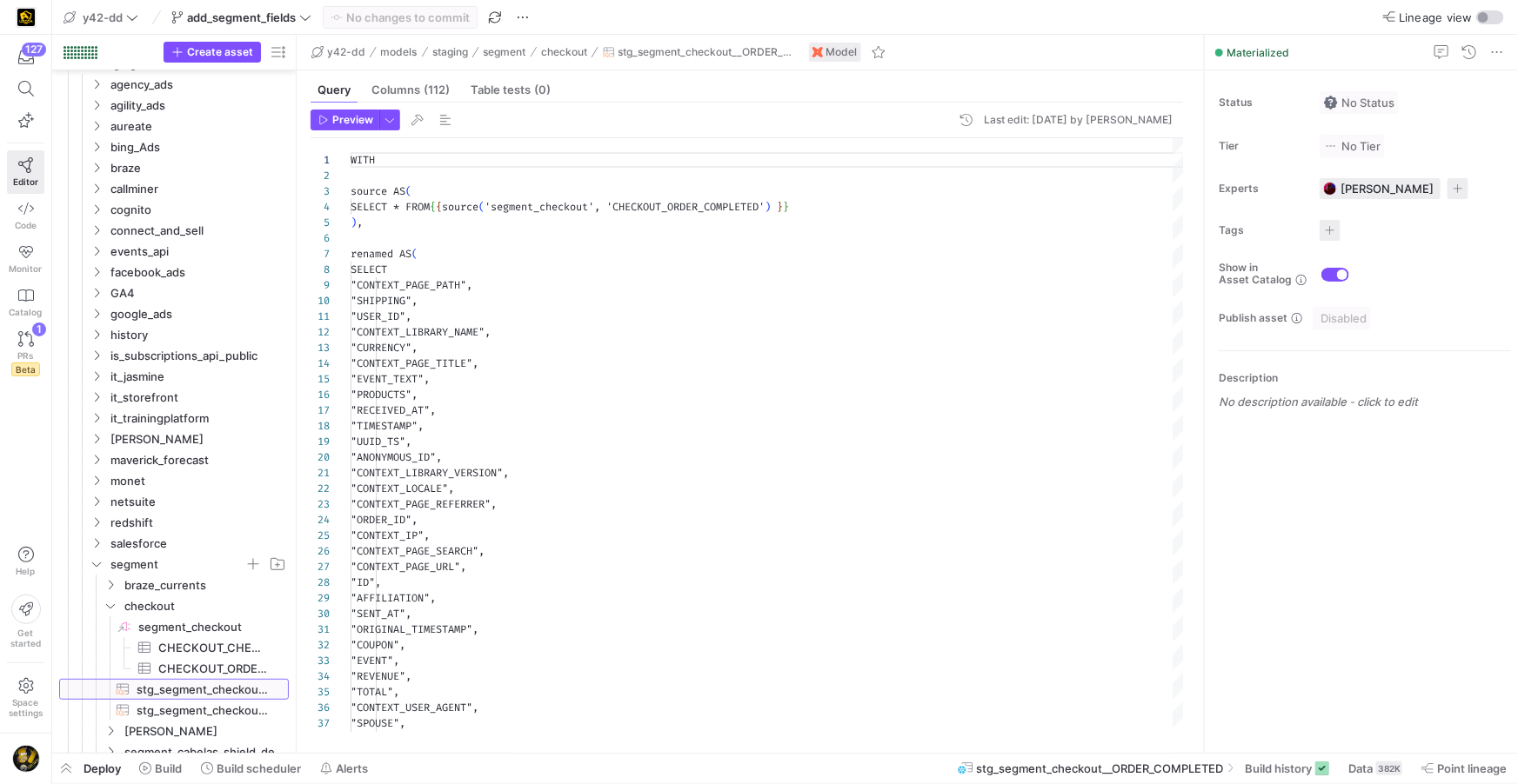
scroll to position [157, 0]
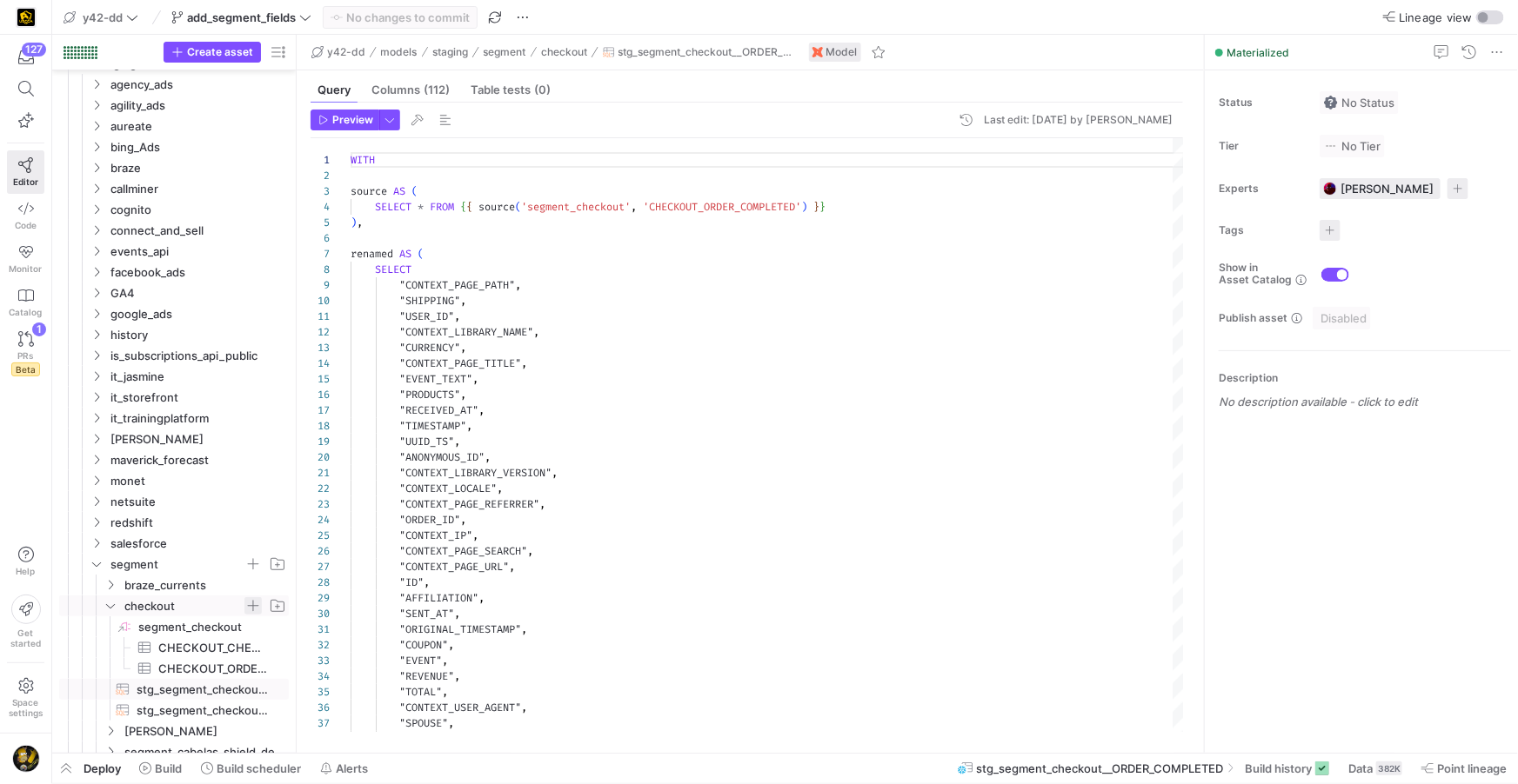
click at [258, 605] on span "Press SPACE to select this row." at bounding box center [253, 606] width 17 height 17
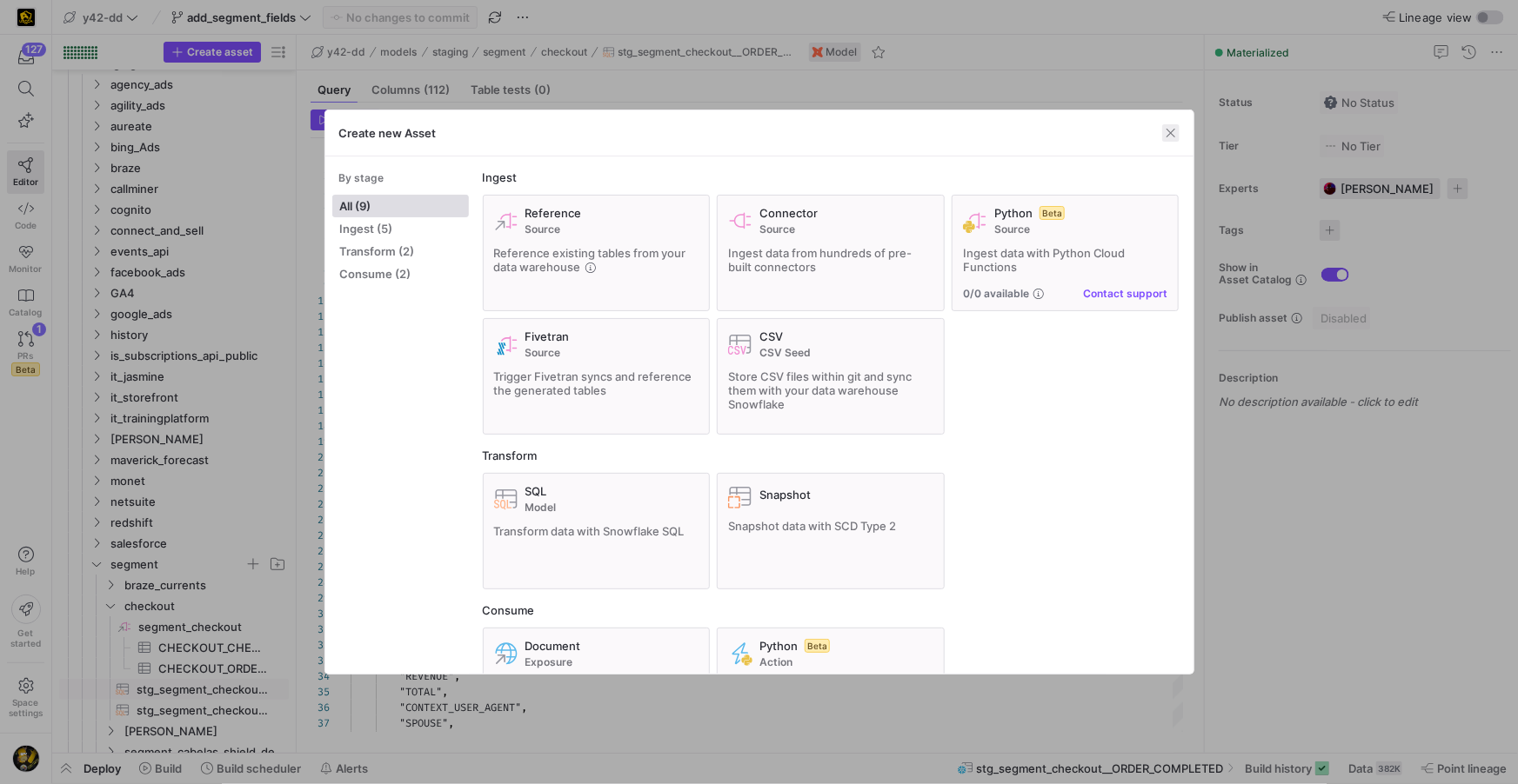
click at [1167, 129] on span "button" at bounding box center [1170, 132] width 17 height 17
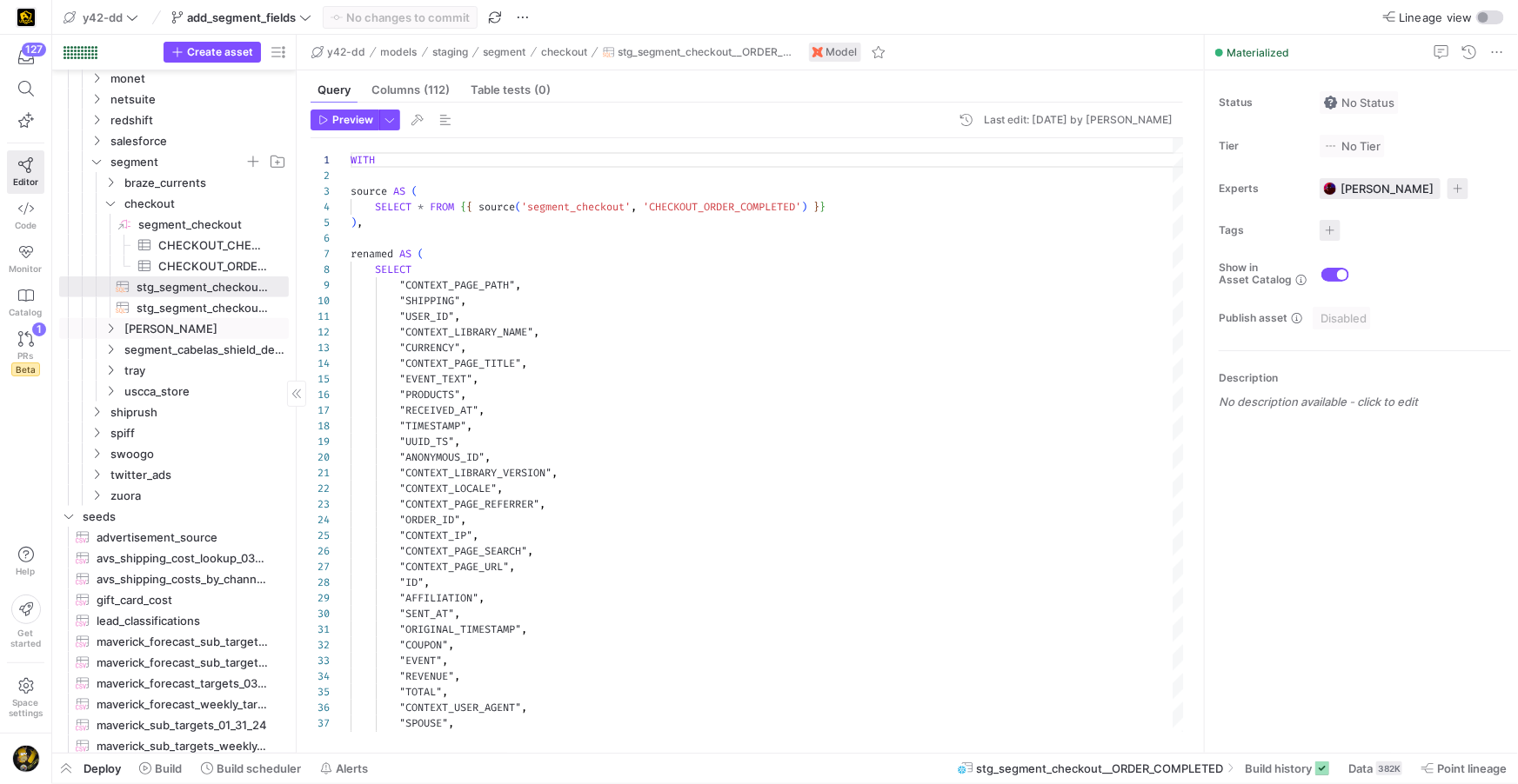
scroll to position [0, 0]
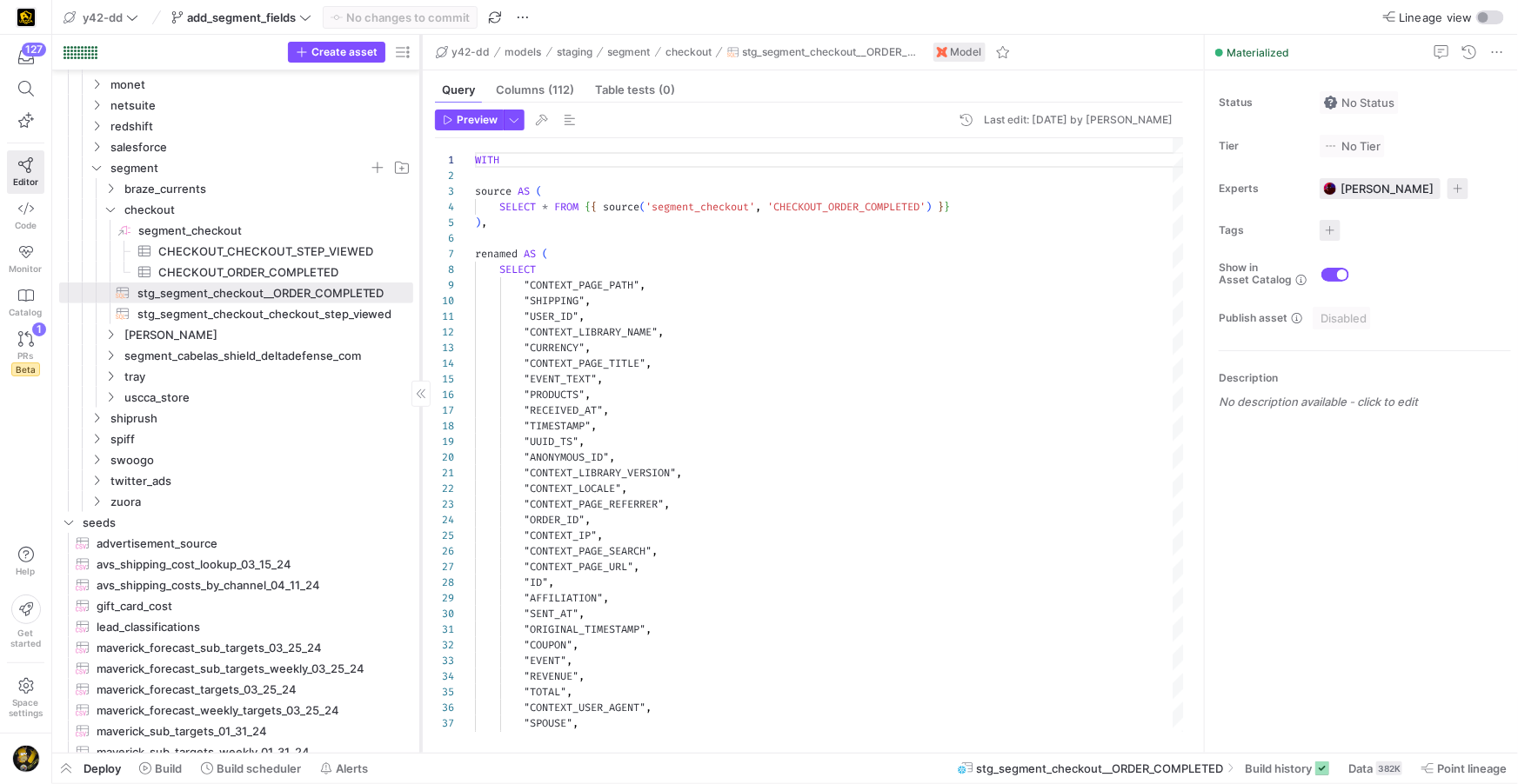
drag, startPoint x: 294, startPoint y: 317, endPoint x: 418, endPoint y: 316, distance: 124.0
click at [420, 316] on div at bounding box center [420, 393] width 1 height 718
click at [323, 317] on span "stg_segment_checkout_checkout_step_viewed​​​​​​​​​​" at bounding box center [265, 314] width 255 height 20
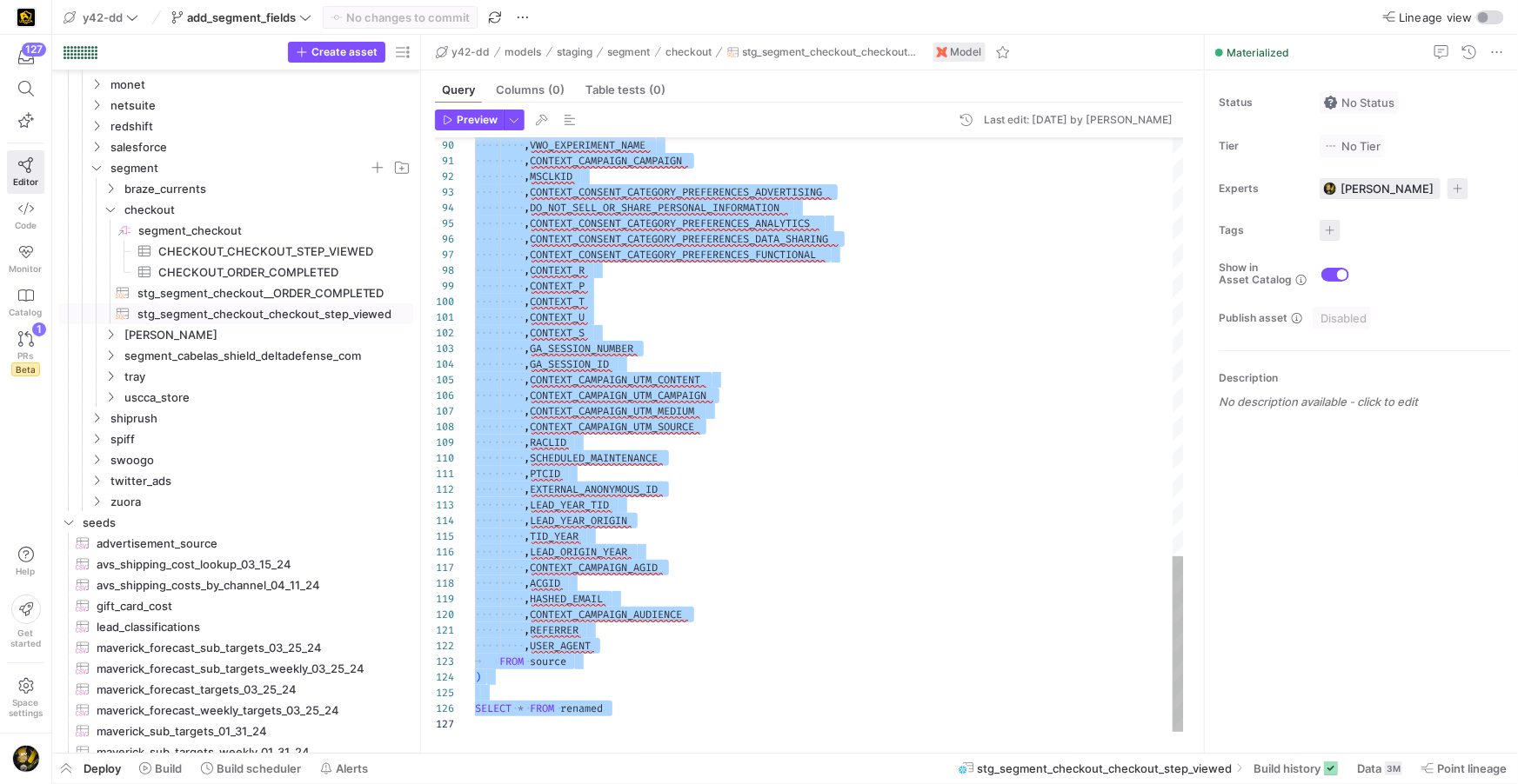
drag, startPoint x: 476, startPoint y: 157, endPoint x: 675, endPoint y: 741, distance: 617.0
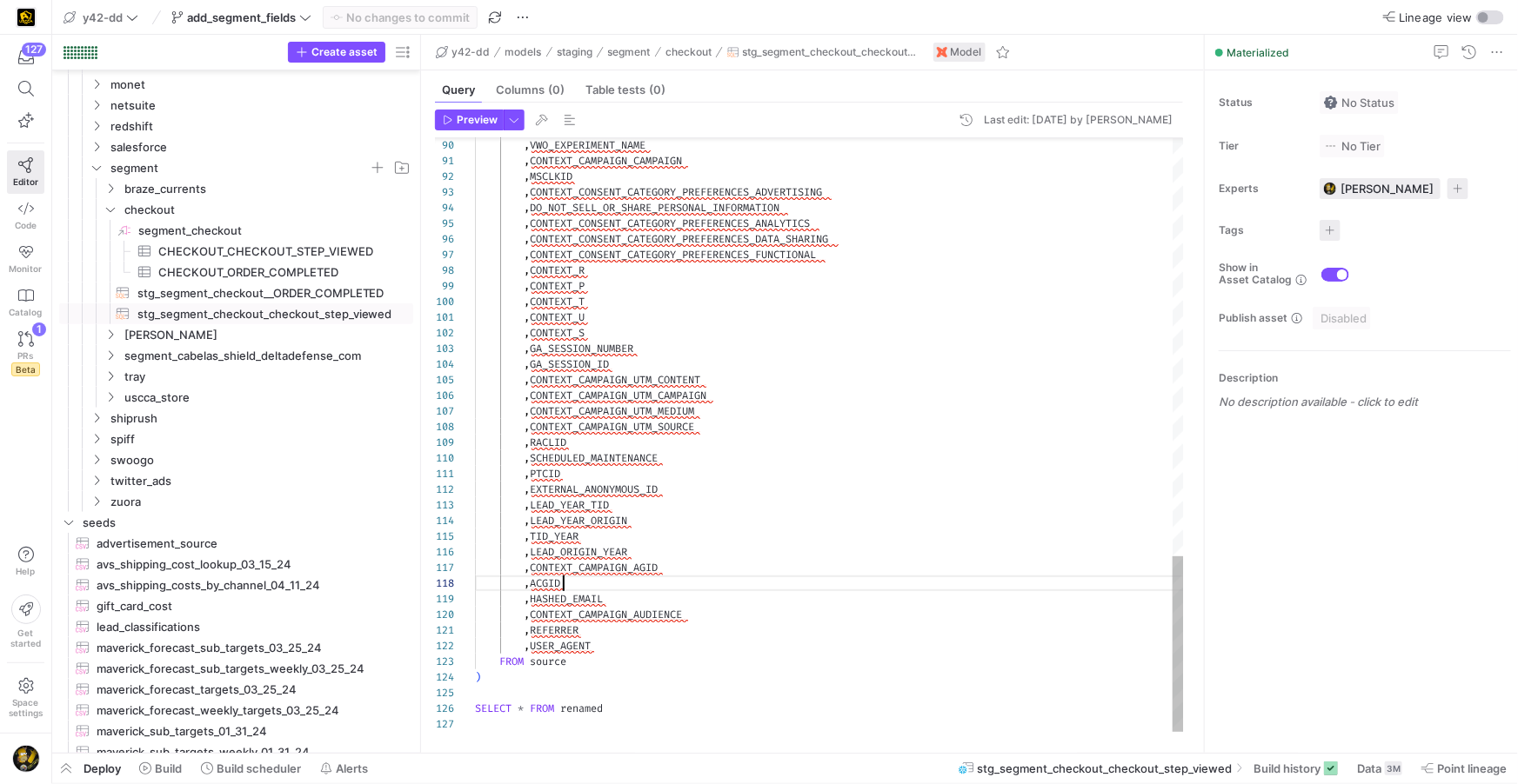
type textarea "WITH source AS ( SELECT * FROM {{ source('segment_checkout', 'CHECKOUT_CHECKOUT…"
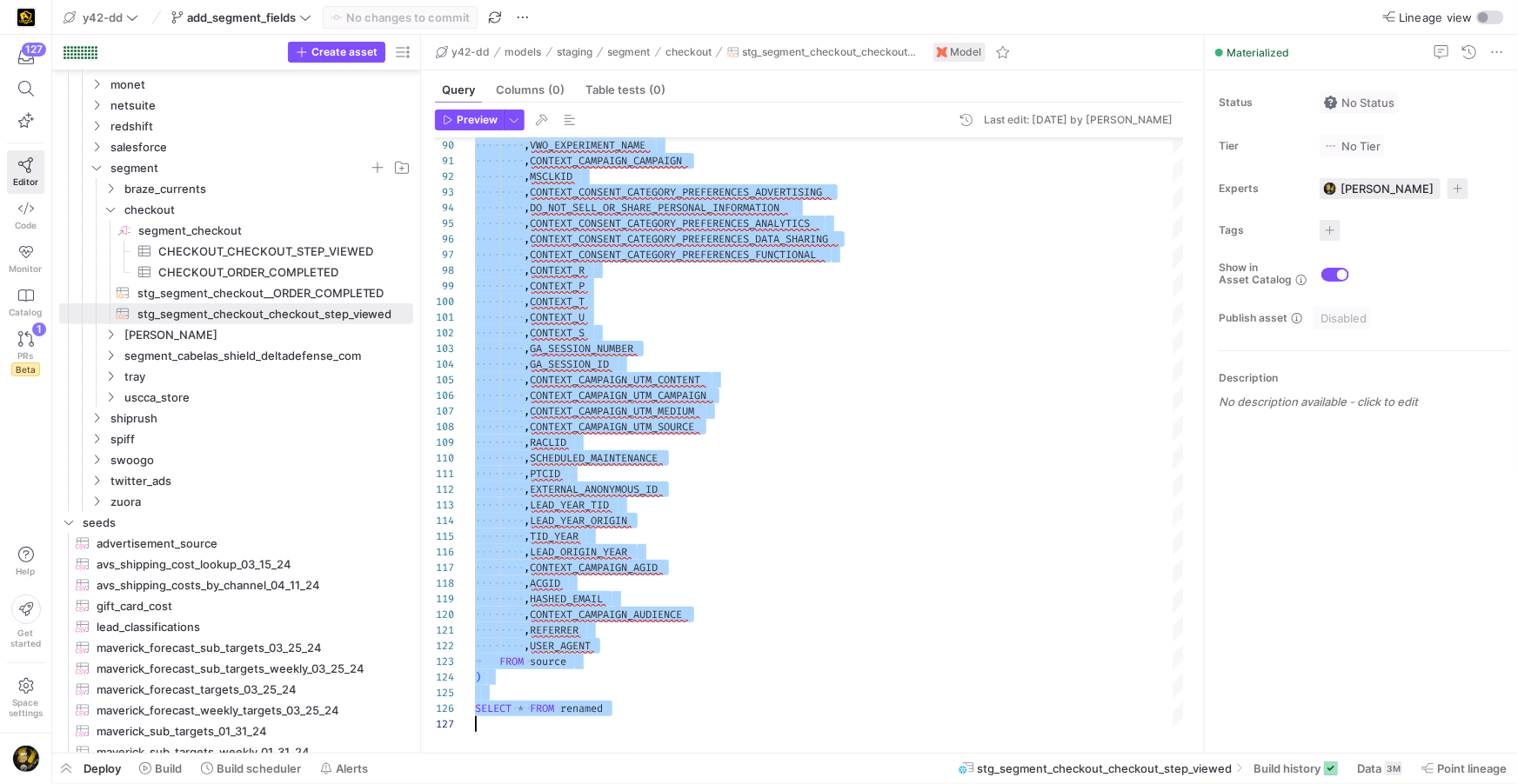
scroll to position [539, 0]
